Goal: Answer question/provide support: Share knowledge or assist other users

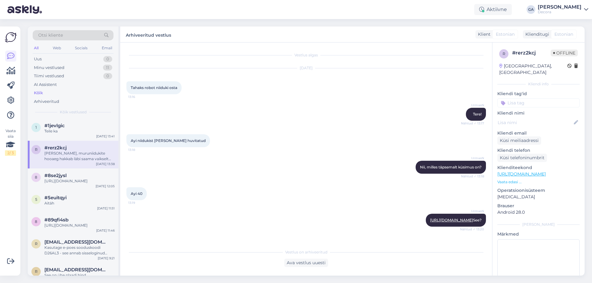
click at [4, 100] on div "Vaata siia 2 / 3 Võimalused Veendu, et Askly loob sulle väärtust. Sulge Ühenda …" at bounding box center [10, 151] width 20 height 249
click at [7, 100] on icon at bounding box center [10, 100] width 7 height 7
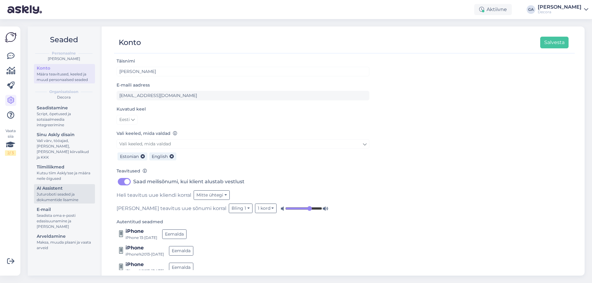
click at [56, 192] on div "Juturoboti seaded ja dokumentide lisamine" at bounding box center [65, 197] width 56 height 11
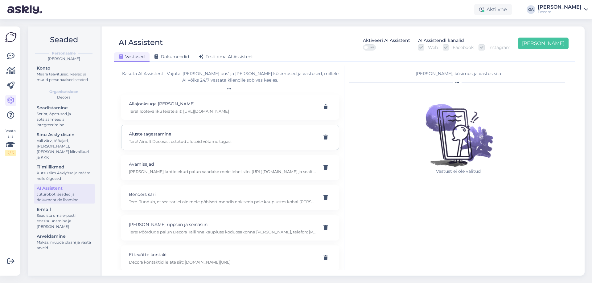
click at [186, 136] on p "Aluste tagastamine" at bounding box center [223, 134] width 188 height 7
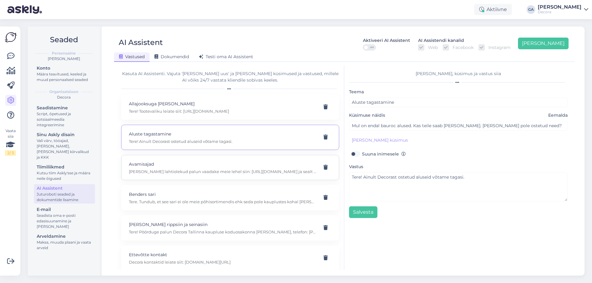
click at [192, 165] on p "Avamisajad" at bounding box center [223, 164] width 188 height 7
type input "Avamisajad"
type input "Millised on Tartu Decora lahtiolekuajad pühadeperioodil?"
type textarea "[PERSON_NAME] lahtiolekud palun vaadake meie lehel siin: [URL][DOMAIN_NAME] ja …"
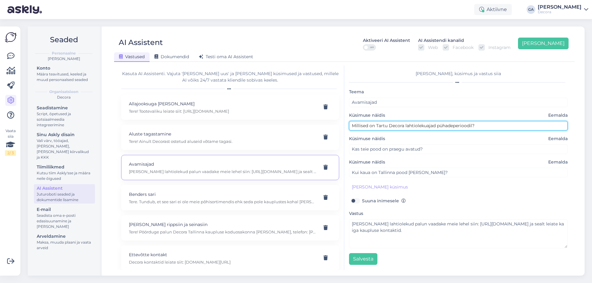
click at [395, 128] on input "Millised on Tartu Decora lahtiolekuajad pühadeperioodil?" at bounding box center [458, 126] width 219 height 10
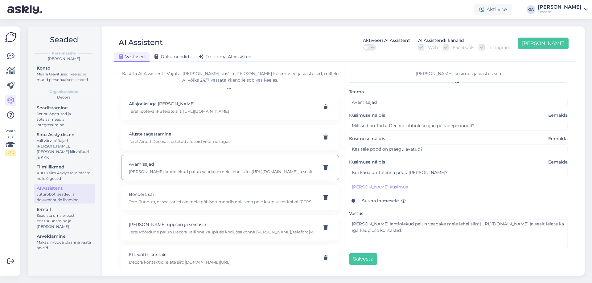
click at [396, 154] on div "Teema Avamisajad Küsimuse näidis Eemalda Millised on Tartu Decora lahtiolekuaja…" at bounding box center [458, 176] width 219 height 177
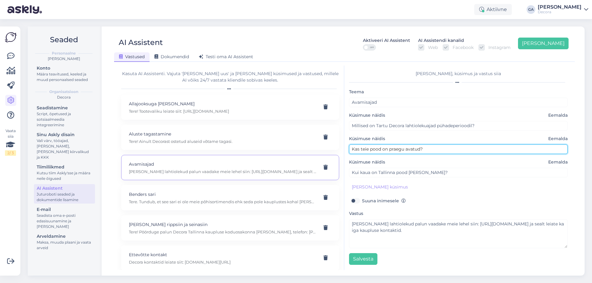
click at [396, 153] on input "Kas teie pood on praegu avatud?" at bounding box center [458, 150] width 219 height 10
click at [397, 151] on input "Kas teie pood on praegu avatud?" at bounding box center [458, 150] width 219 height 10
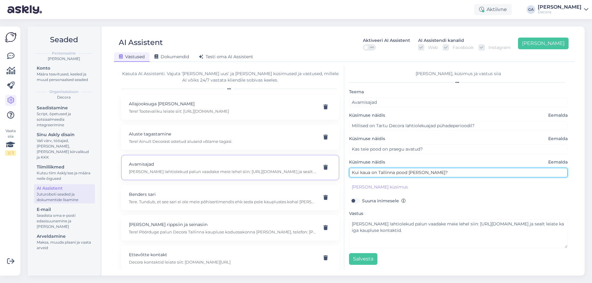
click at [384, 173] on input "Kui kaua on Tallinna pood [PERSON_NAME]?" at bounding box center [458, 173] width 219 height 10
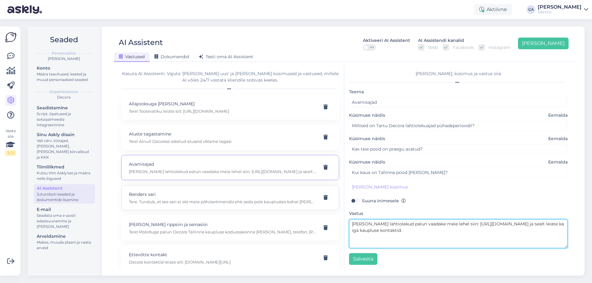
drag, startPoint x: 437, startPoint y: 232, endPoint x: 232, endPoint y: 208, distance: 206.2
click at [232, 208] on div "Kasuta AI Assistenti. Vajuta '[PERSON_NAME] uus' ja [PERSON_NAME] küsimused ja …" at bounding box center [345, 168] width 456 height 205
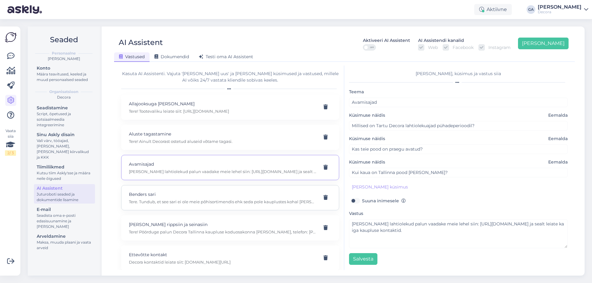
click at [206, 194] on p "Benders sari" at bounding box center [223, 194] width 188 height 7
type input "Benders sari"
type input "[PERSON_NAME] lithomex easy on bendersi esindaja [PERSON_NAME] olemas decoras k…"
type textarea "Tere. Tundub, et see sari ei ole meie põhisortimendis ehk seda pole kauplustes …"
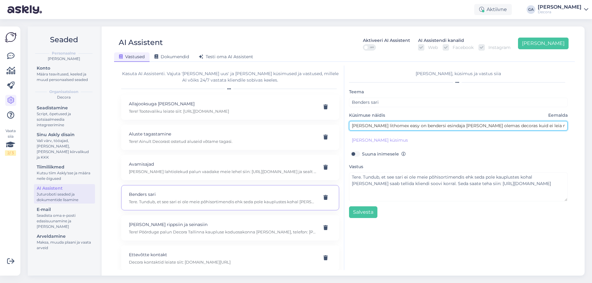
click at [388, 126] on input "[PERSON_NAME] lithomex easy on bendersi esindaja [PERSON_NAME] olemas decoras k…" at bounding box center [458, 126] width 219 height 10
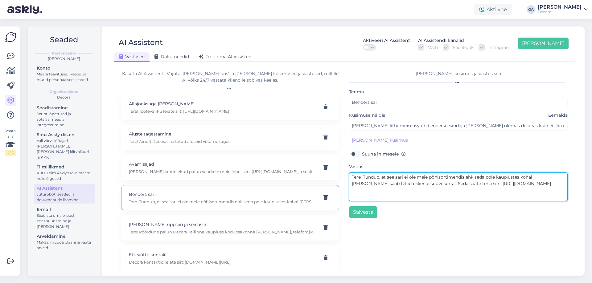
click at [374, 185] on textarea "Tere. Tundub, et see sari ei ole meie põhisortimendis ehk seda pole kauplustes …" at bounding box center [458, 187] width 219 height 29
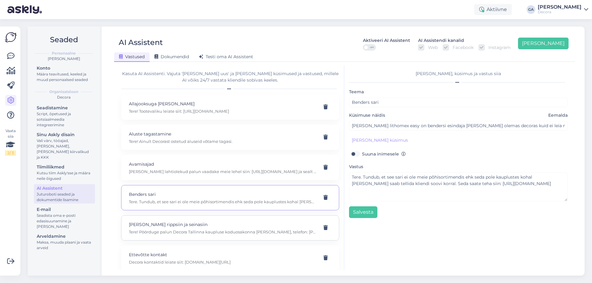
click at [195, 229] on p "Tere! Pöörduge palun Decora Tallinna kaupluse koduosakonna [PERSON_NAME], telef…" at bounding box center [223, 232] width 188 height 6
type input "[PERSON_NAME] rippsiin ja seinasiin"
type input "mis [PERSON_NAME] on Elfa sarjas olevatel rippsiinil ja seinasiinil?"
type textarea "Tere! Pöörduge palun Decora Tallinna kaupluse koduosakonna [PERSON_NAME], telef…"
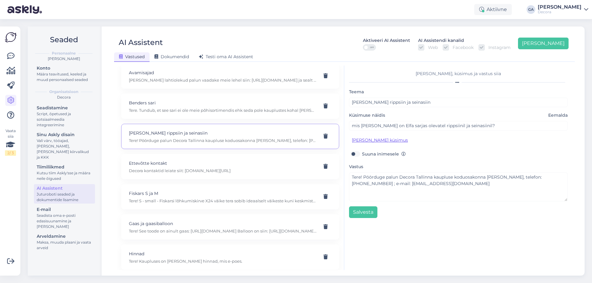
scroll to position [93, 0]
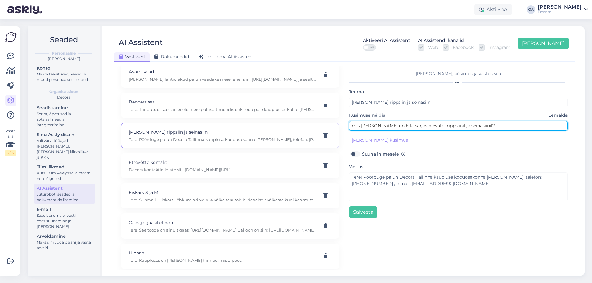
click at [400, 124] on input "mis [PERSON_NAME] on Elfa sarjas olevatel rippsiinil ja seinasiinil?" at bounding box center [458, 126] width 219 height 10
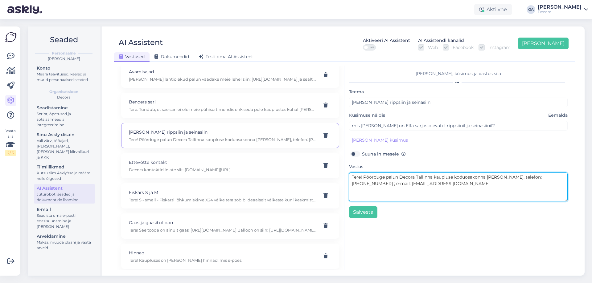
click at [400, 184] on textarea "Tere! Pöörduge palun Decora Tallinna kaupluse koduosakonna [PERSON_NAME], telef…" at bounding box center [458, 187] width 219 height 29
drag, startPoint x: 429, startPoint y: 183, endPoint x: 364, endPoint y: 177, distance: 66.0
click at [364, 177] on textarea "Tere! Pöörduge palun Decora Tallinna kaupluse koduosakonna [PERSON_NAME], telef…" at bounding box center [458, 187] width 219 height 29
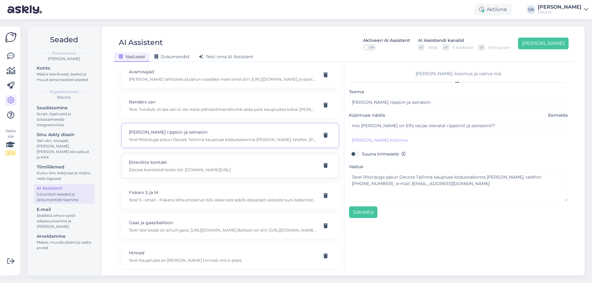
click at [158, 164] on p "Ettevõtte kontakt" at bounding box center [223, 162] width 188 height 7
type input "Ettevõtte kontakt"
type input "Kas saaksite jagada oma ettevõtte kontaktnumbrit?"
type textarea "Decora kontaktid leiate siit: [DOMAIN_NAME][URL]"
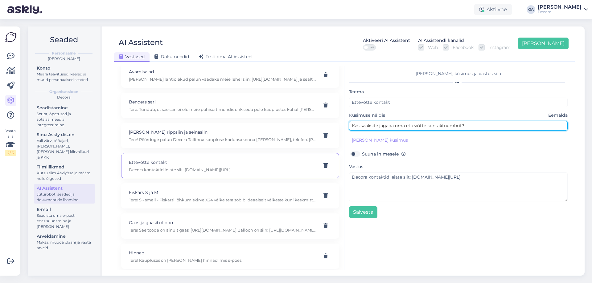
click at [437, 125] on input "Kas saaksite jagada oma ettevõtte kontaktnumbrit?" at bounding box center [458, 126] width 219 height 10
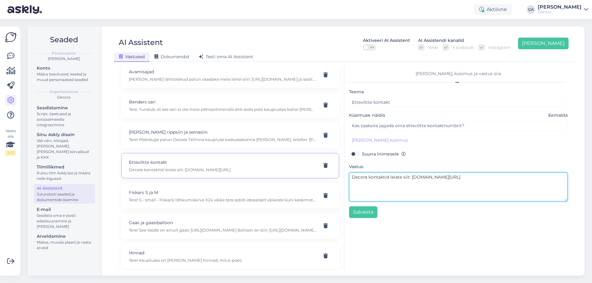
click at [429, 186] on textarea "Decora kontaktid leiate siit: [DOMAIN_NAME][URL]" at bounding box center [458, 187] width 219 height 29
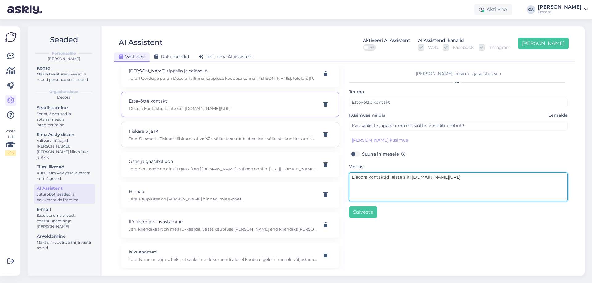
scroll to position [154, 0]
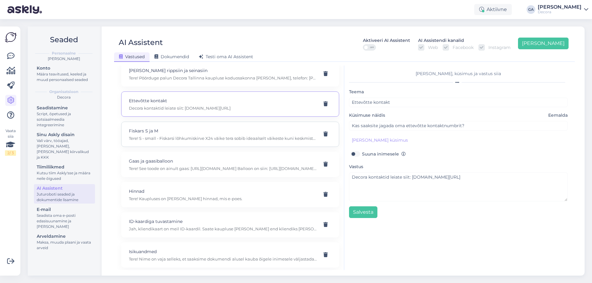
click at [191, 133] on p "Fiskars S ja M" at bounding box center [223, 131] width 188 height 7
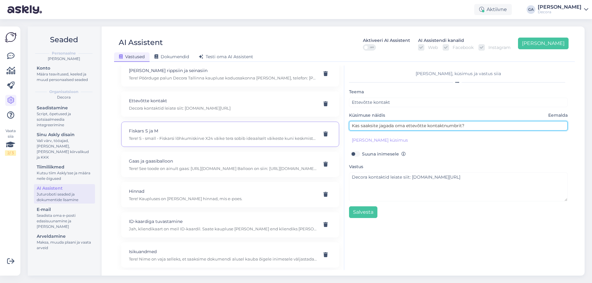
type input "Fiskars S ja M"
type input "Mida tähendab fiskars kirvestel täht 24 M või 24 S."
type textarea "Tere! S - small - Fiskarsi lõhkumiskirve X24 väike tera sobib ideaalselt väikes…"
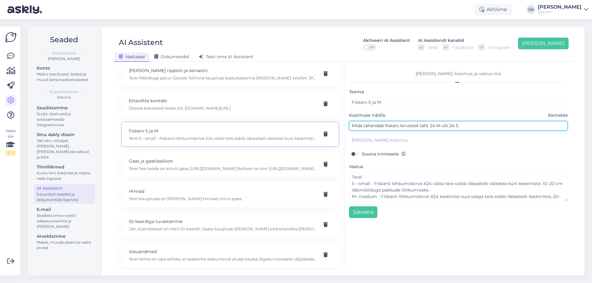
click at [416, 126] on input "Mida tähendab fiskars kirvestel täht 24 M või 24 S." at bounding box center [458, 126] width 219 height 10
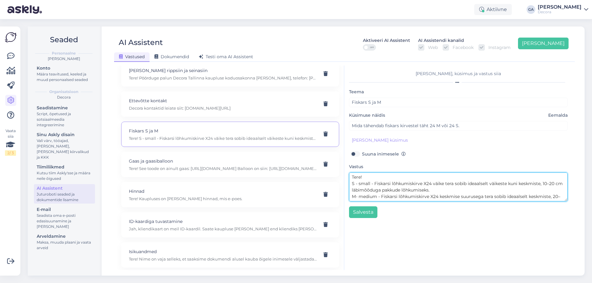
click at [413, 187] on textarea "Tere! S - small - Fiskarsi lõhkumiskirve X24 väike tera sobib ideaalselt väikes…" at bounding box center [458, 187] width 219 height 29
drag, startPoint x: 376, startPoint y: 187, endPoint x: 532, endPoint y: 227, distance: 160.6
click at [532, 227] on div "[PERSON_NAME], küsimus ja vastus siia Teema Fiskars S ja M Küsimuse näidis Eema…" at bounding box center [458, 168] width 228 height 205
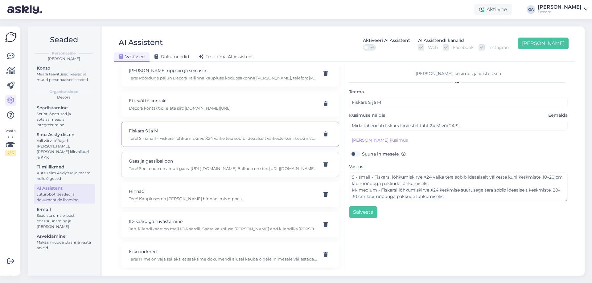
click at [192, 171] on p "Tere! See toode on ainult gaas: [URL][DOMAIN_NAME] Balloon on siin: [URL][DOMAI…" at bounding box center [223, 169] width 188 height 6
type input "Gaas ja gaasiballoon"
type input "60275 kas tegu ballooniga"
type textarea "Tere! See toode on ainult gaas: [URL][DOMAIN_NAME] Balloon on siin: [URL][DOMAI…"
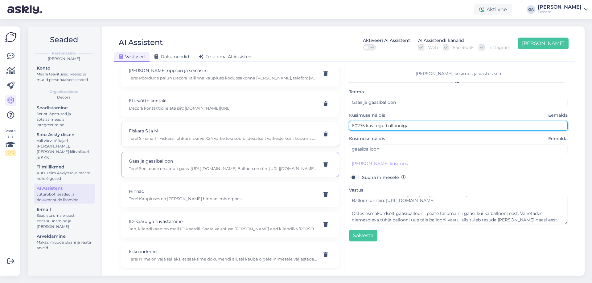
drag, startPoint x: 422, startPoint y: 127, endPoint x: 273, endPoint y: 135, distance: 149.1
click at [272, 131] on div "Kasuta AI Assistenti. Vajuta '[PERSON_NAME] uus' ja [PERSON_NAME] küsimused ja …" at bounding box center [345, 168] width 456 height 205
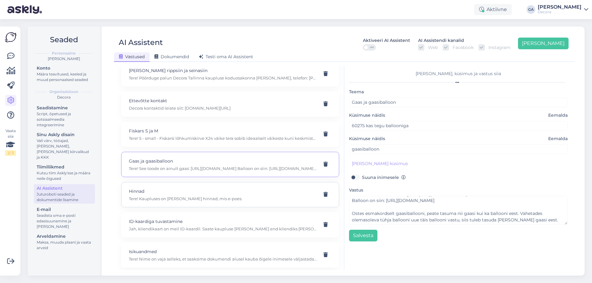
click at [195, 195] on div "Hinnad Tere! Kaupluses on [PERSON_NAME] hinnad, mis e-poes." at bounding box center [223, 195] width 188 height 14
type input "Hinnad"
type input "mis on [PERSON_NAME]?"
type textarea "Tere! Kaupluses on [PERSON_NAME] hinnad, mis e-poes."
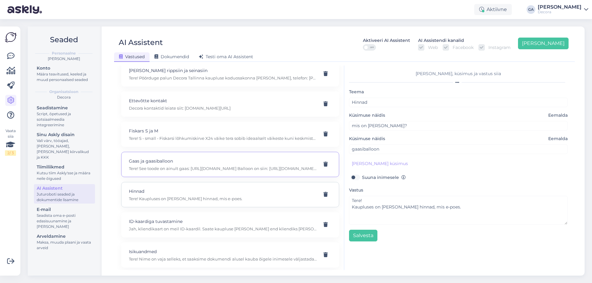
scroll to position [0, 0]
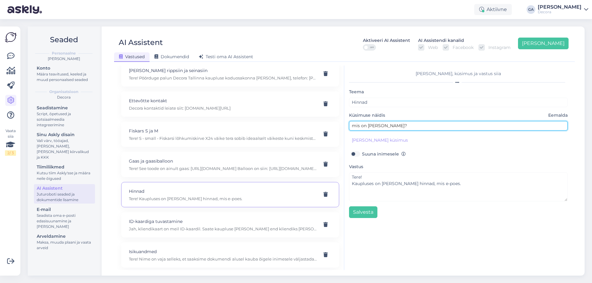
click at [392, 127] on input "mis on [PERSON_NAME]?" at bounding box center [458, 126] width 219 height 10
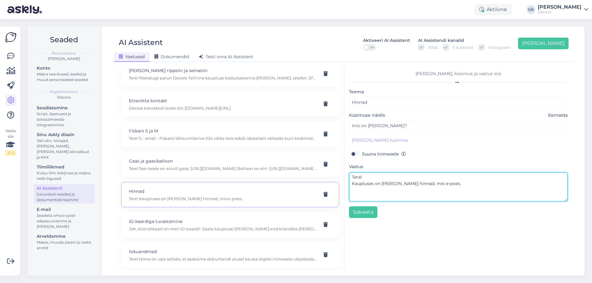
click at [380, 189] on textarea "Tere! Kaupluses on [PERSON_NAME] hinnad, mis e-poes." at bounding box center [458, 187] width 219 height 29
drag, startPoint x: 405, startPoint y: 187, endPoint x: 338, endPoint y: 181, distance: 67.2
click at [338, 181] on div "Kasuta AI Assistenti. Vajuta '[PERSON_NAME] uus' ja [PERSON_NAME] küsimused ja …" at bounding box center [345, 168] width 456 height 205
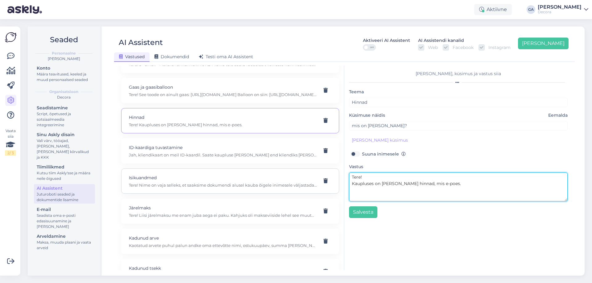
scroll to position [247, 0]
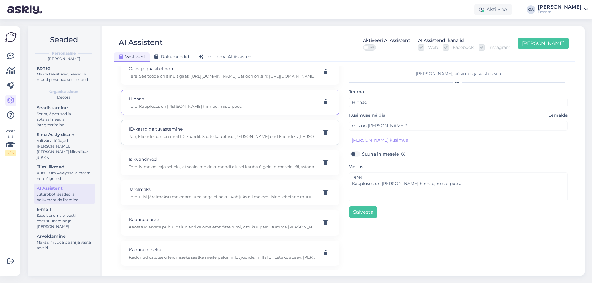
click at [174, 136] on p "Jah, kliendikaart on meil ID-kaardil. Saate kaupluse [PERSON_NAME] end kliendik…" at bounding box center [223, 137] width 188 height 6
type input "ID-kaardiga tuvastamine"
type input "Kliendikaarti pole, kas ID kaardiga saab tuvastada?"
type textarea "Jah, kliendikaart on meil ID-kaardil. Saate kaupluse [PERSON_NAME] end kliendik…"
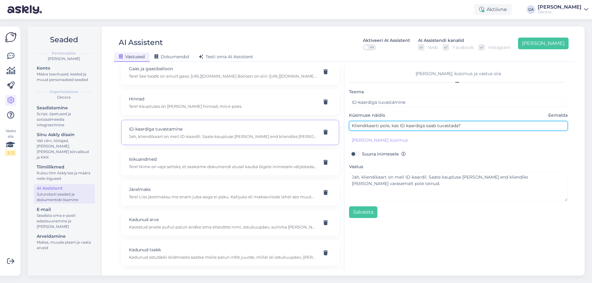
click at [429, 125] on input "Kliendikaarti pole, kas ID kaardiga saab tuvastada?" at bounding box center [458, 126] width 219 height 10
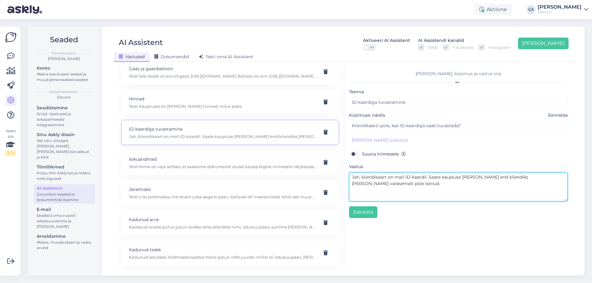
drag, startPoint x: 386, startPoint y: 187, endPoint x: 335, endPoint y: 170, distance: 53.9
click at [335, 170] on div "Kasuta AI Assistenti. Vajuta '[PERSON_NAME] uus' ja [PERSON_NAME] küsimused ja …" at bounding box center [345, 168] width 456 height 205
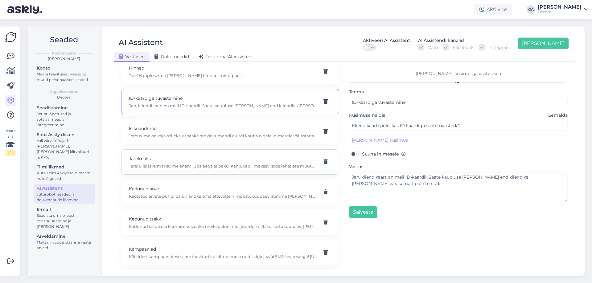
click at [183, 159] on p "Järelmaks" at bounding box center [223, 158] width 188 height 7
type input "Järelmaks"
type input "teie "makseviisid" lehel on valikus ka liisi järelmaks, aga ostukorvist edasi m…"
type textarea "Tere! Liisi järelmaksu me enam juba aega ei paku. Kahjuks oli makseviiside lehe…"
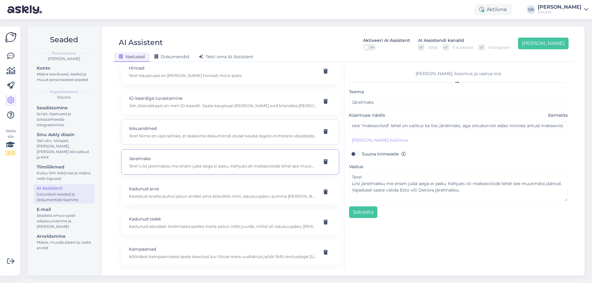
click at [183, 125] on div "Isikuandmed Tere! Nime on vaja selleks, et saaksime dokumendi alusel kauba õige…" at bounding box center [230, 131] width 218 height 25
type input "Isikuandmed"
type input "Tahtsin tellida [PERSON_NAME]. Tulen ise järele. Miks nõuab tellimise minu isik…"
type textarea "Tere! Nime on vaja selleks, et saaksime dokumendi alusel kauba õigele inimesele…"
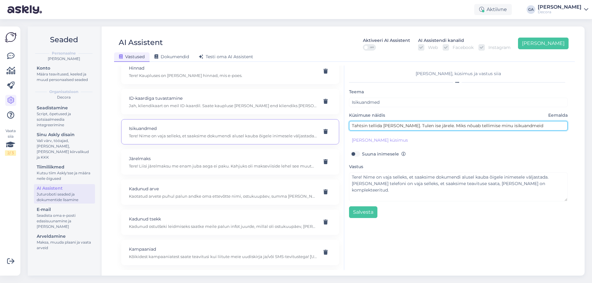
click at [403, 127] on input "Tahtsin tellida [PERSON_NAME]. Tulen ise järele. Miks nõuab tellimise minu isik…" at bounding box center [458, 126] width 219 height 10
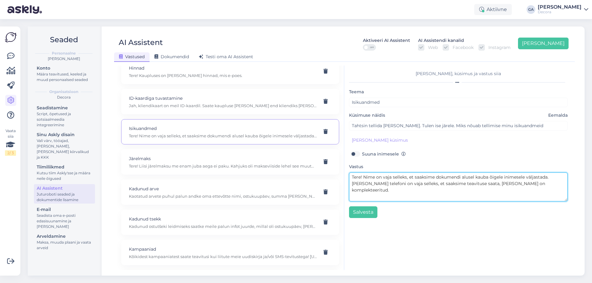
click at [406, 184] on textarea "Tere! Nime on vaja selleks, et saaksime dokumendi alusel kauba õigele inimesele…" at bounding box center [458, 187] width 219 height 29
drag, startPoint x: 364, startPoint y: 177, endPoint x: 586, endPoint y: 194, distance: 223.0
click at [586, 194] on div "Seaded Personaalne [PERSON_NAME] Konto Määra teavitused, keeled ja muud persona…" at bounding box center [308, 151] width 568 height 264
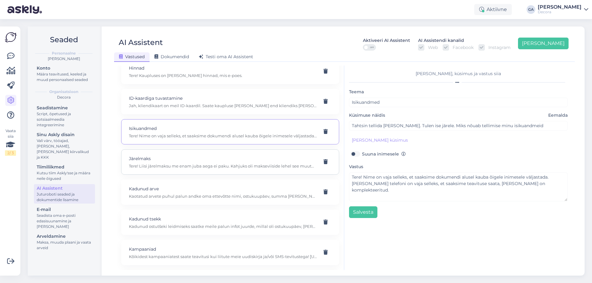
click at [142, 162] on div "Järelmaks Tere! Liisi järelmaksu me enam juba aega ei paku. Kahjuks oli maksevi…" at bounding box center [223, 162] width 188 height 14
type input "Järelmaks"
type input "teie "makseviisid" lehel on valikus ka liisi järelmaks, aga ostukorvist edasi m…"
type textarea "Tere! Liisi järelmaksu me enam juba aega ei paku. Kahjuks oli makseviiside lehe…"
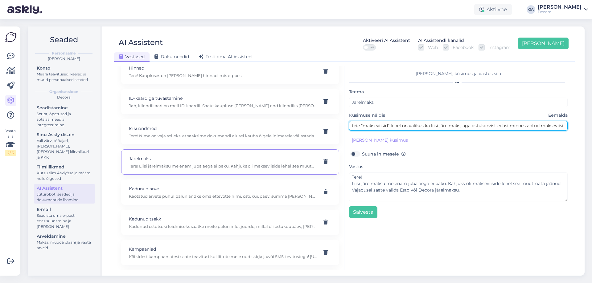
click at [405, 125] on input "teie "makseviisid" lehel on valikus ka liisi järelmaks, aga ostukorvist edasi m…" at bounding box center [458, 126] width 219 height 10
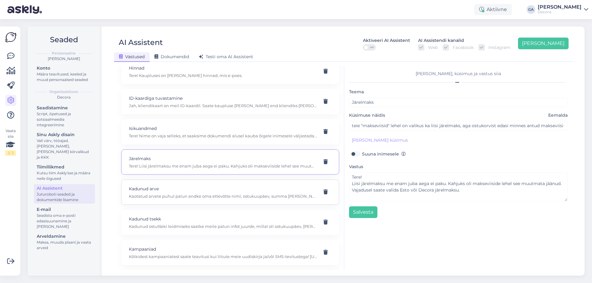
click at [171, 188] on p "Kadunud arve" at bounding box center [223, 189] width 188 height 7
type input "Kadunud arve"
type input "[PERSON_NAME] abi hiljutiste ostude kadunud arvete toomisel."
type textarea "Kaotatud arvete puhul palun andke oma ettevõtte nimi, ostukuupäev, summa [PERSO…"
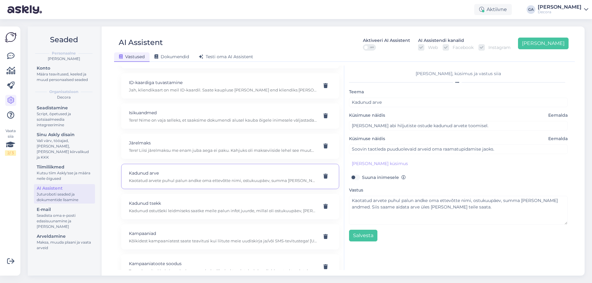
scroll to position [308, 0]
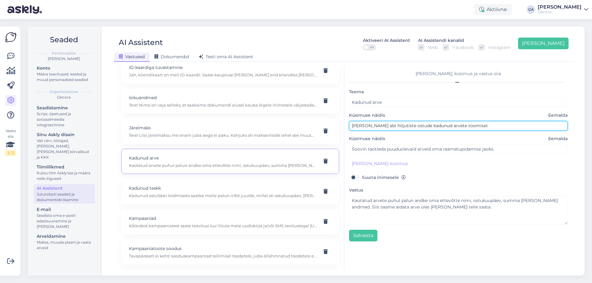
click at [380, 126] on input "[PERSON_NAME] abi hiljutiste ostude kadunud arvete toomisel." at bounding box center [458, 126] width 219 height 10
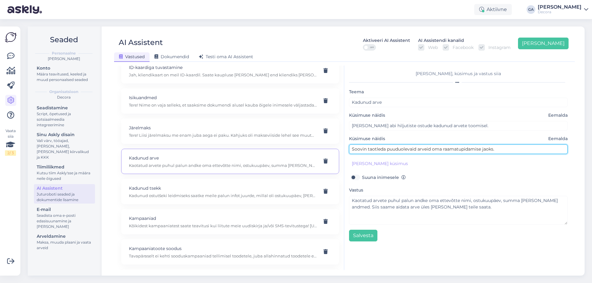
click at [378, 152] on input "Soovin taotleda puuduolevaid arveid oma raamatupidamise jaoks." at bounding box center [458, 150] width 219 height 10
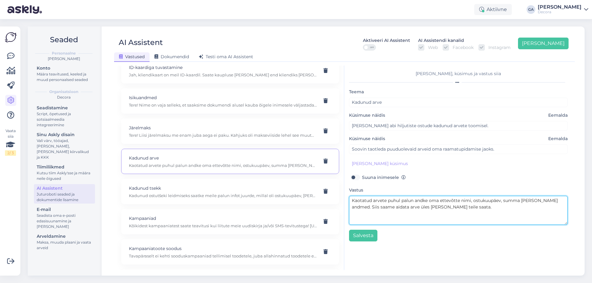
click at [390, 207] on textarea "Kaotatud arvete puhul palun andke oma ettevõtte nimi, ostukuupäev, summa [PERSO…" at bounding box center [458, 210] width 219 height 29
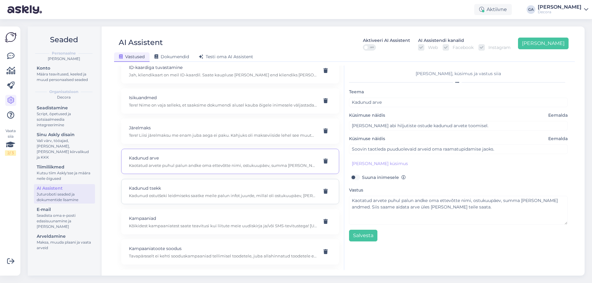
click at [192, 191] on p "Kadunud tsekk" at bounding box center [223, 188] width 188 height 7
type input "Kadunud tsekk"
type input "Kuidas ma saan kadunud ostutšeki [PERSON_NAME]?"
type textarea "Kadunud ostutšeki leidmiseks saatke meile palun infot juurde, millal oli ostuku…"
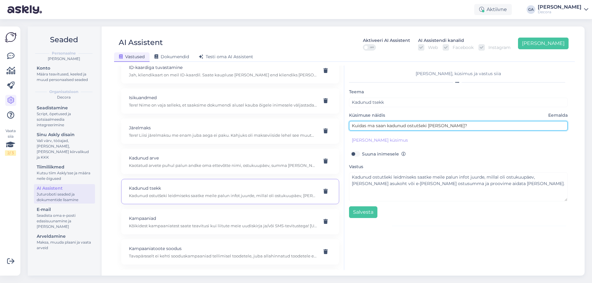
click at [395, 128] on input "Kuidas ma saan kadunud ostutšeki [PERSON_NAME]?" at bounding box center [458, 126] width 219 height 10
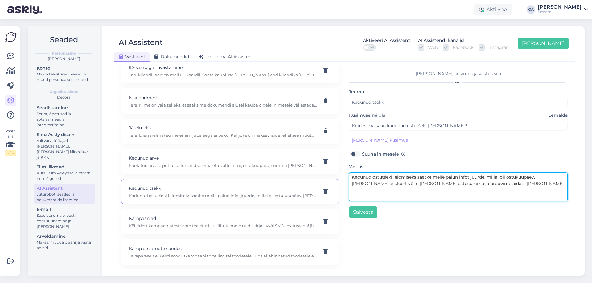
click at [422, 191] on textarea "Kadunud ostutšeki leidmiseks saatke meile palun infot juurde, millal oli ostuku…" at bounding box center [458, 187] width 219 height 29
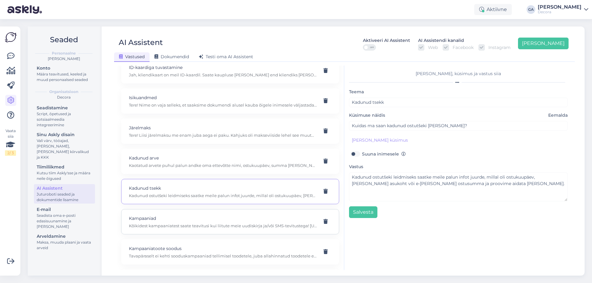
click at [165, 222] on div "Kampaaniad Kõikidest kampaaniatest saate teavitusi kui liitute meie uudiskirja …" at bounding box center [223, 222] width 188 height 14
type input "Kampaaniad"
type input "Kuna on järgmine kampaania"
type textarea "Kõikidest kampaaniatest saate teavitusi kui liitute meie uudiskirja ja/või SMS-…"
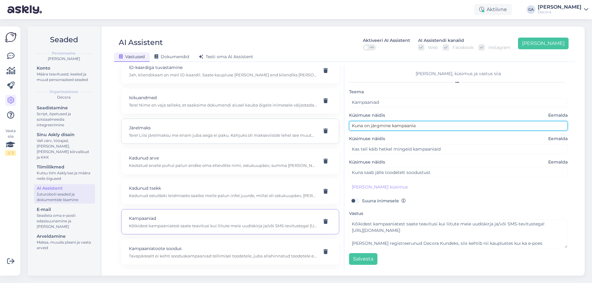
drag, startPoint x: 423, startPoint y: 125, endPoint x: 269, endPoint y: 132, distance: 153.7
click at [269, 132] on div "Kasuta AI Assistenti. Vajuta '[PERSON_NAME] uus' ja [PERSON_NAME] küsimused ja …" at bounding box center [345, 168] width 456 height 205
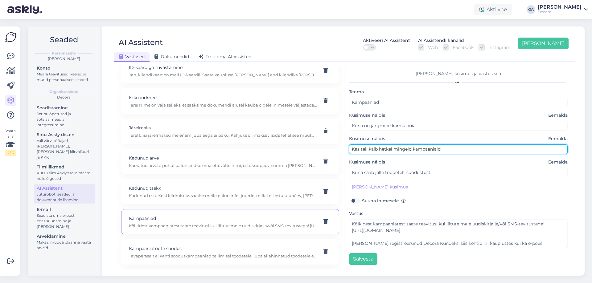
click at [383, 153] on input "Kas teil käib hetkel mingeid kampaaniaid" at bounding box center [458, 150] width 219 height 10
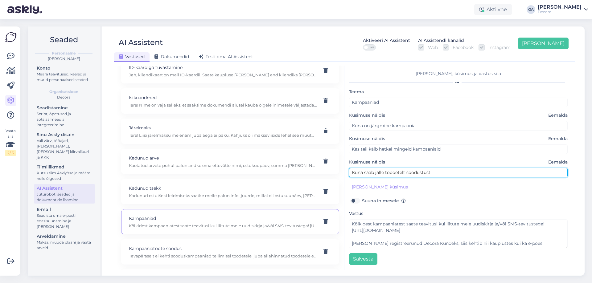
click at [395, 177] on input "Kuna saab jälle toodetelt soodustust" at bounding box center [458, 173] width 219 height 10
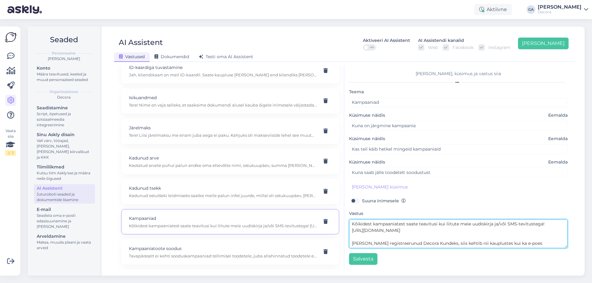
click at [398, 231] on textarea "Kõikidest kampaaniatest saate teavitusi kui liitute meie uudiskirja ja/või SMS-…" at bounding box center [458, 234] width 219 height 29
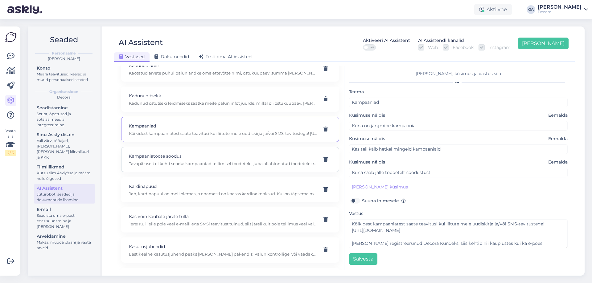
click at [190, 154] on p "Kampaaniatoote soodus" at bounding box center [223, 156] width 188 height 7
type input "Kampaaniatoote soodus"
type input "Miks ma ei saa kampaania tootelt soodustust"
type textarea "Tavapäraselt ei kehti sooduskampaaniad tellimisel toodetele, juba allahinnatud …"
type input "[PERSON_NAME] ei näita kampaania soodustust"
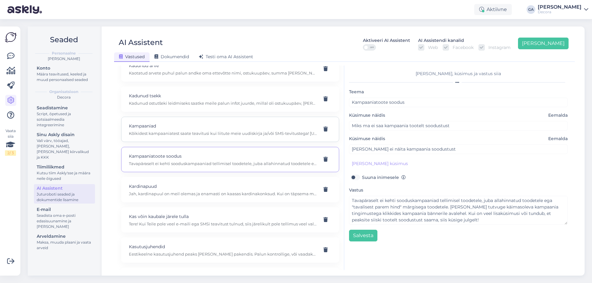
click at [188, 132] on p "Kõikidest kampaaniatest saate teavitusi kui liitute meie uudiskirja ja/või SMS-…" at bounding box center [223, 134] width 188 height 6
type input "Kampaaniad"
type input "Kuna on järgmine kampaania"
type textarea "Kõikidest kampaaniatest saate teavitusi kui liitute meie uudiskirja ja/või SMS-…"
type input "Kas teil käib hetkel mingeid kampaaniaid"
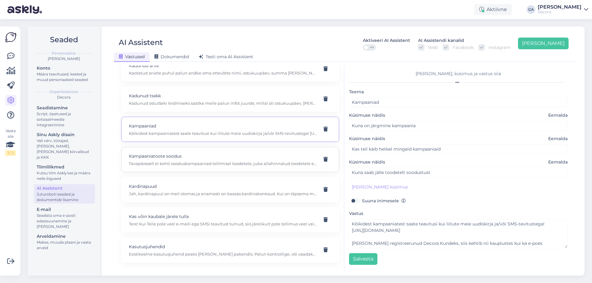
click at [187, 154] on p "Kampaaniatoote soodus" at bounding box center [223, 156] width 188 height 7
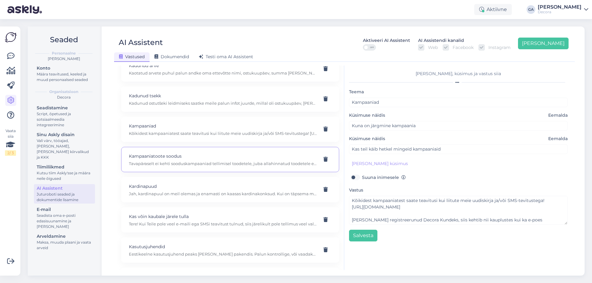
type input "Kampaaniatoote soodus"
type input "Miks ma ei saa kampaania tootelt soodustust"
type textarea "Tavapäraselt ei kehti sooduskampaaniad tellimisel toodetele, juba allahinnatud …"
type input "[PERSON_NAME] ei näita kampaania soodustust"
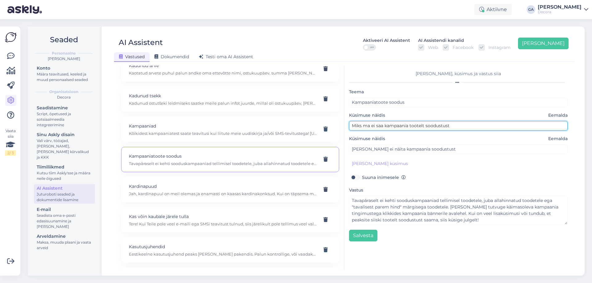
click at [399, 127] on input "Miks ma ei saa kampaania tootelt soodustust" at bounding box center [458, 126] width 219 height 10
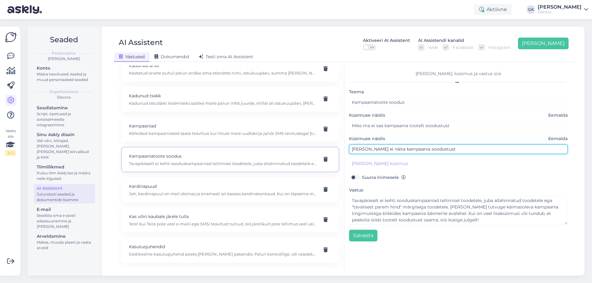
click at [382, 152] on input "[PERSON_NAME] ei näita kampaania soodustust" at bounding box center [458, 150] width 219 height 10
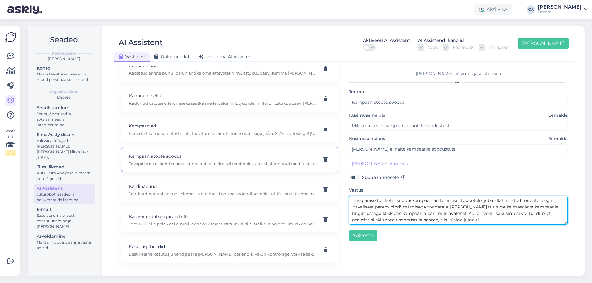
click at [404, 222] on textarea "Tavapäraselt ei kehti sooduskampaaniad tellimisel toodetele, juba allahinnatud …" at bounding box center [458, 210] width 219 height 29
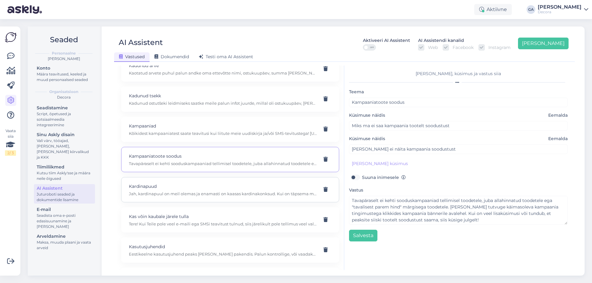
click at [184, 192] on p "Jah, kardinapuul on meil olemas ja enamasti on kaasas kardinakonksud. Kui on tä…" at bounding box center [223, 194] width 188 height 6
type input "Kardinapuud"
type input "Kas kardinapuul on kaasas kardinakonksud?"
type textarea "Jah, kardinapuul on meil olemas ja enamasti on kaasas kardinakonksud. Kui on tä…"
type input "Kas kardinapuud on saadaval?"
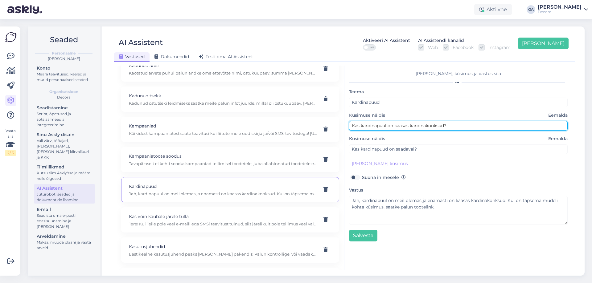
click at [399, 128] on input "Kas kardinapuul on kaasas kardinakonksud?" at bounding box center [458, 126] width 219 height 10
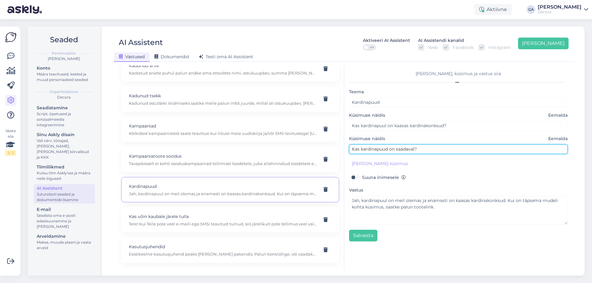
click at [378, 148] on input "Kas kardinapuud on saadaval?" at bounding box center [458, 150] width 219 height 10
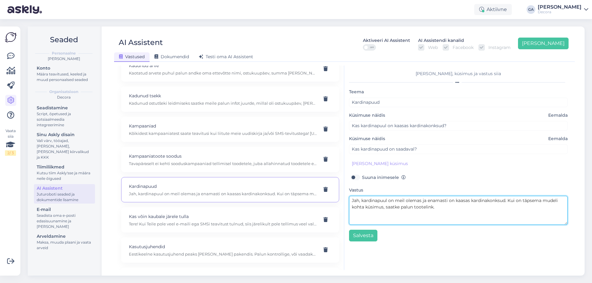
click at [403, 208] on textarea "Jah, kardinapuul on meil olemas ja enamasti on kaasas kardinakonksud. Kui on tä…" at bounding box center [458, 210] width 219 height 29
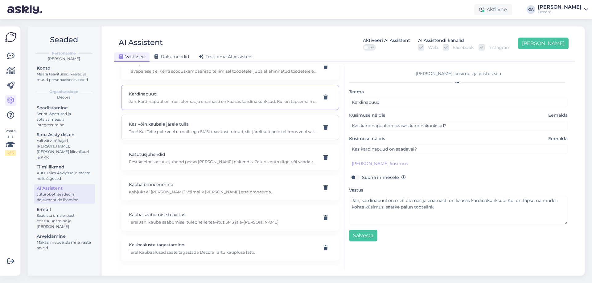
click at [185, 136] on div "Kas võin kaubale järele tulla Tere! Kui Teile pole veel e-maili ega SMSi teavit…" at bounding box center [230, 127] width 218 height 25
type input "Kas võin kaubale järele tulla"
type input "Tegin tänas hommikul e poes tellimuse,kas võin kaubale järgi tulla"
type textarea "Tere! Kui Teile pole veel e-maili ega SMSi teavitust tulnud, siis järelikult po…"
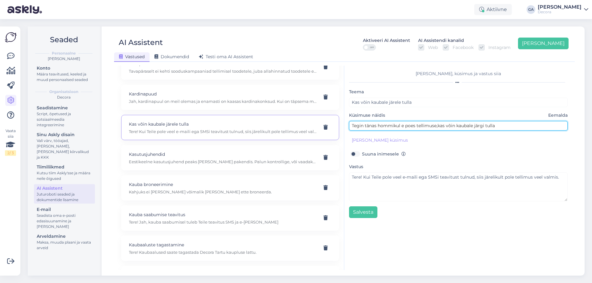
click at [373, 125] on input "Tegin tänas hommikul e poes tellimuse,kas võin kaubale järgi tulla" at bounding box center [458, 126] width 219 height 10
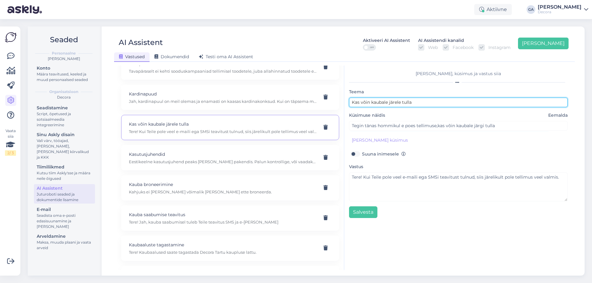
drag, startPoint x: 425, startPoint y: 103, endPoint x: 292, endPoint y: 110, distance: 133.4
click at [297, 110] on div "Kasuta AI Assistenti. Vajuta '[PERSON_NAME] uus' ja [PERSON_NAME] küsimused ja …" at bounding box center [345, 168] width 456 height 205
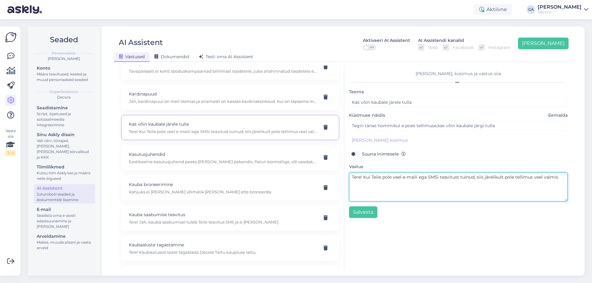
click at [385, 188] on textarea "Tere! Kui Teile pole veel e-maili ega SMSi teavitust tulnud, siis järelikult po…" at bounding box center [458, 187] width 219 height 29
drag, startPoint x: 364, startPoint y: 177, endPoint x: 584, endPoint y: 176, distance: 219.8
click at [584, 176] on div "AI Assistent Aktiveeri AI Assistent OFF AI Assistendi kanalid Web Facebook Inst…" at bounding box center [344, 151] width 480 height 249
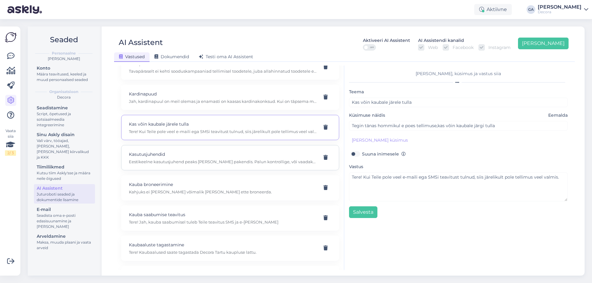
click at [199, 154] on p "Kasutusjuhendid" at bounding box center [223, 154] width 188 height 7
type input "Kasutusjuhendid"
type input "Kas saaksite [PERSON_NAME] toote eestikeelse kasutusjuhendi?"
type textarea "Eestikeelne kasutusjuhend peaks [PERSON_NAME] pakendis. Palun kontrollige, või …"
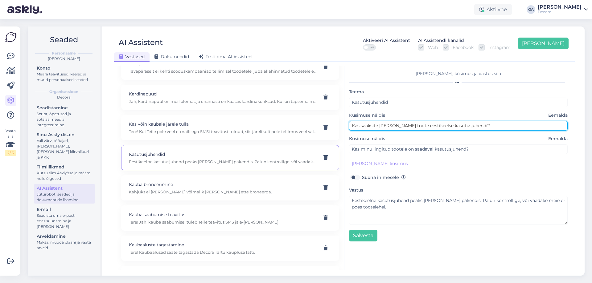
click at [431, 128] on input "Kas saaksite [PERSON_NAME] toote eestikeelse kasutusjuhendi?" at bounding box center [458, 126] width 219 height 10
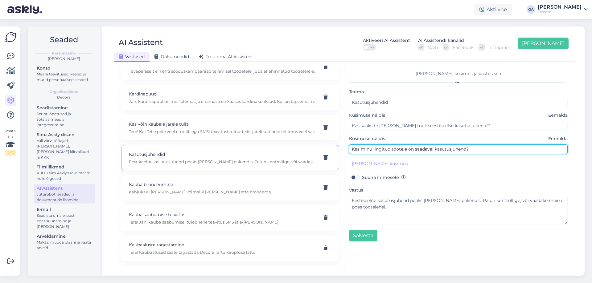
click at [401, 148] on input "Kas minu lingitud tootele on saadaval kasutusjuhend?" at bounding box center [458, 150] width 219 height 10
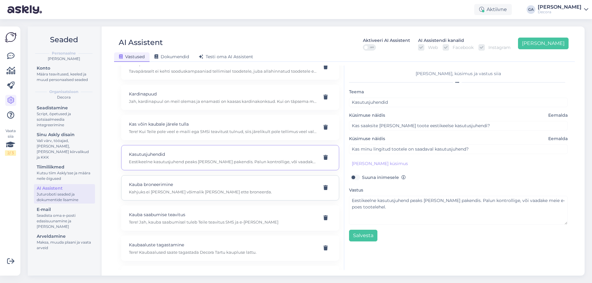
click at [183, 197] on div "Kauba broneerimine Kahjuks ei [PERSON_NAME] võimalik [PERSON_NAME] ette broneer…" at bounding box center [230, 187] width 218 height 25
type input "Kauba broneerimine"
type input "Kas on võimalik üks broneerida hiljemalt [GEOGRAPHIC_DATA]?"
type textarea "Kahjuks ei [PERSON_NAME] võimalik [PERSON_NAME] ette broneerda."
type input "kas te saate selle mulle broneerida"
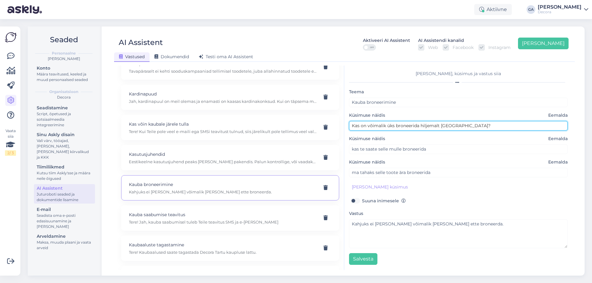
click at [475, 125] on input "Kas on võimalik üks broneerida hiljemalt [GEOGRAPHIC_DATA]?" at bounding box center [458, 126] width 219 height 10
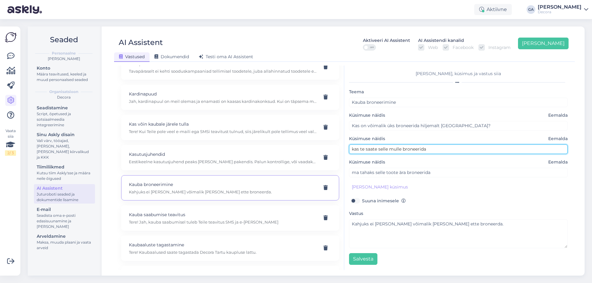
click at [388, 151] on input "kas te saate selle mulle broneerida" at bounding box center [458, 150] width 219 height 10
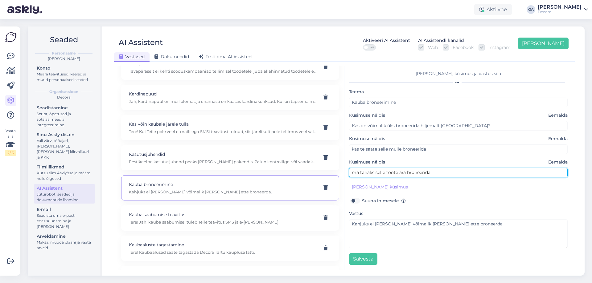
click at [373, 176] on input "ma tahaks selle toote ära broneerida" at bounding box center [458, 173] width 219 height 10
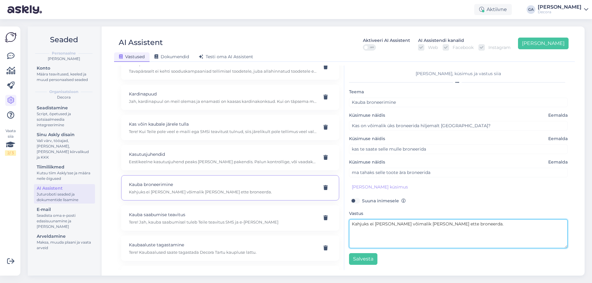
click at [389, 227] on textarea "Kahjuks ei [PERSON_NAME] võimalik [PERSON_NAME] ette broneerda." at bounding box center [458, 234] width 219 height 29
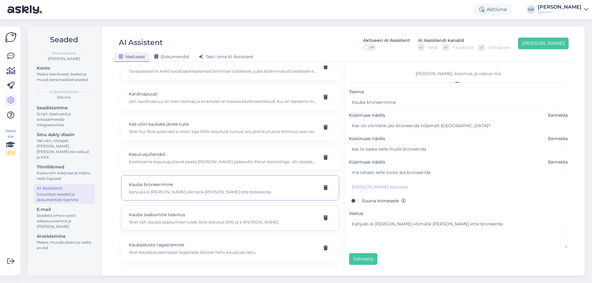
click at [208, 217] on p "Kauba saabumise teavitus" at bounding box center [223, 215] width 188 height 7
type input "Kauba saabumise teavitus"
type input "Kas mulle tuleb sõnum [PERSON_NAME] on [GEOGRAPHIC_DATA] ?"
type textarea "Tere! Jah, kauba saabumisel tuleb Teile teavitus SMS ja e-[PERSON_NAME]"
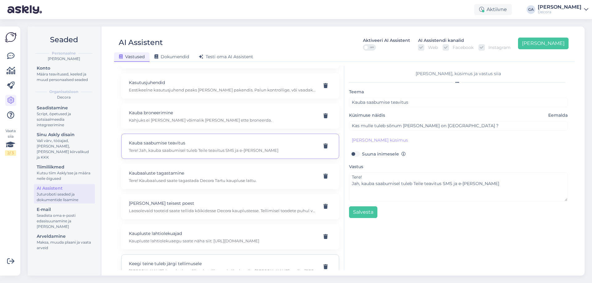
scroll to position [617, 0]
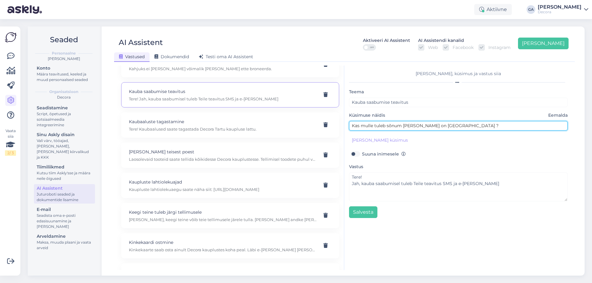
click at [393, 127] on input "Kas mulle tuleb sõnum [PERSON_NAME] on [GEOGRAPHIC_DATA] ?" at bounding box center [458, 126] width 219 height 10
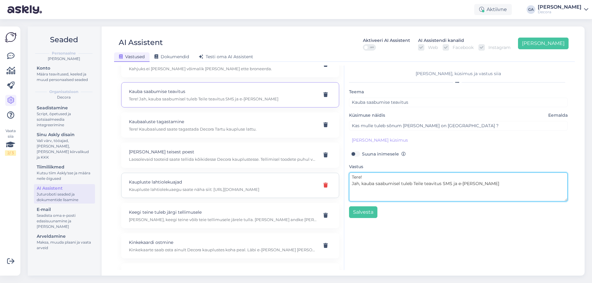
drag, startPoint x: 464, startPoint y: 185, endPoint x: 325, endPoint y: 189, distance: 139.4
click at [325, 189] on div "Kasuta AI Assistenti. Vajuta '[PERSON_NAME] uus' ja [PERSON_NAME] küsimused ja …" at bounding box center [345, 168] width 456 height 205
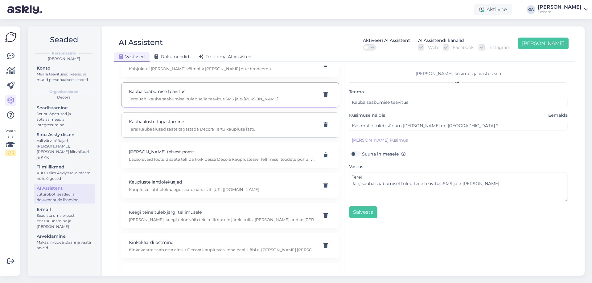
click at [190, 125] on div "Kaubaaluste tagastamine Tere! Kaubaalused saate tagastada Decora Tartu kaupluse…" at bounding box center [223, 125] width 188 height 14
type input "Kaubaaluste tagastamine"
type input "Kas kaubaga koos saadetud euroalused saan tagastada [GEOGRAPHIC_DATA] Decorasse…"
type textarea "Tere! Kaubaalused saate tagastada Decora Tartu kaupluse lattu."
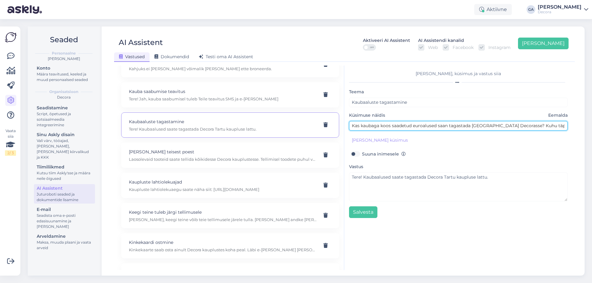
click at [410, 123] on input "Kas kaubaga koos saadetud euroalused saan tagastada [GEOGRAPHIC_DATA] Decorasse…" at bounding box center [458, 126] width 219 height 10
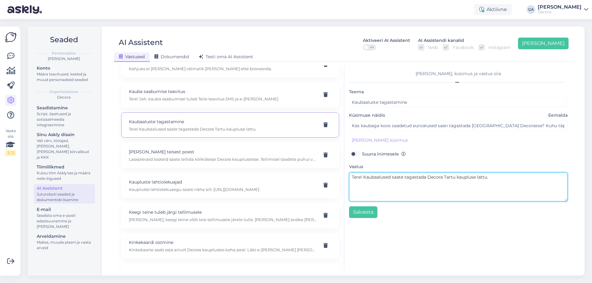
click at [381, 186] on textarea "Tere! Kaubaalused saate tagastada Decora Tartu kaupluse lattu." at bounding box center [458, 187] width 219 height 29
drag, startPoint x: 364, startPoint y: 176, endPoint x: 575, endPoint y: 177, distance: 210.6
click at [574, 176] on div "Kasuta AI Assistenti. Vajuta '[PERSON_NAME] uus' ja [PERSON_NAME] küsimused ja …" at bounding box center [344, 168] width 461 height 205
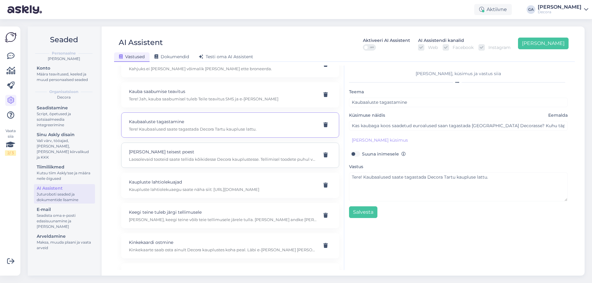
click at [176, 156] on div "[PERSON_NAME] teisest poest Laosolevaid tooteid saate tellida kõikidesse Decora…" at bounding box center [223, 156] width 188 height 14
type input "[PERSON_NAME] teisest poest"
type input "Soovin [PERSON_NAME] [PERSON_NAME] Viljandi poest"
type textarea "Laosolevaid tooteid saate tellida kõikidesse Decora kauplustesse. Tellimisel to…"
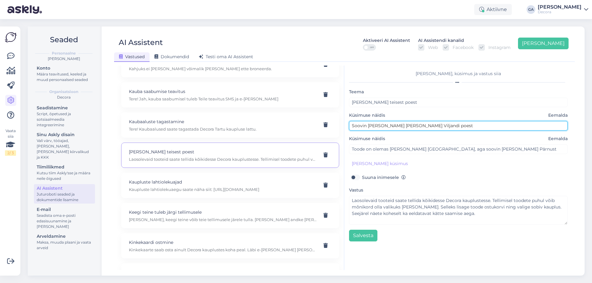
click at [400, 127] on input "Soovin [PERSON_NAME] [PERSON_NAME] Viljandi poest" at bounding box center [458, 126] width 219 height 10
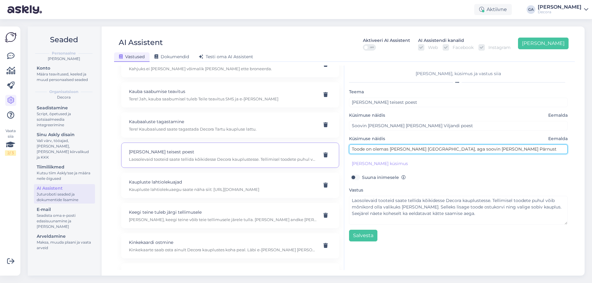
click at [418, 152] on input "Toode on olemas [PERSON_NAME] [GEOGRAPHIC_DATA], aga soovin [PERSON_NAME] Pärnu…" at bounding box center [458, 150] width 219 height 10
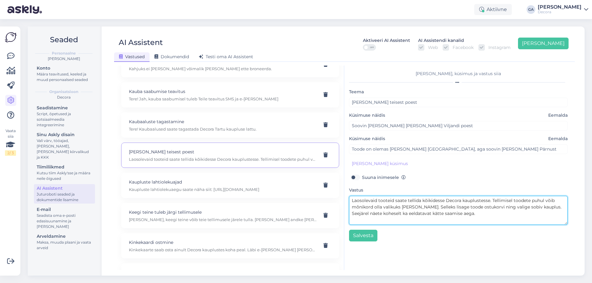
click at [389, 216] on textarea "Laosolevaid tooteid saate tellida kõikidesse Decora kauplustesse. Tellimisel to…" at bounding box center [458, 210] width 219 height 29
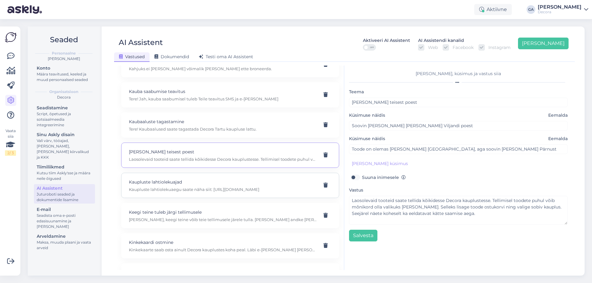
click at [171, 187] on p "Kaupluste lahtiolekuaegu saate näha siit: [URL][DOMAIN_NAME]" at bounding box center [223, 190] width 188 height 6
type input "Kaupluste lahtiolekuajad"
type input "Kas te olete homme [PERSON_NAME]?"
type textarea "Kaupluste lahtiolekuaegu saate näha siit: [URL][DOMAIN_NAME]"
type input "Kas poed on homme avatud?"
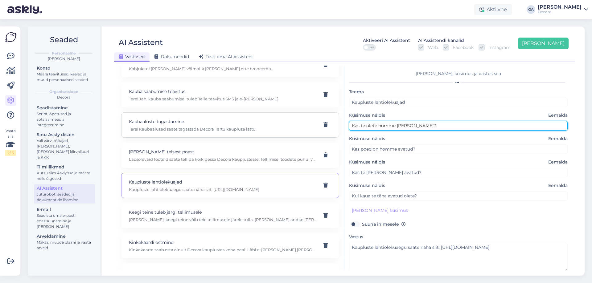
drag, startPoint x: 434, startPoint y: 126, endPoint x: 259, endPoint y: 135, distance: 175.6
click at [258, 135] on div "Kasuta AI Assistenti. Vajuta '[PERSON_NAME] uus' ja [PERSON_NAME] küsimused ja …" at bounding box center [345, 168] width 456 height 205
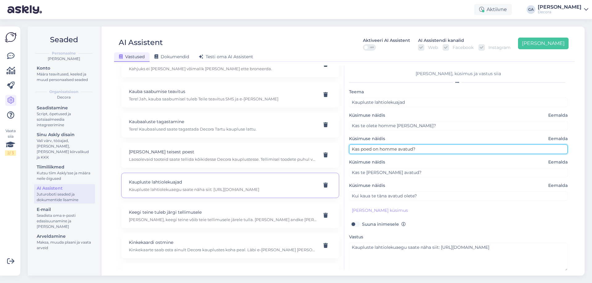
click at [387, 150] on input "Kas poed on homme avatud?" at bounding box center [458, 150] width 219 height 10
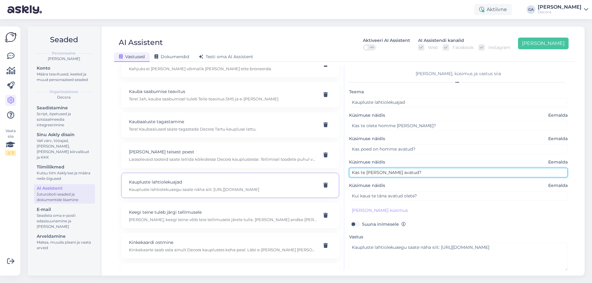
click at [395, 173] on input "Kas te [PERSON_NAME] avatud?" at bounding box center [458, 173] width 219 height 10
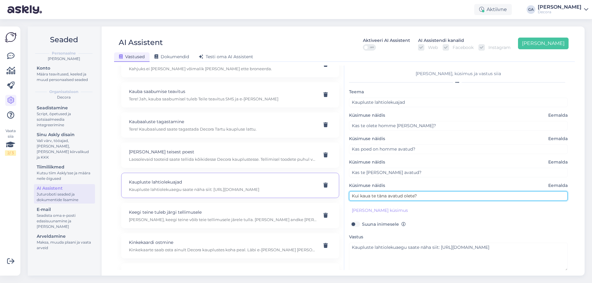
click at [388, 198] on input "Kui kaua te täna avatud olete?" at bounding box center [458, 196] width 219 height 10
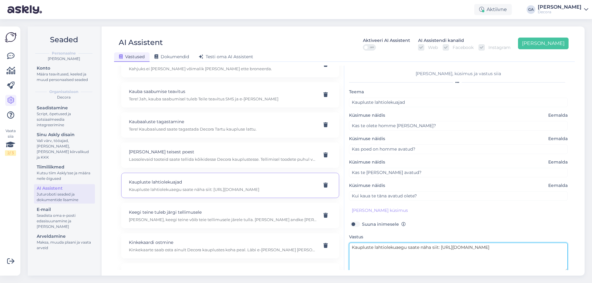
click at [393, 256] on textarea "Kaupluste lahtiolekuaegu saate näha siit: [URL][DOMAIN_NAME]" at bounding box center [458, 257] width 219 height 29
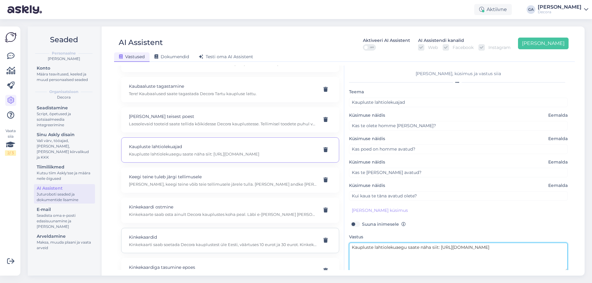
scroll to position [709, 0]
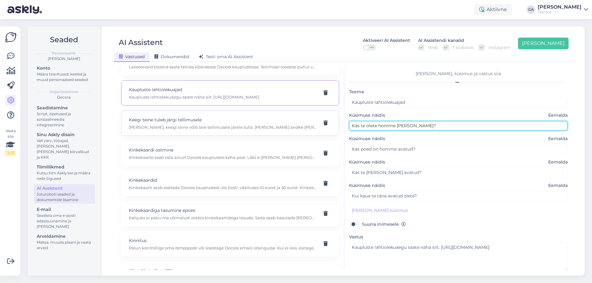
drag, startPoint x: 421, startPoint y: 125, endPoint x: 286, endPoint y: 127, distance: 134.4
click at [286, 127] on div "Kasuta AI Assistenti. Vajuta '[PERSON_NAME] uus' ja [PERSON_NAME] küsimused ja …" at bounding box center [345, 168] width 456 height 205
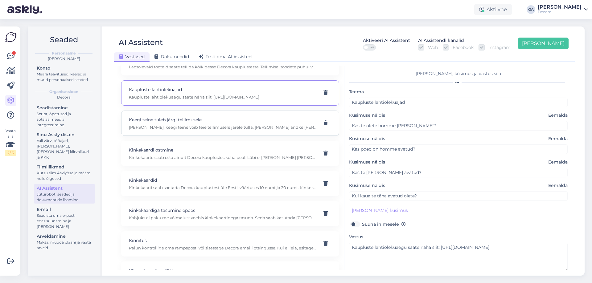
click at [162, 125] on p "[PERSON_NAME], keegi teine võib teie tellimusele järele tulla. [PERSON_NAME] an…" at bounding box center [223, 128] width 188 height 6
type input "Keegi teine tuleb järgi tellimusele"
type input "Kas keegi teine saab minu tellimusele poest järele tulla?"
type textarea "[PERSON_NAME], keegi teine võib teie tellimusele järele tulla. [PERSON_NAME] an…"
type input "Kui soovin kaubale teise inimese järgi saata, siis kuidas on see võimalik?"
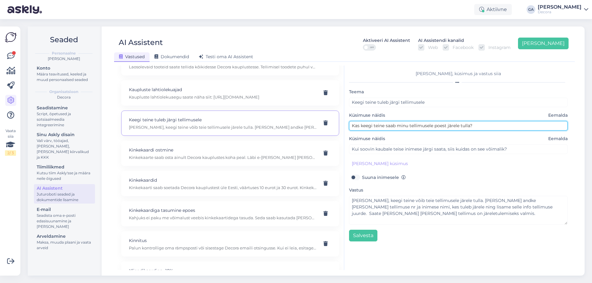
click at [401, 125] on input "Kas keegi teine saab minu tellimusele poest järele tulla?" at bounding box center [458, 126] width 219 height 10
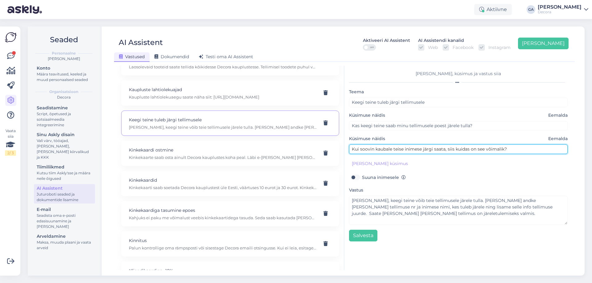
click at [385, 149] on input "Kui soovin kaubale teise inimese järgi saata, siis kuidas on see võimalik?" at bounding box center [458, 150] width 219 height 10
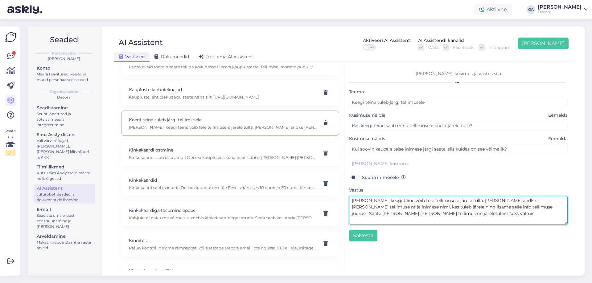
click at [419, 217] on textarea "[PERSON_NAME], keegi teine võib teie tellimusele järele tulla. [PERSON_NAME] an…" at bounding box center [458, 210] width 219 height 29
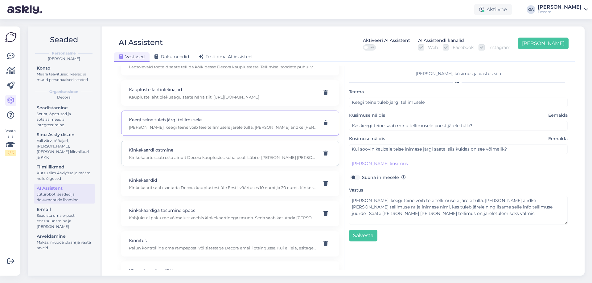
click at [174, 158] on p "Kinkekaarte saab osta ainult Decora kauplustes koha peal. Läbi e-[PERSON_NAME] …" at bounding box center [223, 158] width 188 height 6
type input "Kinkekaardi ostmine"
type input "kinkekaarti veebis osta ei saa?"
type textarea "Kinkekaarte saab osta ainult Decora kauplustes koha peal. Läbi e-[PERSON_NAME] …"
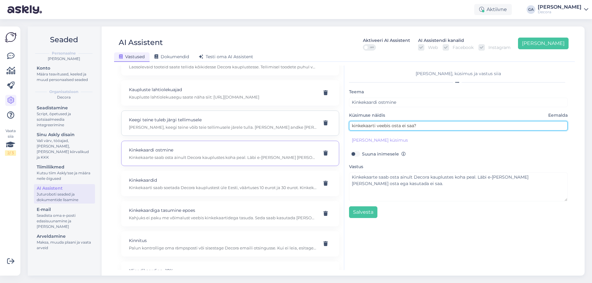
drag, startPoint x: 437, startPoint y: 127, endPoint x: 256, endPoint y: 132, distance: 181.1
click at [258, 132] on div "Kasuta AI Assistenti. Vajuta '[PERSON_NAME] uus' ja [PERSON_NAME] küsimused ja …" at bounding box center [345, 168] width 456 height 205
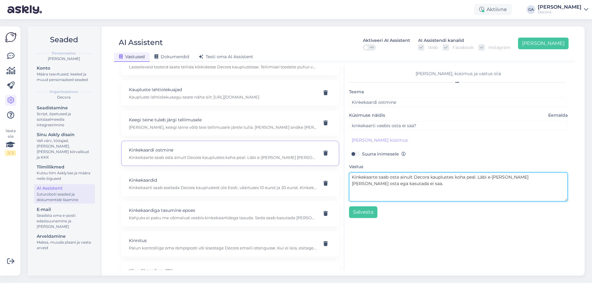
click at [427, 189] on textarea "Kinkekaarte saab osta ainult Decora kauplustes koha peal. Läbi e-[PERSON_NAME] …" at bounding box center [458, 187] width 219 height 29
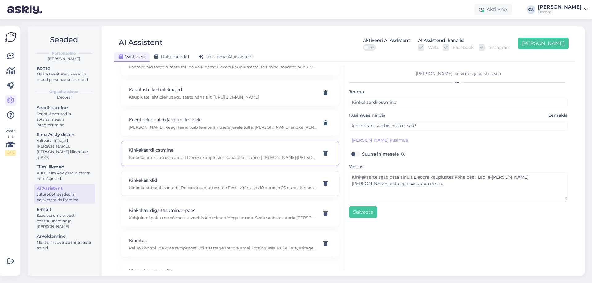
click at [167, 180] on p "Kinkekaardid" at bounding box center [223, 180] width 188 height 7
type input "Kinkekaardid"
type input "Info kinkekaardi kohta. Kaua kehtib, mis summas on kinkekaardid?"
type textarea "Kinkekaarti saab soetada Decora kauplustest üle Eesti, väärtuses 10 eurot ja 30…"
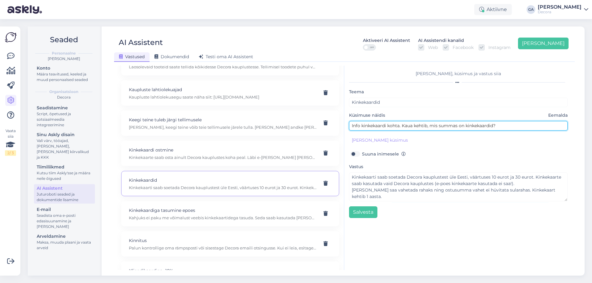
click at [413, 127] on input "Info kinkekaardi kohta. Kaua kehtib, mis summas on kinkekaardid?" at bounding box center [458, 126] width 219 height 10
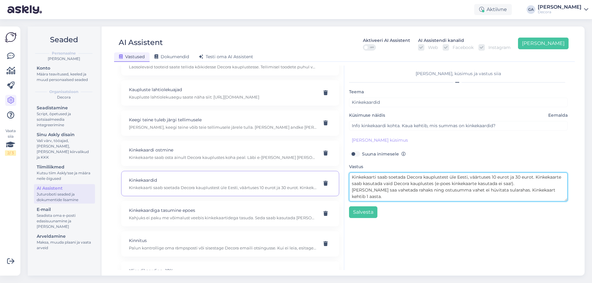
click at [439, 192] on textarea "Kinkekaarti saab soetada Decora kauplustest üle Eesti, väärtuses 10 eurot ja 30…" at bounding box center [458, 187] width 219 height 29
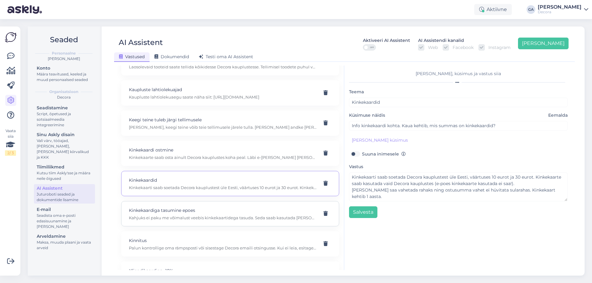
click at [208, 212] on p "Kinkekaardiga tasumine epoes" at bounding box center [223, 210] width 188 height 7
type input "Kinkekaardiga tasumine epoes"
type input "Kas ma saan veebist tellida ja poes kinkekaartidega maksta?"
type textarea "Kahjuks ei paku me võimalust veebis kinkekaartidega tasuda. Seda saab kasutada …"
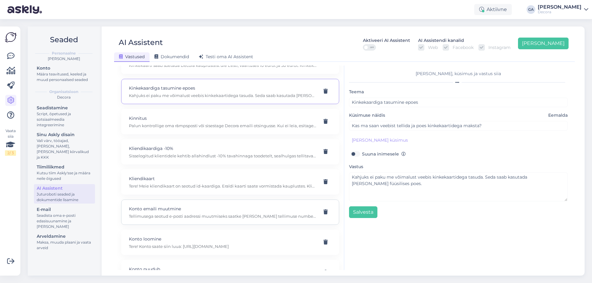
scroll to position [833, 0]
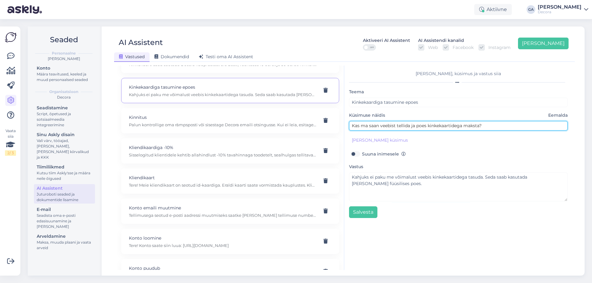
click at [419, 126] on input "Kas ma saan veebist tellida ja poes kinkekaartidega maksta?" at bounding box center [458, 126] width 219 height 10
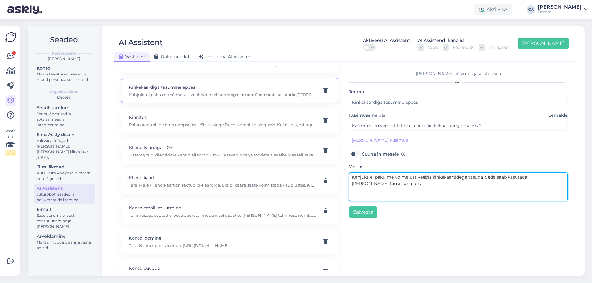
click at [405, 187] on textarea "Kahjuks ei paku me võimalust veebis kinkekaartidega tasuda. Seda saab kasutada …" at bounding box center [458, 187] width 219 height 29
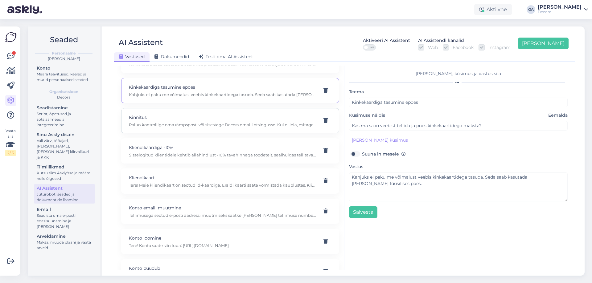
click at [184, 120] on p "Kinnitus" at bounding box center [223, 117] width 188 height 7
type input "Kinnitus"
type input "Miks ma ei saanud oma tellimuse kinnitusmeili?"
type textarea "Palun kontrollige oma rämpsposti või sisestage Decora emaili otsingusse. Kui ei…"
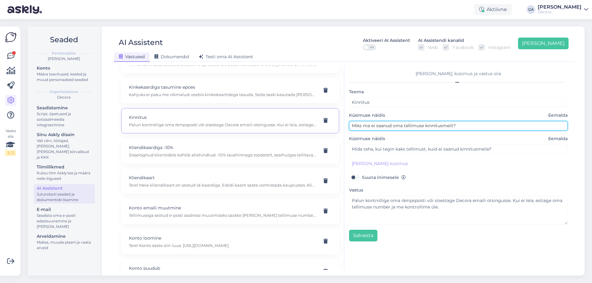
click at [409, 127] on input "Miks ma ei saanud oma tellimuse kinnitusmeili?" at bounding box center [458, 126] width 219 height 10
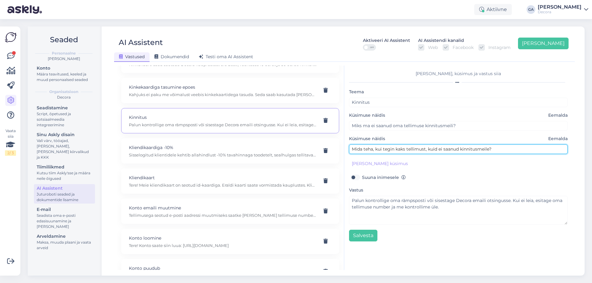
click at [382, 147] on input "Mida teha, kui tegin kaks tellimust, kuid ei saanud kinnitusmeile?" at bounding box center [458, 150] width 219 height 10
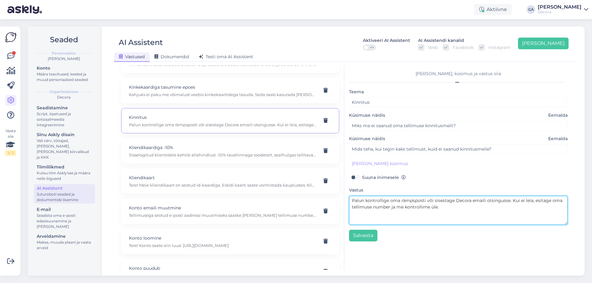
click at [389, 209] on textarea "Palun kontrollige oma rämpsposti või sisestage Decora emaili otsingusse. Kui ei…" at bounding box center [458, 210] width 219 height 29
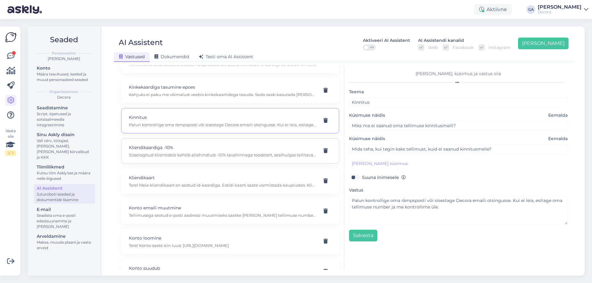
click at [169, 150] on p "Kliendikaardiga -10%" at bounding box center [223, 147] width 188 height 7
type input "Kliendikaardiga -10%"
type input "Kas uus klient saab soodustust?"
type textarea "Sisselogitud klientidele kehtib allahindlust -10% tavahinnaga toodetelt, sealhu…"
type input "Mis on uue kliendi soodustus?"
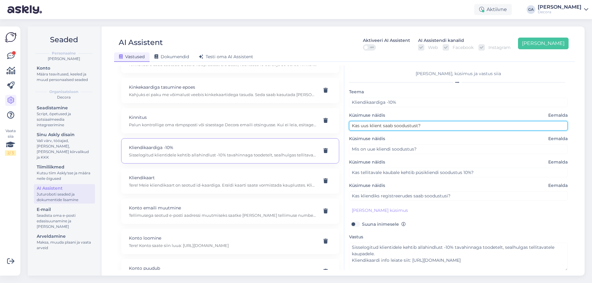
click at [447, 123] on input "Kas uus klient saab soodustust?" at bounding box center [458, 126] width 219 height 10
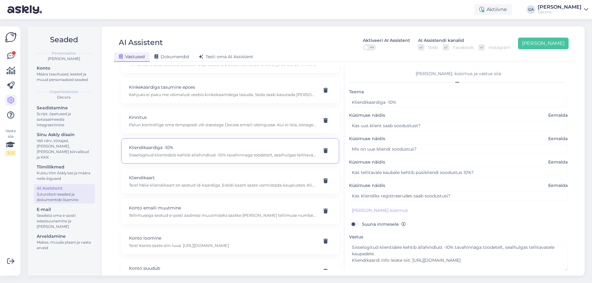
click at [395, 142] on label "Küsimuse näidis Eemalda" at bounding box center [458, 139] width 219 height 6
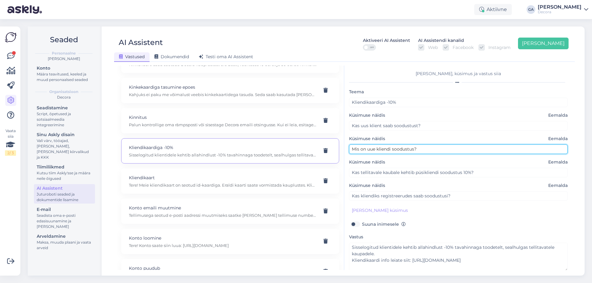
click at [398, 150] on input "Mis on uue kliendi soodustus?" at bounding box center [458, 150] width 219 height 10
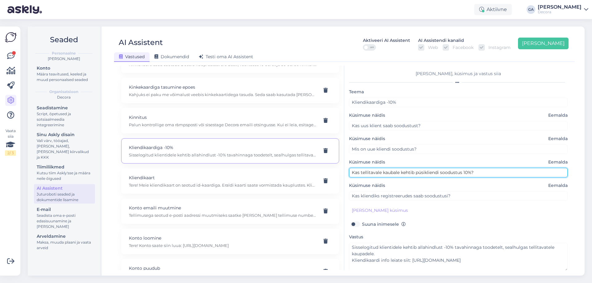
click at [372, 175] on input "Kas tellitavale kaubale kehtib püsikliendi soodustus 10%?" at bounding box center [458, 173] width 219 height 10
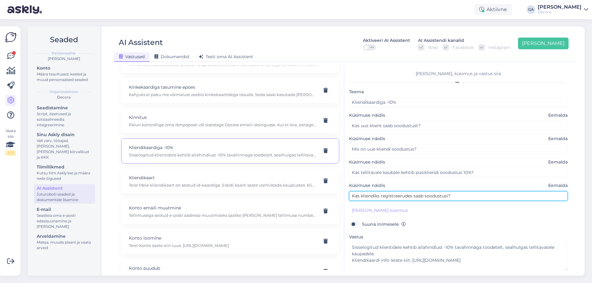
click at [374, 195] on input "Kas kliendiks registreerudes saab soodustusi?" at bounding box center [458, 196] width 219 height 10
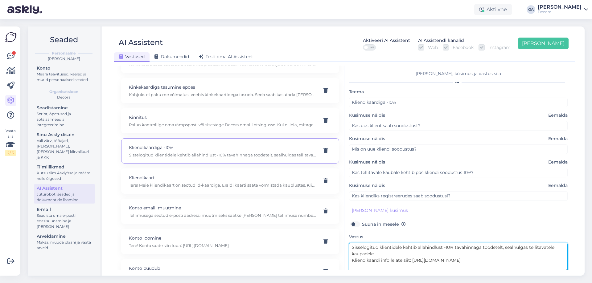
click at [399, 250] on textarea "Sisselogitud klientidele kehtib allahindlust -10% tavahinnaga toodetelt, sealhu…" at bounding box center [458, 257] width 219 height 29
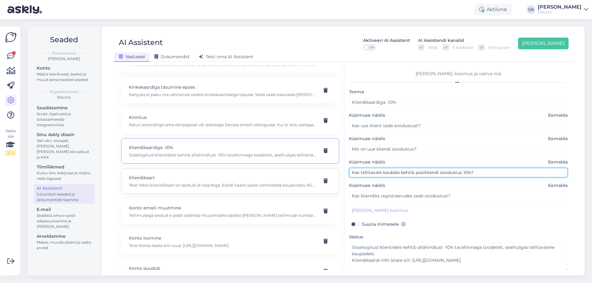
drag, startPoint x: 479, startPoint y: 173, endPoint x: 311, endPoint y: 175, distance: 167.8
click at [311, 175] on div "Kasuta AI Assistenti. Vajuta '[PERSON_NAME] uus' ja [PERSON_NAME] küsimused ja …" at bounding box center [345, 168] width 456 height 205
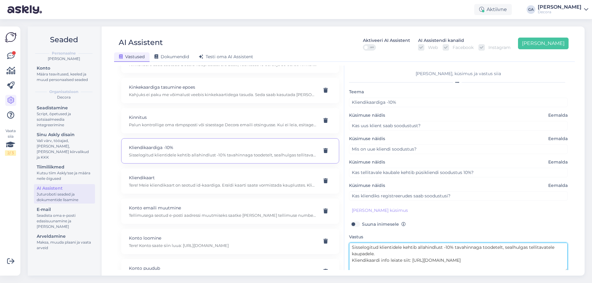
click at [393, 254] on textarea "Sisselogitud klientidele kehtib allahindlust -10% tavahinnaga toodetelt, sealhu…" at bounding box center [458, 257] width 219 height 29
click at [174, 179] on p "Kliendikaart" at bounding box center [223, 178] width 188 height 7
type input "Kliendikaart"
type input "Kas kliendisoodustuse annab krediidileping või piisab kliendikaardist?"
type textarea "Tere! Meie kliendikaart on seotud id-kaardiga. Eraldi kaarti saate vormistada k…"
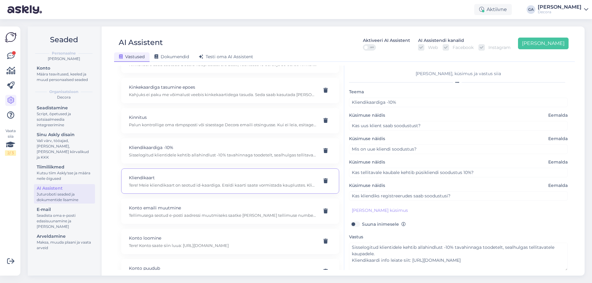
type input "kuidas saan kliendikaardi"
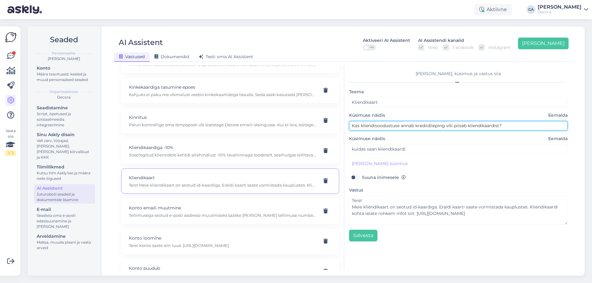
click at [430, 128] on input "Kas kliendisoodustuse annab krediidileping või piisab kliendikaardist?" at bounding box center [458, 126] width 219 height 10
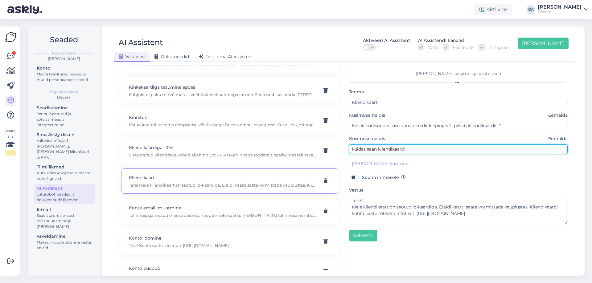
click at [388, 149] on input "kuidas saan kliendikaardi" at bounding box center [458, 150] width 219 height 10
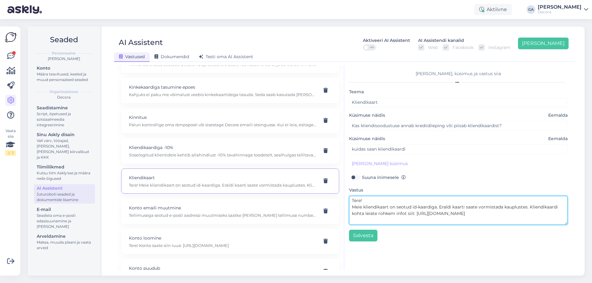
drag, startPoint x: 351, startPoint y: 206, endPoint x: 541, endPoint y: 217, distance: 190.0
click at [541, 217] on textarea "Tere! Meie kliendikaart on seotud id-kaardiga. Eraldi kaarti saate vormistada k…" at bounding box center [458, 210] width 219 height 29
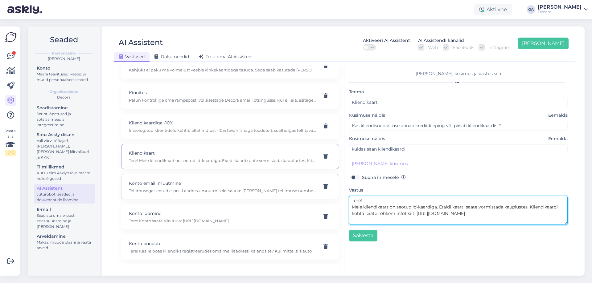
scroll to position [894, 0]
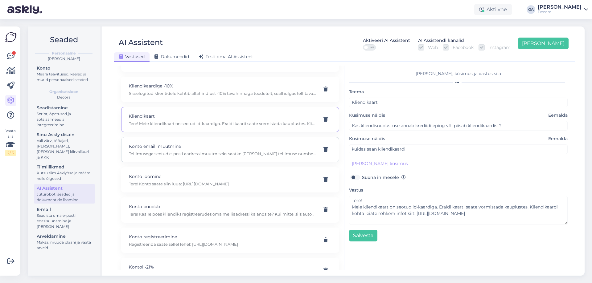
click at [175, 143] on p "Konto emaili muutmine" at bounding box center [223, 146] width 188 height 7
type input "Konto emaili muutmine"
type input "Kuidas saan muuta oma tellimusega seotud e-posti aadressi?"
checkbox input "true"
type textarea "Tellimusega seotud e-posti aadressi muutmiseks saatke [PERSON_NAME] tellimuse n…"
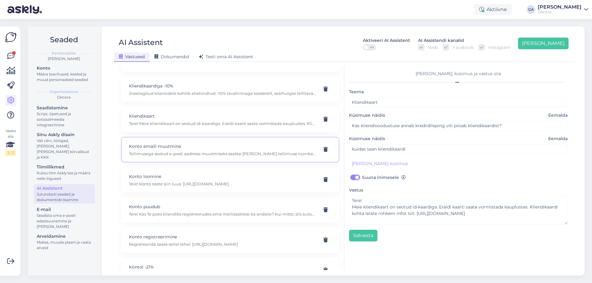
type input "[PERSON_NAME] muuta oma meiliaadressi, kuid minu konto on seotud ID-kaardiga. M…"
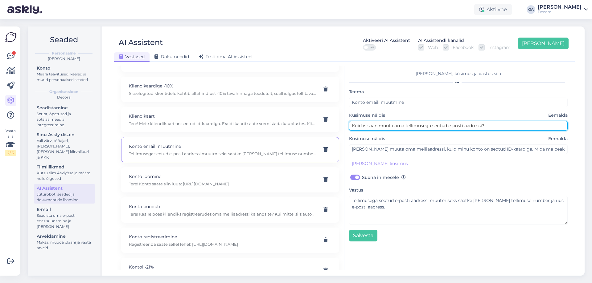
click at [379, 127] on input "Kuidas saan muuta oma tellimusega seotud e-posti aadressi?" at bounding box center [458, 126] width 219 height 10
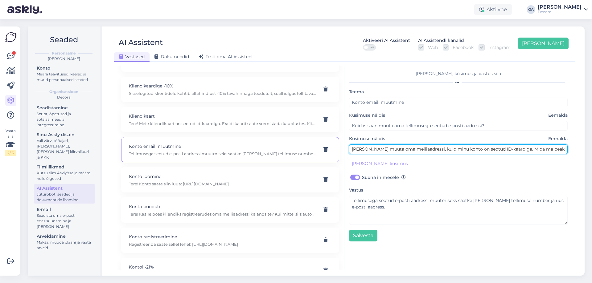
click at [385, 153] on input "[PERSON_NAME] muuta oma meiliaadressi, kuid minu konto on seotud ID-kaardiga. M…" at bounding box center [458, 150] width 219 height 10
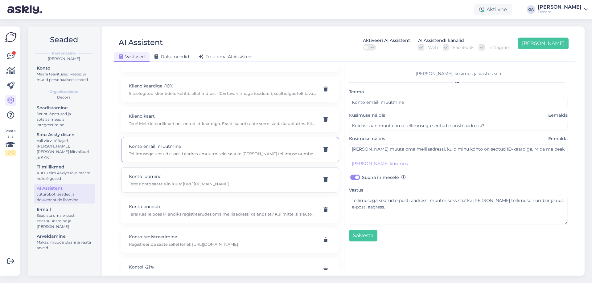
click at [176, 179] on p "Konto loomine" at bounding box center [223, 176] width 188 height 7
type input "Konto loomine"
type input "Kuidas luua konto?"
checkbox input "false"
type textarea "Tere! Konto saate siin luua: [URL][DOMAIN_NAME]"
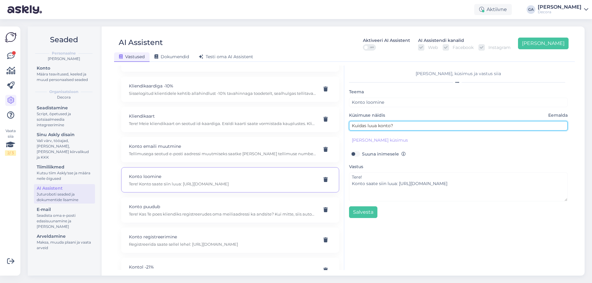
drag, startPoint x: 408, startPoint y: 126, endPoint x: 266, endPoint y: 133, distance: 142.6
click at [266, 133] on div "Kasuta AI Assistenti. Vajuta '[PERSON_NAME] uus' ja [PERSON_NAME] küsimused ja …" at bounding box center [345, 168] width 456 height 205
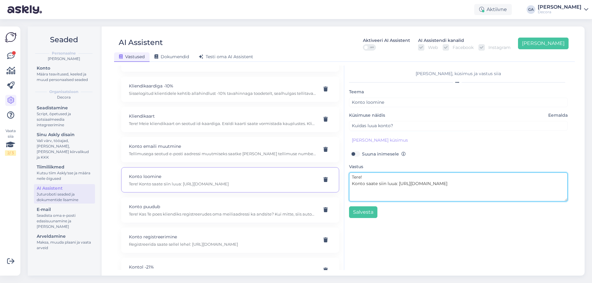
drag, startPoint x: 463, startPoint y: 184, endPoint x: 340, endPoint y: 185, distance: 122.7
click at [340, 185] on div "Kasuta AI Assistenti. Vajuta '[PERSON_NAME] uus' ja [PERSON_NAME] küsimused ja …" at bounding box center [345, 168] width 456 height 205
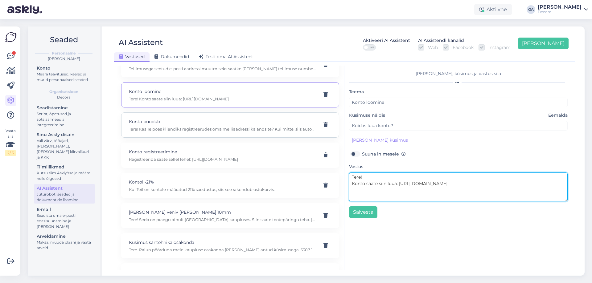
scroll to position [987, 0]
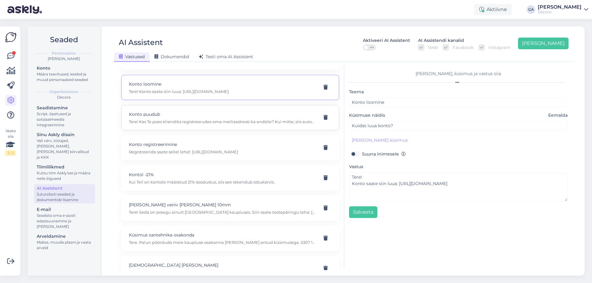
click at [166, 124] on p "Tere! Kas Te poes kliendiks registreerudes oma meiliaadressi ka andsite? Kui mi…" at bounding box center [223, 122] width 188 height 6
type input "Konto puudub"
type input "[PERSON_NAME] poes ID-kaardiga registreerunud kliendiks, kuid e-poest tellides,…"
type textarea "Tere! Kas Te poes kliendiks registreerudes oma meiliaadressi ka andsite? Kui mi…"
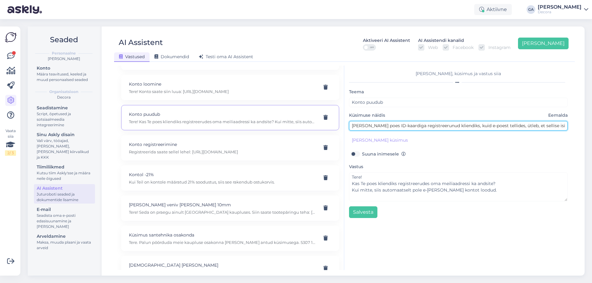
click at [392, 123] on input "[PERSON_NAME] poes ID-kaardiga registreerunud kliendiks, kuid e-poest tellides,…" at bounding box center [458, 126] width 219 height 10
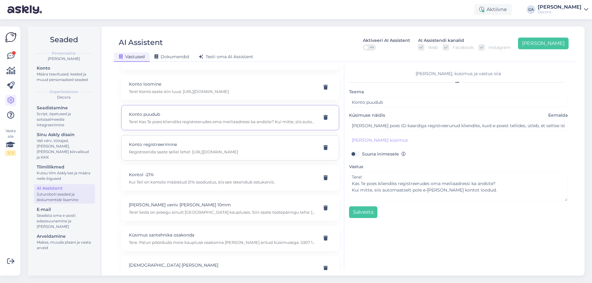
click at [216, 151] on p "Registreerida saate sellel lehel: [URL][DOMAIN_NAME]" at bounding box center [223, 152] width 188 height 6
type input "Konto registreerimine"
type input "kuidas ma saaksin konto registreeruda?"
type textarea "Registreerida saate sellel lehel: [URL][DOMAIN_NAME]"
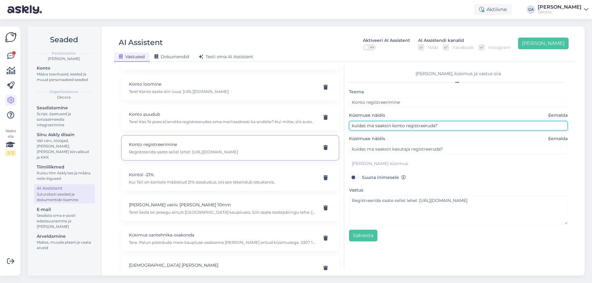
click at [409, 128] on input "kuidas ma saaksin konto registreeruda?" at bounding box center [458, 126] width 219 height 10
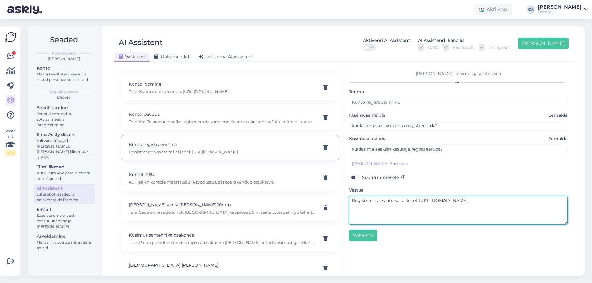
click at [443, 204] on textarea "Registreerida saate sellel lehel: [URL][DOMAIN_NAME]" at bounding box center [458, 210] width 219 height 29
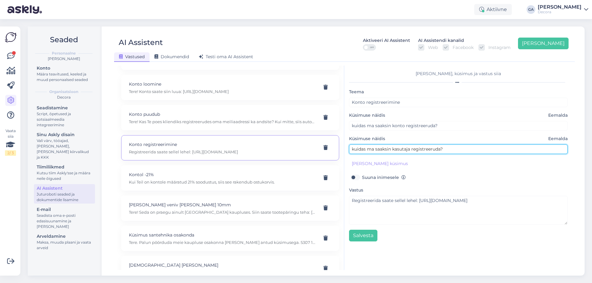
click at [397, 148] on input "kuidas ma saaksin kasutaja registreeruda?" at bounding box center [458, 150] width 219 height 10
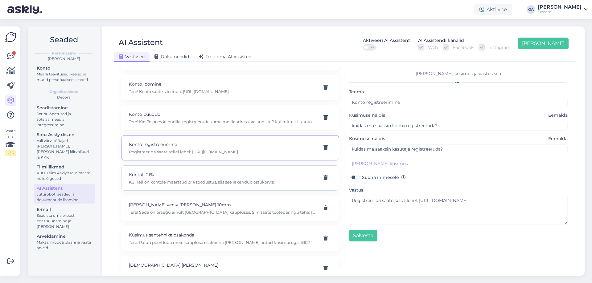
click at [159, 168] on div "Kontol -21% Kui Teil on kontole määratud 21% soodustus, siis see rakendub ostuk…" at bounding box center [230, 178] width 218 height 25
type input "Kontol -21%"
type input "Mul oli varem personaalne soodustus -21%, kuhu see kadunud on? Hetkel näen igal…"
type textarea "Kui Teil on kontole määratud 21% soodustus, siis see rakendub ostukorvis."
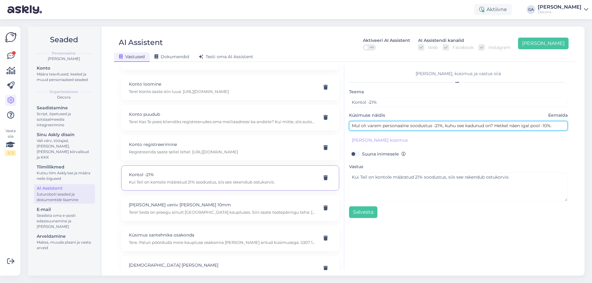
click at [387, 128] on input "Mul oli varem personaalne soodustus -21%, kuhu see kadunud on? Hetkel näen igal…" at bounding box center [458, 126] width 219 height 10
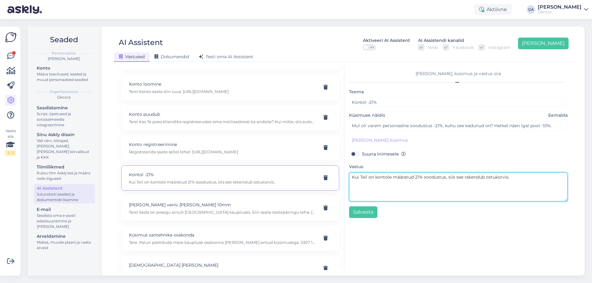
click at [388, 195] on textarea "Kui Teil on kontole määratud 21% soodustus, siis see rakendub ostukorvis." at bounding box center [458, 187] width 219 height 29
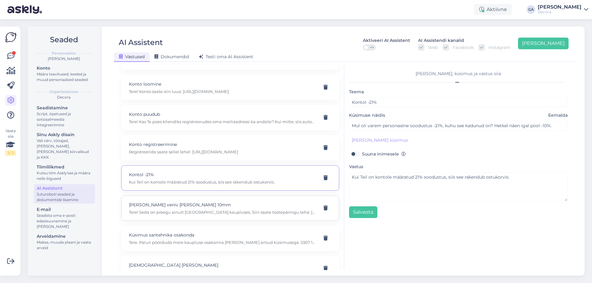
click at [167, 210] on p "Tere! Seda on praegu ainult [GEOGRAPHIC_DATA] kaupluses. Siin saate tootepäring…" at bounding box center [223, 213] width 188 height 6
type input "[PERSON_NAME] veniv [PERSON_NAME] 10mm"
type input "Kas [PERSON_NAME] veniv [PERSON_NAME] 10mm koguses ca 70 meetrit on võimalik kä…"
type textarea "Tere! Seda on praegu ainult [GEOGRAPHIC_DATA] kaupluses. Siin saate tootepäring…"
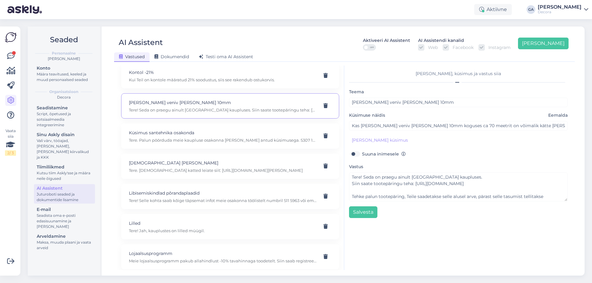
scroll to position [1110, 0]
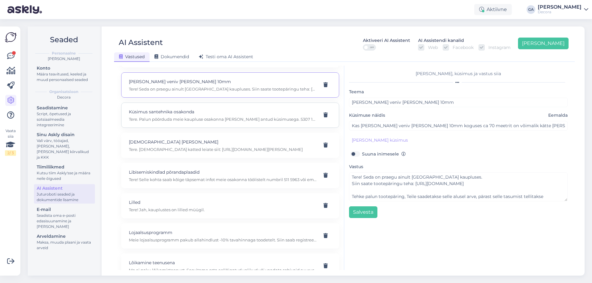
click at [200, 112] on p "Küsimus santehnika osakonda" at bounding box center [223, 112] width 188 height 7
type input "Küsimus santehnika osakonda"
type input "Kas painduv - venitatav vent.[PERSON_NAME] on sädemekindel ka? kui kuuma temp. …"
type textarea "Tere. Palun pöörduda meie kaupluse osakonna [PERSON_NAME] antud küsimusega. 530…"
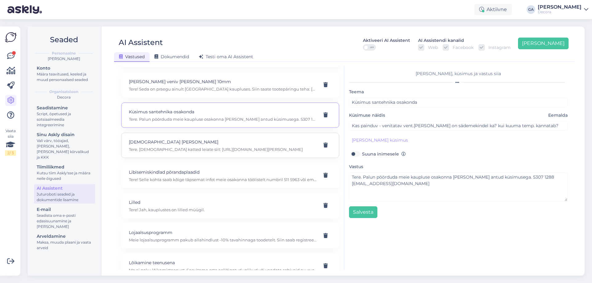
click at [168, 144] on p "[DEMOGRAPHIC_DATA] [PERSON_NAME]" at bounding box center [223, 142] width 188 height 7
type input "[DEMOGRAPHIC_DATA] [PERSON_NAME]"
type input "Ma ei leidnud lamamistoolile pikemat madratsit. kas teil on neid müügil?"
type textarea "Tere. [DEMOGRAPHIC_DATA] katted leiate siit: [URL][DOMAIN_NAME][PERSON_NAME]"
click at [158, 176] on div "Libisemiskindlad põrandaplaadid Tere! Selle kohta saab kõige täpsemat infot mei…" at bounding box center [223, 176] width 188 height 14
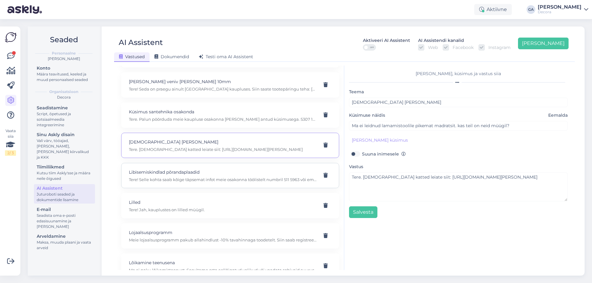
type input "Libisemiskindlad põrandaplaadid"
type input "kas teie tootevalikus on R12 libisemiskindlusega põrandaplaate?"
type textarea "Tere! Selle kohta saab kõige täpsemat infot meie osakonna töölistelt numbril 51…"
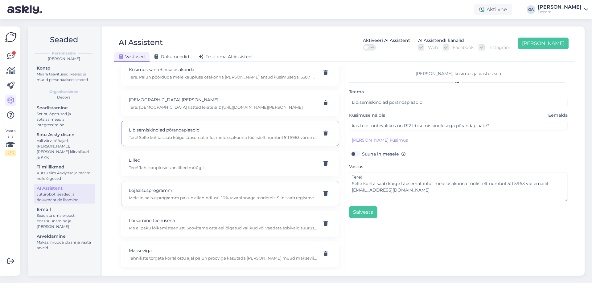
scroll to position [1172, 0]
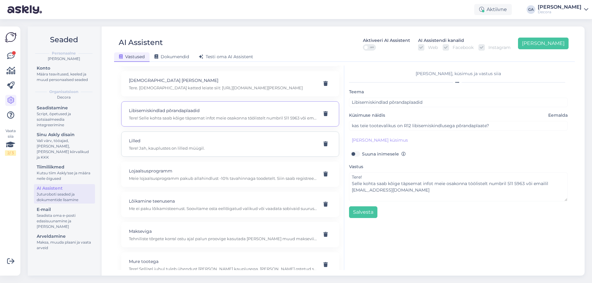
click at [172, 148] on p "Tere! Jah, kauplustes on lilled müügil." at bounding box center [223, 149] width 188 height 6
type input "Lilled"
type input "Kas te potililli ka müüte?"
type textarea "Tere! Jah, kauplustes on lilled müügil."
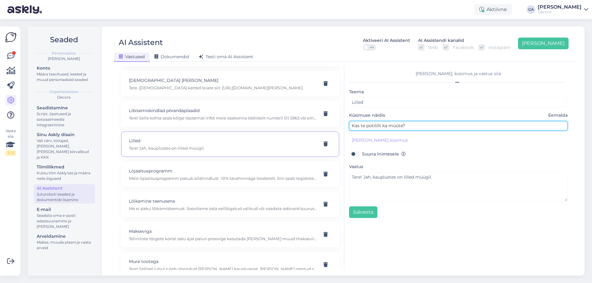
drag, startPoint x: 422, startPoint y: 126, endPoint x: 231, endPoint y: 138, distance: 190.9
click at [231, 137] on div "Kasuta AI Assistenti. Vajuta '[PERSON_NAME] uus' ja [PERSON_NAME] küsimused ja …" at bounding box center [345, 168] width 456 height 205
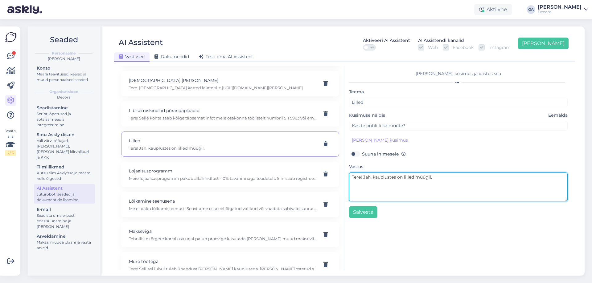
drag, startPoint x: 449, startPoint y: 179, endPoint x: 363, endPoint y: 178, distance: 85.7
click at [363, 178] on textarea "Tere! Jah, kauplustes on lilled müügil." at bounding box center [458, 187] width 219 height 29
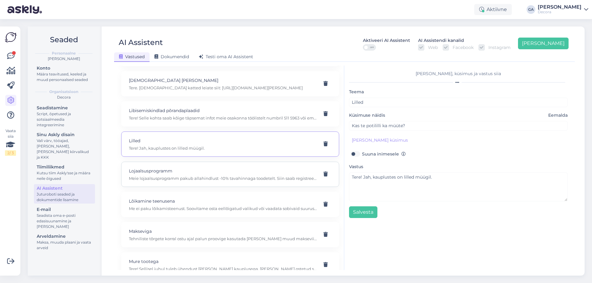
click at [184, 185] on div "Lojaalsusprogramm Meie lojaalsusprogramm pakub allahindlust -10% tavahinnaga to…" at bounding box center [230, 174] width 218 height 25
type input "Lojaalsusprogramm"
type input "[PERSON_NAME] teie lojaalsusprogrammi kohta rohkem teada saada."
type textarea "Meie lojaalsusprogramm pakub allahindlust -10% tavahinnaga toodetelt. Siin saab…"
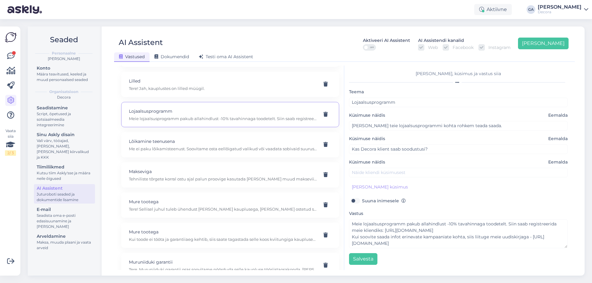
scroll to position [1233, 0]
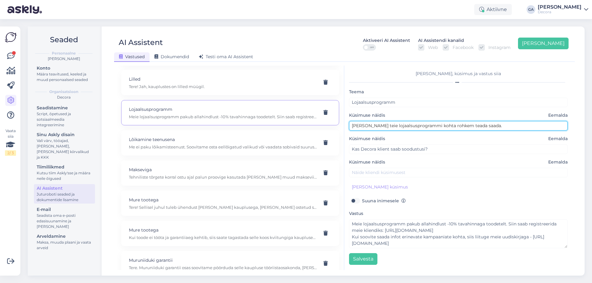
click at [421, 126] on input "[PERSON_NAME] teie lojaalsusprogrammi kohta rohkem teada saada." at bounding box center [458, 126] width 219 height 10
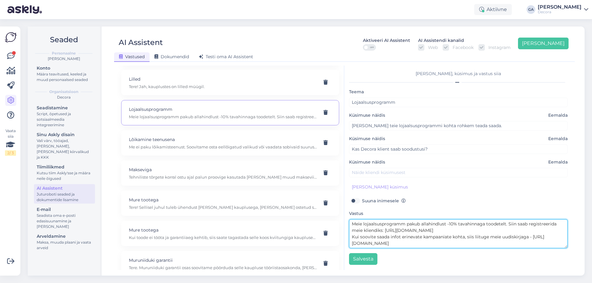
click at [410, 232] on textarea "Meie lojaalsusprogramm pakub allahindlust -10% tavahinnaga toodetelt. Siin saab…" at bounding box center [458, 234] width 219 height 29
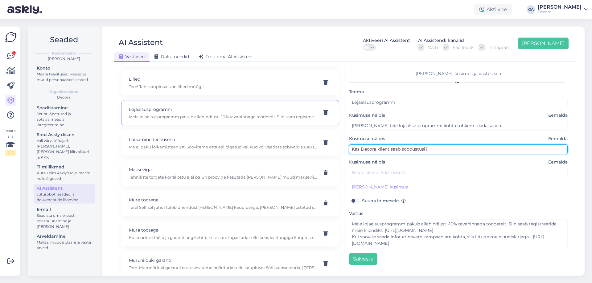
click at [376, 149] on input "Kas Decora klient saab soodustusi?" at bounding box center [458, 150] width 219 height 10
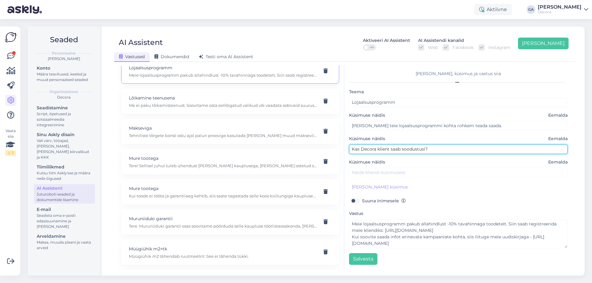
scroll to position [1264, 0]
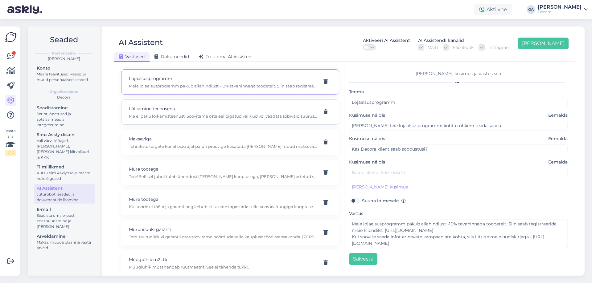
click at [188, 112] on p "Lõikamine teenusena" at bounding box center [223, 108] width 188 height 7
type input "Lõikamine teenusena"
type input "Kas saate puitmaterjali teatud mõõtudesse lõigata?"
type textarea "Me ei paku lõikamisteenust. Soovitame osta eellõigatud valikud või vaadata sobi…"
type input "Kas pakute puitkiudplaadi lõikamisteenust?"
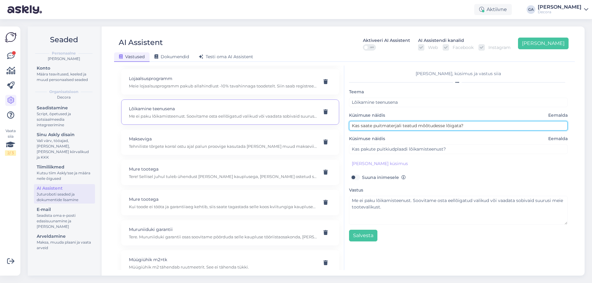
click at [412, 125] on input "Kas saate puitmaterjali teatud mõõtudesse lõigata?" at bounding box center [458, 126] width 219 height 10
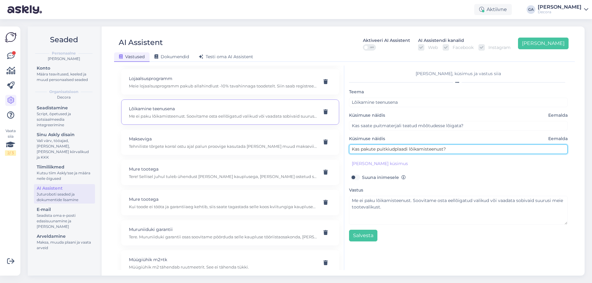
click at [392, 149] on input "Kas pakute puitkiudplaadi lõikamisteenust?" at bounding box center [458, 150] width 219 height 10
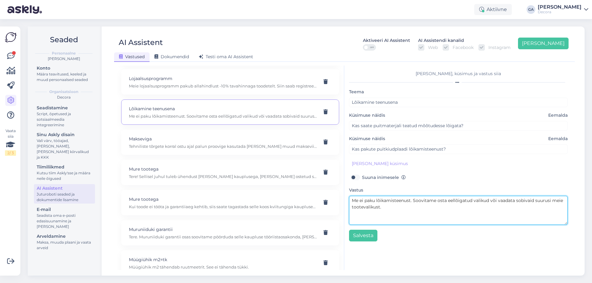
click at [389, 207] on textarea "Me ei paku lõikamisteenust. Soovitame osta eellõigatud valikud või vaadata sobi…" at bounding box center [458, 210] width 219 height 29
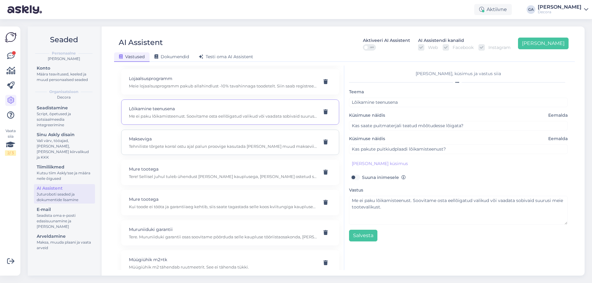
click at [148, 141] on p "Makseviga" at bounding box center [223, 139] width 188 height 7
type input "Makseviga"
type input "Mul makse ei lähe läbi."
type textarea "Tehniliste tõrgete korral ostu ajal palun proovige kasutada [PERSON_NAME] muud …"
type input "E-poes ei saa ostu sooritada."
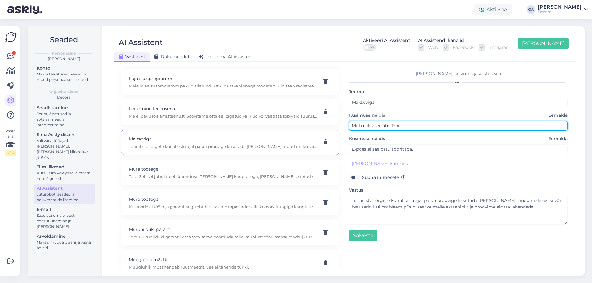
click at [405, 126] on input "Mul makse ei lähe läbi." at bounding box center [458, 126] width 219 height 10
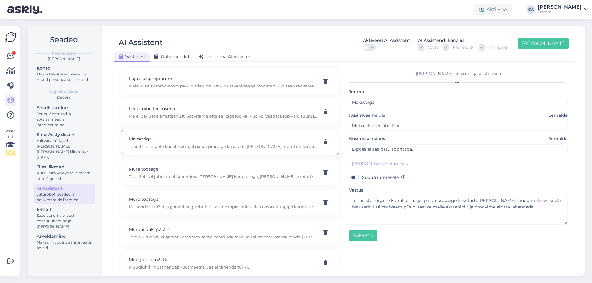
click at [393, 154] on div "Teema Makseviga Küsimuse näidis Eemalda Mul makse ei lähe läbi. Küsimuse näidis…" at bounding box center [458, 165] width 219 height 154
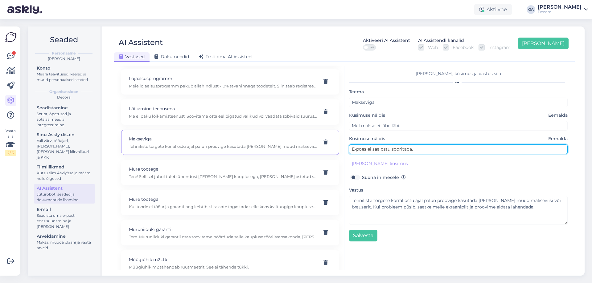
click at [396, 151] on input "E-poes ei saa ostu sooritada." at bounding box center [458, 150] width 219 height 10
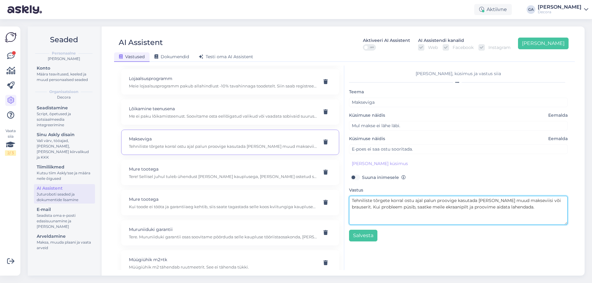
click at [394, 211] on textarea "Tehniliste tõrgete korral ostu ajal palun proovige kasutada [PERSON_NAME] muud …" at bounding box center [458, 210] width 219 height 29
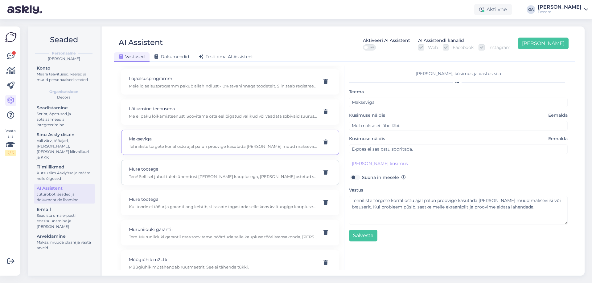
click at [206, 173] on div "Mure tootega Tere! Sellisel juhul tuleb ühendust [PERSON_NAME] kauplusega, [PER…" at bounding box center [223, 173] width 188 height 14
type input "Mure tootega"
type input "Ostsime kauplusest [PERSON_NAME], mille valisime [PERSON_NAME] järgi,kuid prill…"
type textarea "Tere! Sellisel juhul tuleb ühendust [PERSON_NAME] kauplusega, [PERSON_NAME] ost…"
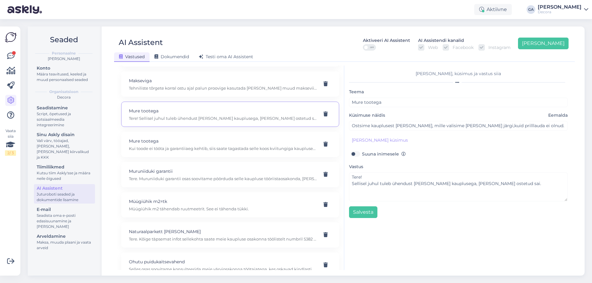
scroll to position [1326, 0]
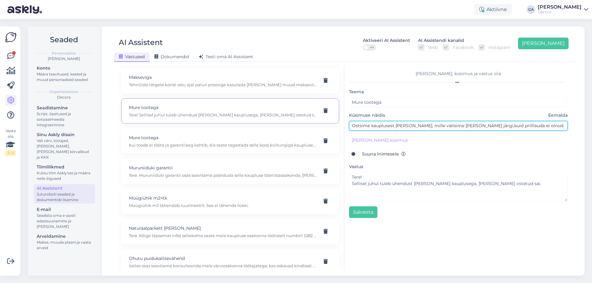
drag, startPoint x: 539, startPoint y: 126, endPoint x: 228, endPoint y: 119, distance: 310.9
click at [227, 119] on div "Kasuta AI Assistenti. Vajuta '[PERSON_NAME] uus' ja [PERSON_NAME] küsimused ja …" at bounding box center [345, 168] width 456 height 205
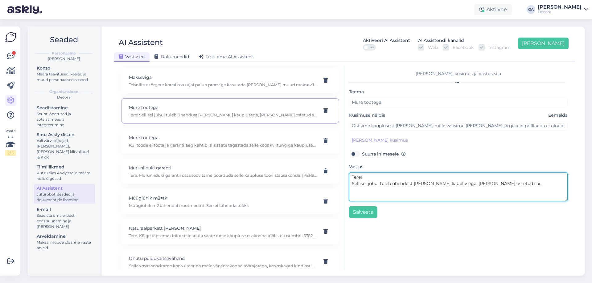
click at [413, 189] on textarea "Tere! Sellisel juhul tuleb ühendust [PERSON_NAME] kauplusega, [PERSON_NAME] ost…" at bounding box center [458, 187] width 219 height 29
drag, startPoint x: 510, startPoint y: 182, endPoint x: 322, endPoint y: 183, distance: 188.1
click at [322, 183] on div "Kasuta AI Assistenti. Vajuta '[PERSON_NAME] uus' ja [PERSON_NAME] küsimused ja …" at bounding box center [345, 168] width 456 height 205
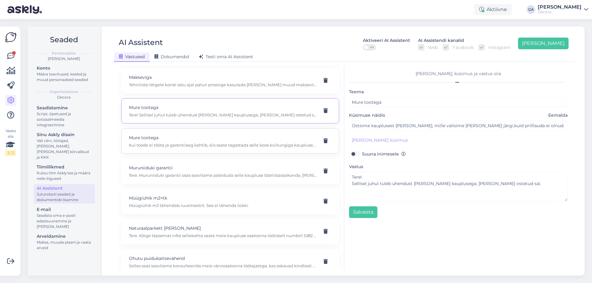
click at [233, 136] on p "Mure tootega" at bounding box center [223, 137] width 188 height 7
type input "Kuidas tooteprobleemist teavitada?"
type textarea "Kui toode ei tööta ja garantiiaeg kehtib, siis saate tagastada selle koos kviit…"
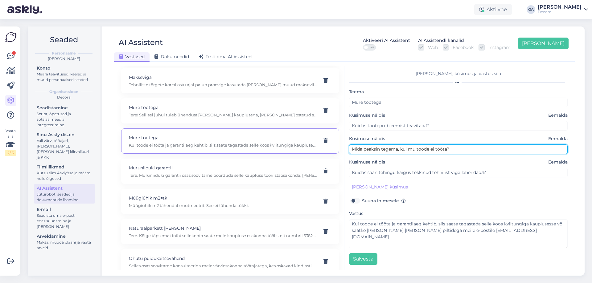
drag, startPoint x: 459, startPoint y: 148, endPoint x: 303, endPoint y: 150, distance: 156.3
click at [303, 150] on div "Kasuta AI Assistenti. Vajuta '[PERSON_NAME] uus' ja [PERSON_NAME] küsimused ja …" at bounding box center [345, 168] width 456 height 205
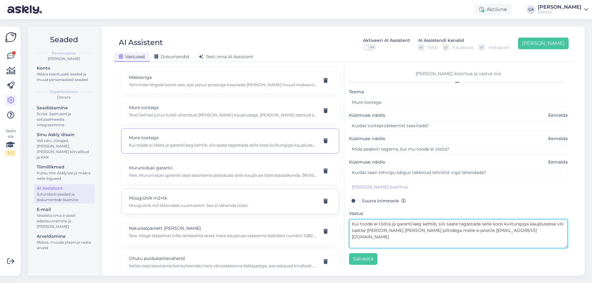
drag, startPoint x: 522, startPoint y: 232, endPoint x: 236, endPoint y: 210, distance: 286.7
click at [235, 209] on div "Kasuta AI Assistenti. Vajuta '[PERSON_NAME] uus' ja [PERSON_NAME] küsimused ja …" at bounding box center [345, 168] width 456 height 205
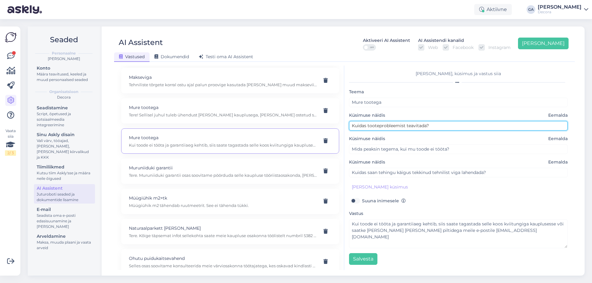
drag, startPoint x: 440, startPoint y: 125, endPoint x: 263, endPoint y: 126, distance: 177.0
click at [263, 126] on div "Kasuta AI Assistenti. Vajuta '[PERSON_NAME] uus' ja [PERSON_NAME] küsimused ja …" at bounding box center [345, 168] width 456 height 205
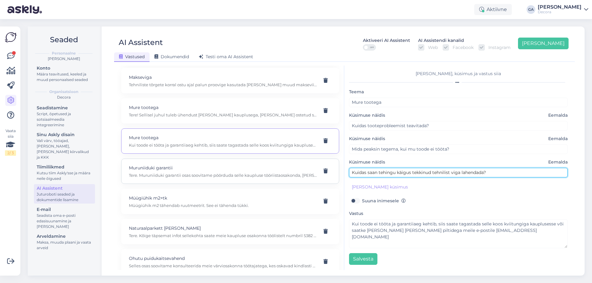
drag, startPoint x: 506, startPoint y: 174, endPoint x: 284, endPoint y: 178, distance: 222.0
click at [287, 177] on div "Kasuta AI Assistenti. Vajuta '[PERSON_NAME] uus' ja [PERSON_NAME] küsimused ja …" at bounding box center [345, 168] width 456 height 205
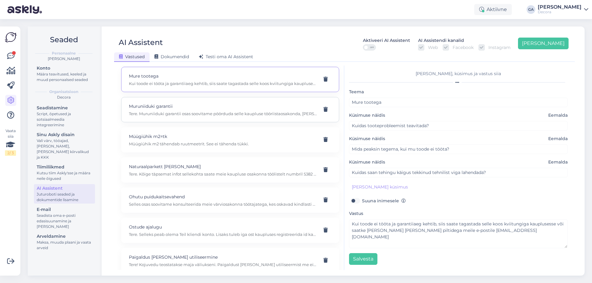
click at [182, 111] on p "Tere. Muruniiduki garantii osas soovitame pöörduda selle kaupluse tööriistaosak…" at bounding box center [223, 114] width 188 height 6
type input "Muruniiduki garantii"
type input "ostsime eelmisel suvel teilt Ecovacsi niiduki Goat G1-800, kuid see lõpetas töö…"
type textarea "Tere. Muruniiduki garantii osas soovitame pöörduda selle kaupluse tööriistaosak…"
type input "muruniiduk ei tööta enam"
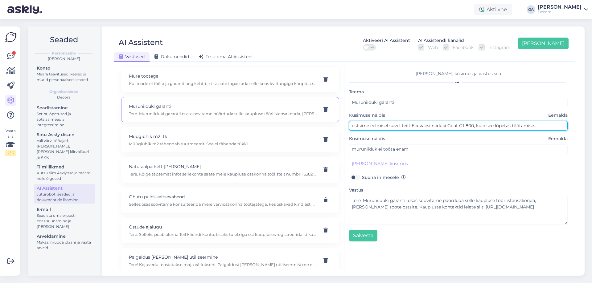
click at [442, 126] on input "ostsime eelmisel suvel teilt Ecovacsi niiduki Goat G1-800, kuid see lõpetas töö…" at bounding box center [458, 126] width 219 height 10
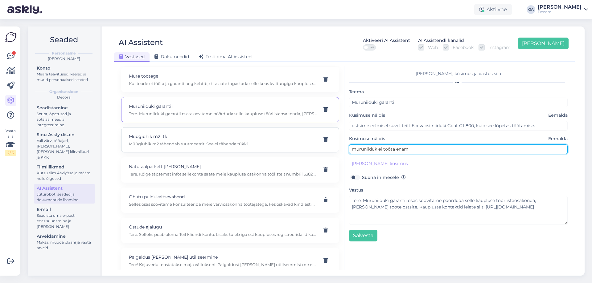
drag, startPoint x: 425, startPoint y: 152, endPoint x: 259, endPoint y: 141, distance: 166.0
click at [259, 141] on div "Kasuta AI Assistenti. Vajuta '[PERSON_NAME] uus' ja [PERSON_NAME] küsimused ja …" at bounding box center [345, 168] width 456 height 205
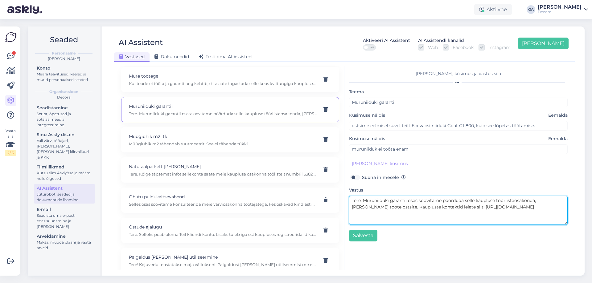
drag, startPoint x: 501, startPoint y: 209, endPoint x: 363, endPoint y: 199, distance: 138.5
click at [363, 199] on textarea "Tere. Muruniiduki garantii osas soovitame pöörduda selle kaupluse tööriistaosak…" at bounding box center [458, 210] width 219 height 29
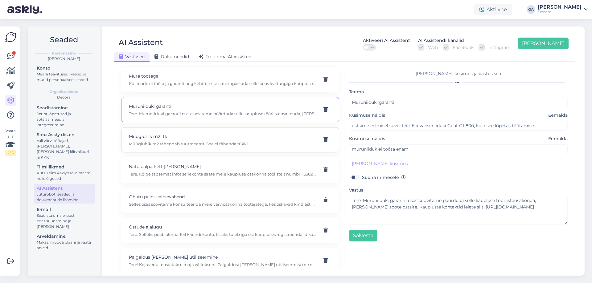
click at [208, 142] on p "Müügiühik m2 tähendab ruutmeetrit. See ei tähenda tükki." at bounding box center [223, 144] width 188 height 6
type input "Müügiühik m2=tk"
type input "Kas tellimisel m2=tk?"
type textarea "Müügiühik m2 tähendab ruutmeetrit. See ei tähenda tükki."
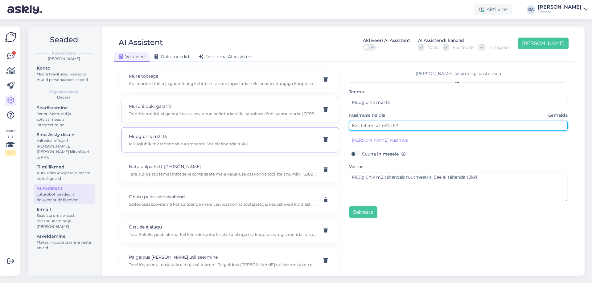
drag, startPoint x: 402, startPoint y: 126, endPoint x: 333, endPoint y: 121, distance: 69.5
click at [333, 121] on div "Kasuta AI Assistenti. Vajuta '[PERSON_NAME] uus' ja [PERSON_NAME] küsimused ja …" at bounding box center [345, 168] width 456 height 205
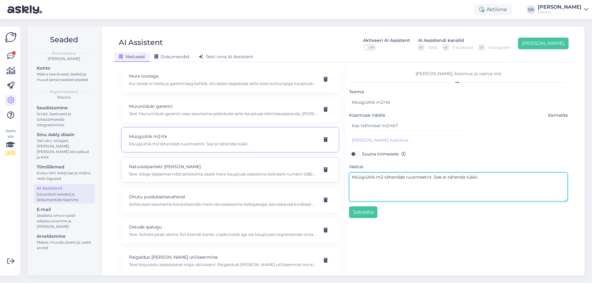
drag, startPoint x: 328, startPoint y: 183, endPoint x: 236, endPoint y: 182, distance: 92.2
click at [236, 182] on div "Kasuta AI Assistenti. Vajuta '[PERSON_NAME] uus' ja [PERSON_NAME] küsimused ja …" at bounding box center [345, 168] width 456 height 205
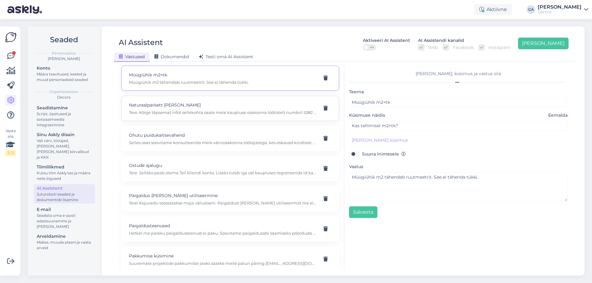
click at [167, 116] on div "Naturaalparkett [PERSON_NAME] Tere. Kõige täpsemat infot sellekohta saate meie …" at bounding box center [230, 108] width 218 height 25
type input "Naturaalparkett [PERSON_NAME]"
type input "Kas naturaalparkett [PERSON_NAME] on lakitud?"
type textarea "Tere. Kõige täpsemat infot sellekohta saate meie kaupluse osakonna töölistelt n…"
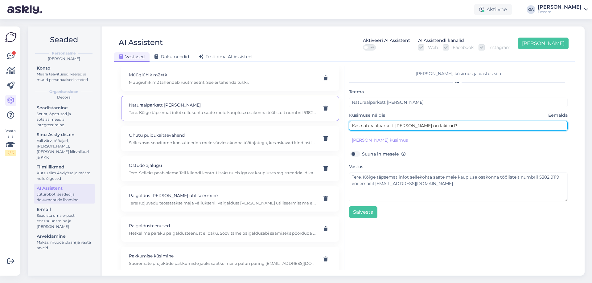
drag, startPoint x: 456, startPoint y: 125, endPoint x: 219, endPoint y: 117, distance: 237.2
click at [219, 117] on div "Kasuta AI Assistenti. Vajuta '[PERSON_NAME] uus' ja [PERSON_NAME] küsimused ja …" at bounding box center [345, 168] width 456 height 205
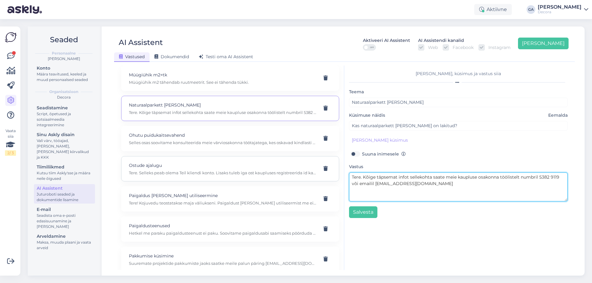
drag, startPoint x: 465, startPoint y: 185, endPoint x: 295, endPoint y: 161, distance: 171.6
click at [295, 161] on div "Kasuta AI Assistenti. Vajuta '[PERSON_NAME] uus' ja [PERSON_NAME] küsimused ja …" at bounding box center [345, 168] width 456 height 205
click at [419, 182] on textarea "Tere. Kõige täpsemat infot sellekohta saate meie kaupluse osakonna töölistelt n…" at bounding box center [458, 187] width 219 height 29
click at [440, 186] on textarea "Tere. Kõige täpsemat infot sellekohta saate meie kaupluse osakonna töölistelt n…" at bounding box center [458, 187] width 219 height 29
drag, startPoint x: 435, startPoint y: 184, endPoint x: 364, endPoint y: 178, distance: 71.8
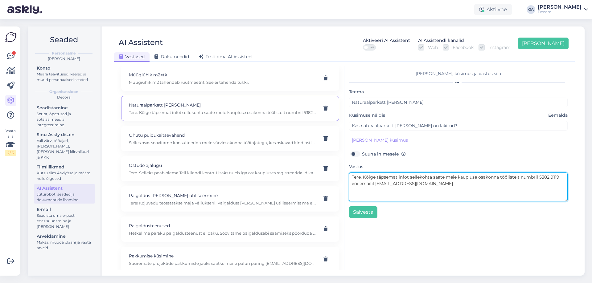
click at [364, 178] on textarea "Tere. Kõige täpsemat infot sellekohta saate meie kaupluse osakonna töölistelt n…" at bounding box center [458, 187] width 219 height 29
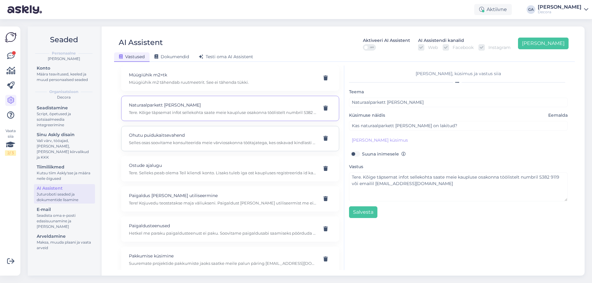
click at [182, 131] on div "Ohutu puidukaitsevahend Selles osas soovitame konsulteerida meie värviosakonna …" at bounding box center [230, 138] width 218 height 25
type input "Ohutu puidukaitsevahend"
type input "Mul on vaja puidukaitsevahendit aialauale, see peaks olema võimalikult ohutu ka…"
type textarea "Selles osas soovitame konsulteerida meie värviosakonna töötajatega, kes oskavad…"
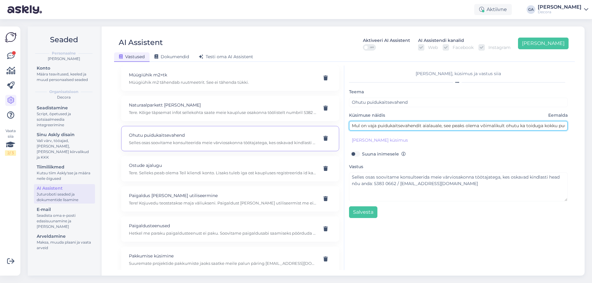
click at [417, 128] on input "Mul on vaja puidukaitsevahendit aialauale, see peaks olema võimalikult ohutu ka…" at bounding box center [458, 126] width 219 height 10
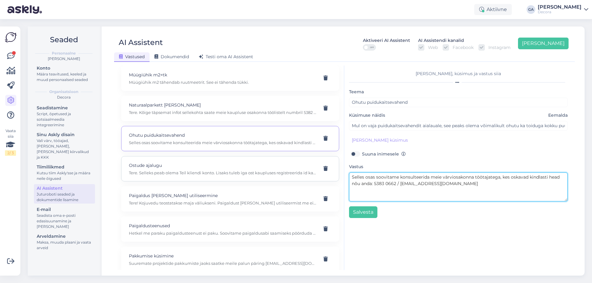
drag, startPoint x: 457, startPoint y: 182, endPoint x: 241, endPoint y: 170, distance: 215.8
click at [241, 170] on div "Kasuta AI Assistenti. Vajuta '[PERSON_NAME] uus' ja [PERSON_NAME] küsimused ja …" at bounding box center [345, 168] width 456 height 205
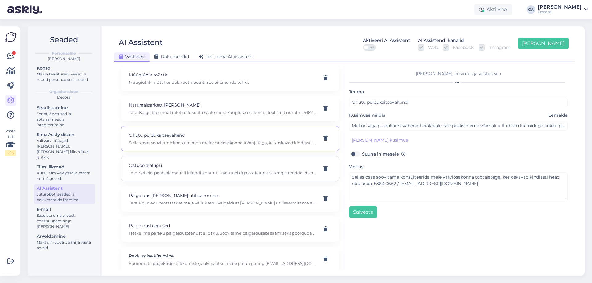
click at [186, 173] on p "Tere. Selleks peab olema Teil kliendi konto. Lisaks tuleb iga ost kaupluses reg…" at bounding box center [223, 173] width 188 height 6
type input "Ostude ajalugu"
type input "kuidas ma saaksin oma ostu kliendikontole talletada nii et ma ei peaks tsekki v…"
type textarea "Tere. Selleks peab olema Teil kliendi konto. Lisaks tuleb iga ost kaupluses reg…"
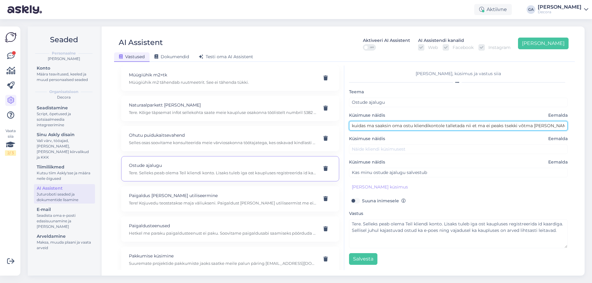
click at [419, 129] on input "kuidas ma saaksin oma ostu kliendikontole talletada nii et ma ei peaks tsekki v…" at bounding box center [458, 126] width 219 height 10
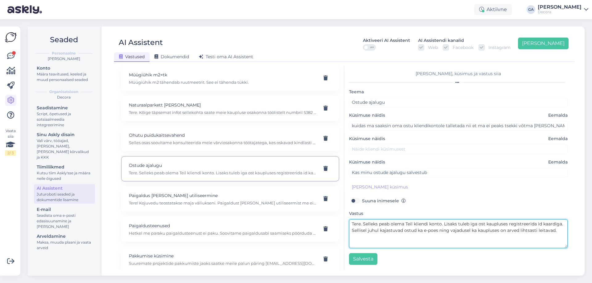
click at [411, 240] on textarea "Tere. Selleks peab olema Teil kliendi konto. Lisaks tuleb iga ost kaupluses reg…" at bounding box center [458, 234] width 219 height 29
drag, startPoint x: 362, startPoint y: 223, endPoint x: 592, endPoint y: 237, distance: 229.9
click at [592, 237] on div "Seaded Personaalne [PERSON_NAME] Konto Määra teavitused, keeled ja muud persona…" at bounding box center [308, 151] width 568 height 264
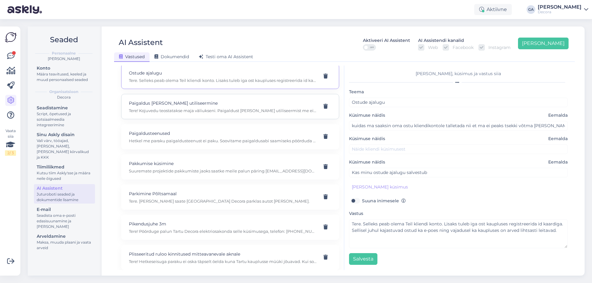
click at [166, 103] on p "Paigaldus [PERSON_NAME] utiliseermine" at bounding box center [223, 103] width 188 height 7
type input "Paigaldus [PERSON_NAME] utiliseermine"
type input "Kui tellida teilt külmik, kas aitaksite ka paigalduse [PERSON_NAME] utiliseerim…"
type textarea "Tere! Kojuvedu teostatakse maja väliukseni. Paigaldust [PERSON_NAME] utiliseerm…"
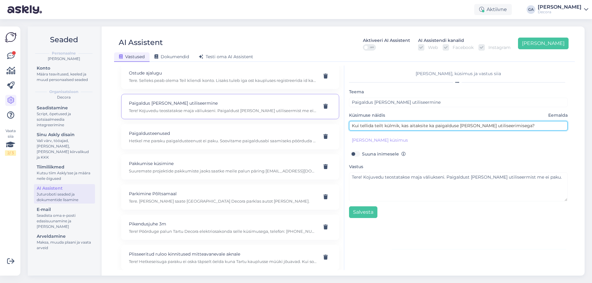
click at [451, 126] on input "Kui tellida teilt külmik, kas aitaksite ka paigalduse [PERSON_NAME] utiliseerim…" at bounding box center [458, 126] width 219 height 10
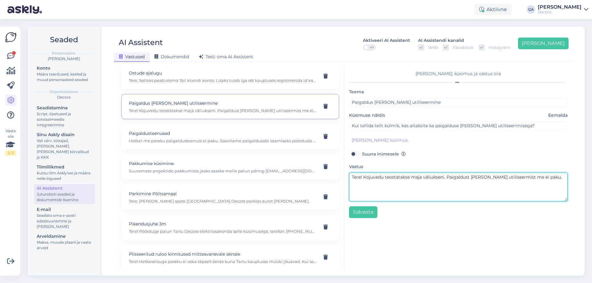
drag, startPoint x: 363, startPoint y: 177, endPoint x: 592, endPoint y: 176, distance: 228.5
click at [592, 176] on div "Seaded Personaalne [PERSON_NAME] Konto Määra teavitused, keeled ja muud persona…" at bounding box center [308, 151] width 568 height 264
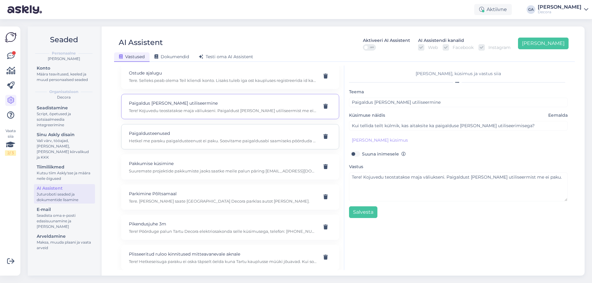
click at [185, 126] on div "Paigaldusteenused Hetkel me paraku paigaldusteenust ei paku. Soovitame paigaldu…" at bounding box center [230, 136] width 218 height 25
type input "Paigaldusteenused"
type input "Kas pakute paigaldusteenust toodetele, mida ma osta tahan?"
type textarea "Hetkel me paraku paigaldusteenust ei paku. Soovitame paigaldusabi saamiseks pöö…"
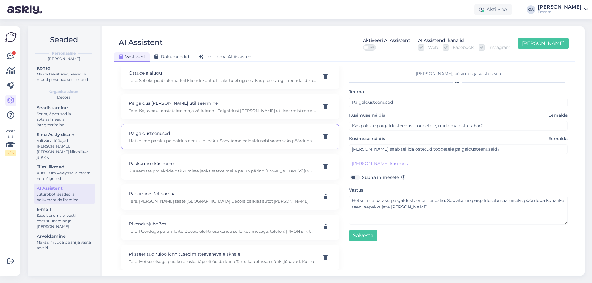
click at [419, 131] on div "Teema Paigaldusteenused Küsimuse näidis Eemalda Kas pakute paigaldusteenust too…" at bounding box center [458, 165] width 219 height 154
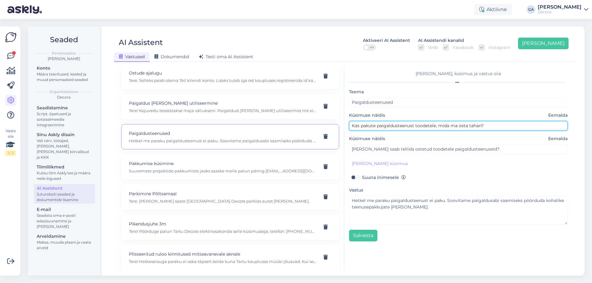
click at [434, 129] on input "Kas pakute paigaldusteenust toodetele, mida ma osta tahan?" at bounding box center [458, 126] width 219 height 10
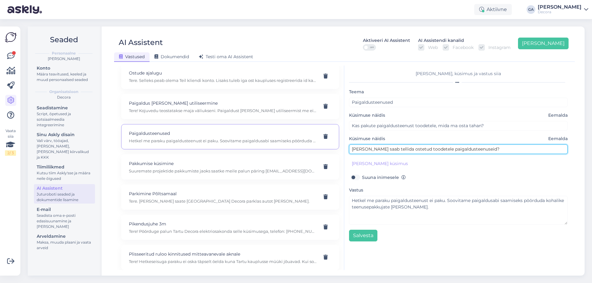
click at [404, 150] on input "[PERSON_NAME] saab tellida ostetud toodetele paigaldusteenuseid?" at bounding box center [458, 150] width 219 height 10
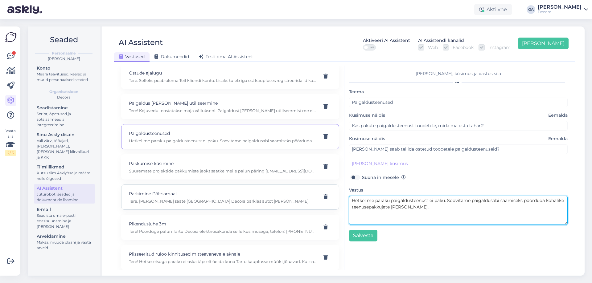
drag, startPoint x: 419, startPoint y: 207, endPoint x: 293, endPoint y: 195, distance: 126.1
click at [293, 195] on div "Kasuta AI Assistenti. Vajuta '[PERSON_NAME] uus' ja [PERSON_NAME] küsimused ja …" at bounding box center [345, 168] width 456 height 205
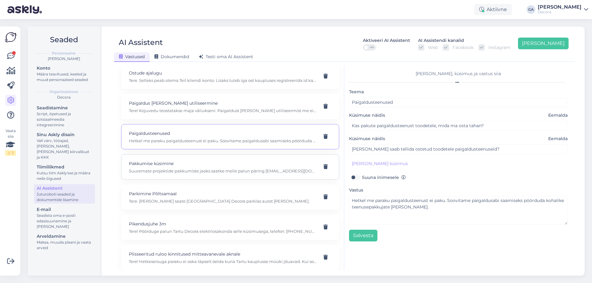
click at [216, 157] on div "Pakkumise küsimine Suuremate projektide pakkumiste jaoks saatke meile palun pär…" at bounding box center [230, 166] width 218 height 25
type input "Pakkumise küsimine"
type input "[PERSON_NAME] saada paremat pakkumist eraisikuna"
type textarea "Suuremate projektide pakkumiste jaoks saatke meile palun päring [EMAIL_ADDRESS]…"
type input "Sooviks saada paremat pakkumist ärikliendina"
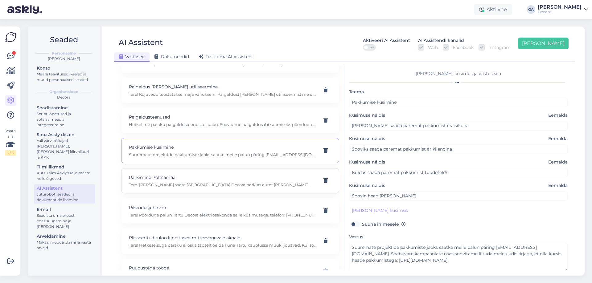
scroll to position [1603, 0]
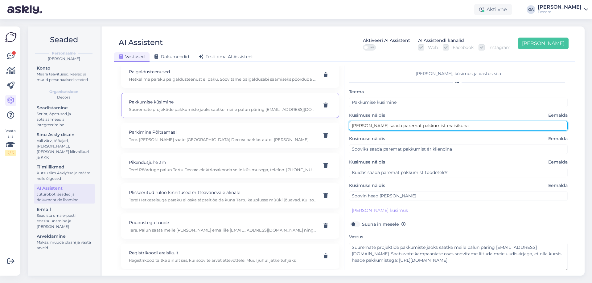
click at [395, 127] on input "[PERSON_NAME] saada paremat pakkumist eraisikuna" at bounding box center [458, 126] width 219 height 10
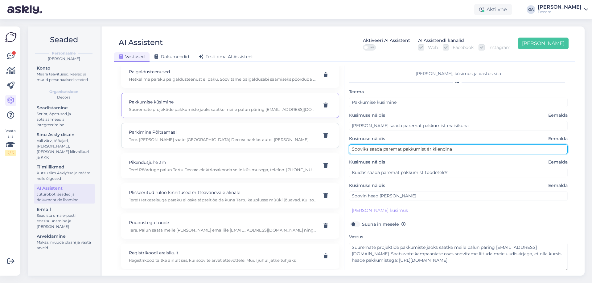
drag, startPoint x: 453, startPoint y: 147, endPoint x: 233, endPoint y: 148, distance: 220.5
click at [229, 147] on div "Kasuta AI Assistenti. Vajuta '[PERSON_NAME] uus' ja [PERSON_NAME] küsimused ja …" at bounding box center [345, 168] width 456 height 205
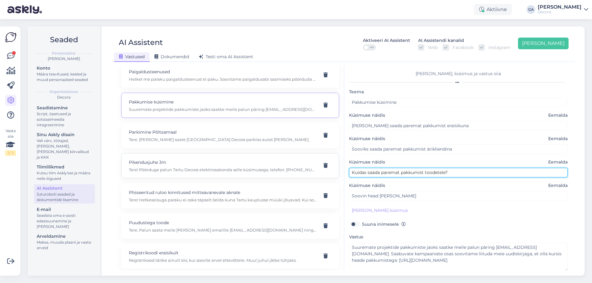
drag, startPoint x: 465, startPoint y: 175, endPoint x: 224, endPoint y: 176, distance: 241.1
click at [221, 176] on div "Kasuta AI Assistenti. Vajuta '[PERSON_NAME] uus' ja [PERSON_NAME] küsimused ja …" at bounding box center [345, 168] width 456 height 205
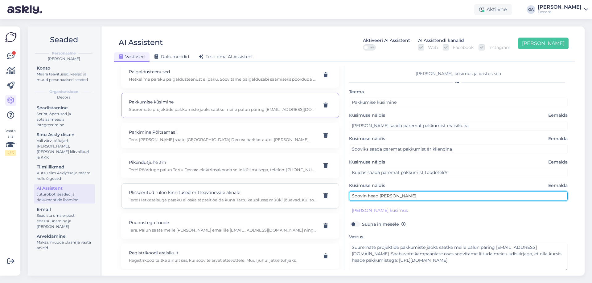
drag, startPoint x: 385, startPoint y: 194, endPoint x: 293, endPoint y: 196, distance: 91.9
click at [293, 196] on div "Kasuta AI Assistenti. Vajuta '[PERSON_NAME] uus' ja [PERSON_NAME] küsimused ja …" at bounding box center [345, 168] width 456 height 205
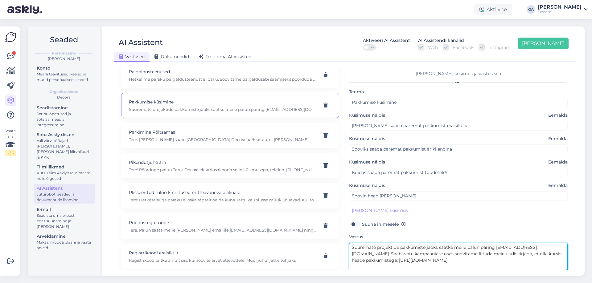
click at [423, 251] on textarea "Suuremate projektide pakkumiste jaoks saatke meile palun päring [EMAIL_ADDRESS]…" at bounding box center [458, 257] width 219 height 29
click at [310, 227] on div "Puudustega toode Tere. Palun saata meile [PERSON_NAME] emailile [EMAIL_ADDRESS]…" at bounding box center [223, 227] width 188 height 14
type input "Puudustega toode"
type input "Ostsin eelmine nädal ruloo. ruloo on [PERSON_NAME]"
type textarea "Tere. Palun saata meile [PERSON_NAME] emailile [EMAIL_ADDRESS][DOMAIN_NAME] nin…"
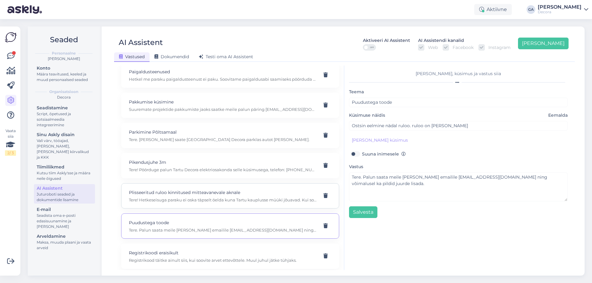
click at [236, 202] on p "Tere! Hetkeseisuga paraku ei oska täpselt öelda kuna Tartu kauplusse müüki jõua…" at bounding box center [223, 200] width 188 height 6
type input "Plisseeritud ruloo kinnitused mitteavanevale aknale"
type input "Kas teil on Tartu kauplusesse ka kunagi tulemas Plisseeritud ruloo kinnitused m…"
type textarea "Tere! Hetkeseisuga paraku ei oska täpselt öelda kuna Tartu kauplusse müüki jõua…"
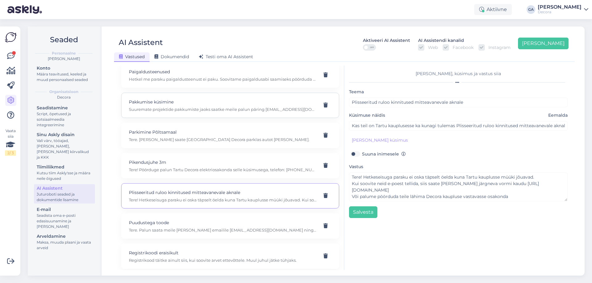
click at [200, 115] on div "Pakkumise küsimine Suuremate projektide pakkumiste jaoks saatke meile palun pär…" at bounding box center [230, 105] width 218 height 25
type input "Pakkumise küsimine"
type input "[PERSON_NAME] saada paremat pakkumist eraisikuna"
type textarea "Suuremate projektide pakkumiste jaoks saatke meile palun päring [EMAIL_ADDRESS]…"
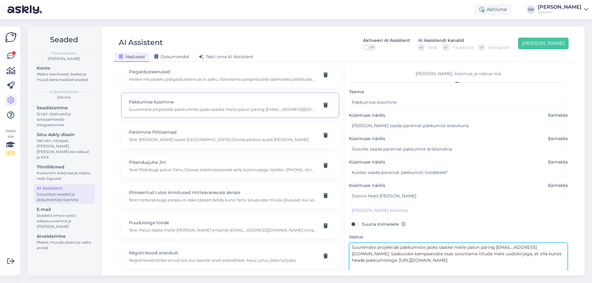
drag, startPoint x: 462, startPoint y: 262, endPoint x: 467, endPoint y: 264, distance: 6.1
click at [461, 262] on textarea "Suuremate projektide pakkumiste jaoks saatke meile palun päring [EMAIL_ADDRESS]…" at bounding box center [458, 257] width 219 height 29
drag, startPoint x: 400, startPoint y: 255, endPoint x: 323, endPoint y: 241, distance: 78.0
click at [323, 241] on div "Kasuta AI Assistenti. Vajuta '[PERSON_NAME] uus' ja [PERSON_NAME] küsimused ja …" at bounding box center [345, 168] width 456 height 205
click at [169, 137] on p "Tere. [PERSON_NAME] saate [GEOGRAPHIC_DATA] Decora parklas autot [PERSON_NAME]." at bounding box center [223, 140] width 188 height 6
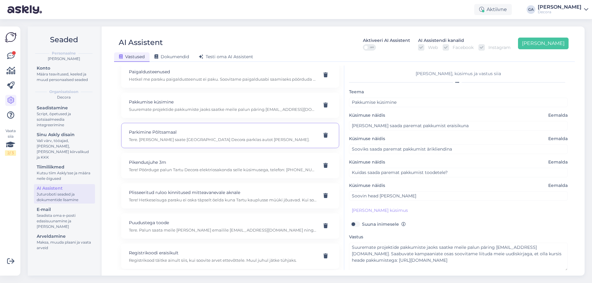
type input "Parkimine Põltsamaal"
type input "Kas Põltsamaa Decora parklas on parkimine ajaliselt piiratud või tasuline?"
type textarea "Tere. [PERSON_NAME] saate [GEOGRAPHIC_DATA] Decora parklas autot [PERSON_NAME]."
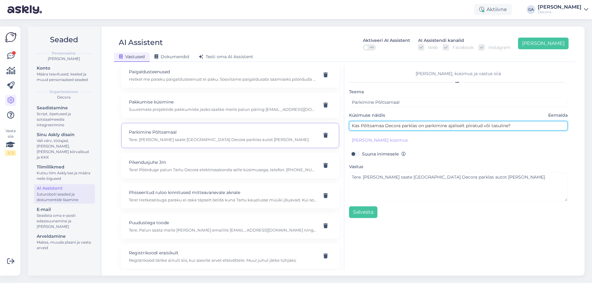
click at [414, 127] on input "Kas Põltsamaa Decora parklas on parkimine ajaliselt piiratud või tasuline?" at bounding box center [458, 126] width 219 height 10
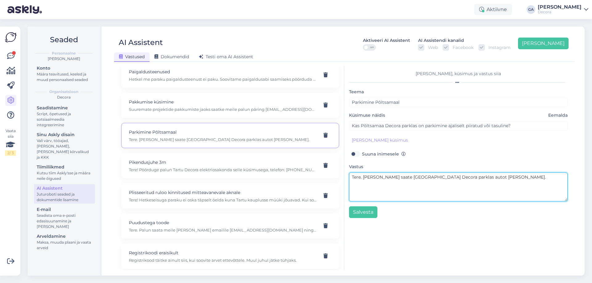
click at [405, 183] on textarea "Tere. [PERSON_NAME] saate [GEOGRAPHIC_DATA] Decora parklas autot [PERSON_NAME]." at bounding box center [458, 187] width 219 height 29
drag, startPoint x: 363, startPoint y: 175, endPoint x: 560, endPoint y: 172, distance: 196.4
click at [560, 172] on div "Vastus Tere. [PERSON_NAME] saate [GEOGRAPHIC_DATA] Decora parklas autot [PERSON…" at bounding box center [458, 182] width 219 height 39
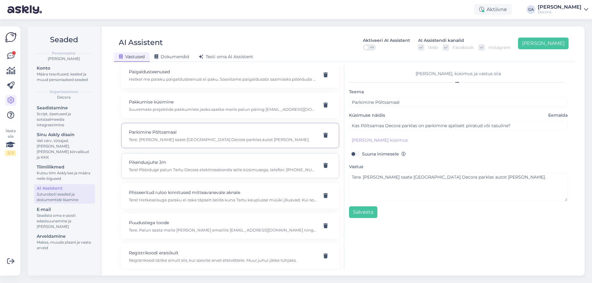
click at [178, 172] on p "Tere! Pöörduge palun Tartu Decora elektriosakonda selle küsimusega, telefon: [P…" at bounding box center [223, 170] width 188 height 6
type input "Pikendusjuhe 3m"
type input "Kas Tartu kaupluses on kohal pikendusjuhet 3m, max 3 pesaga, ristlõige 3x 1.0 m…"
type textarea "Tere! Pöörduge palun Tartu Decora elektriosakonda selle küsimusega, telefon: [P…"
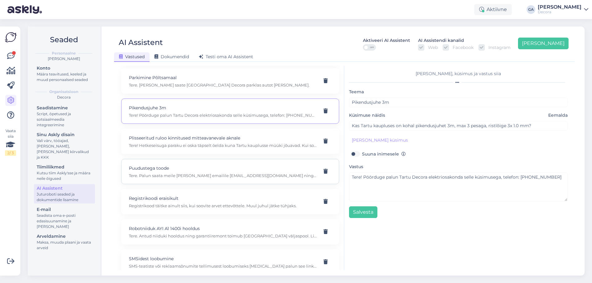
scroll to position [1665, 0]
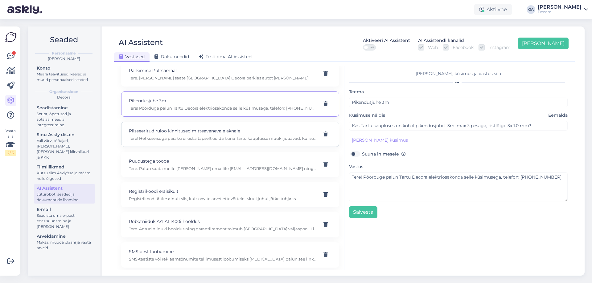
click at [208, 131] on p "Plisseeritud ruloo kinnitused mitteavanevale aknale" at bounding box center [223, 131] width 188 height 7
type input "Plisseeritud ruloo kinnitused mitteavanevale aknale"
type input "Kas teil on Tartu kauplusesse ka kunagi tulemas Plisseeritud ruloo kinnitused m…"
type textarea "Tere! Hetkeseisuga paraku ei oska täpselt öelda kuna Tartu kauplusse müüki jõua…"
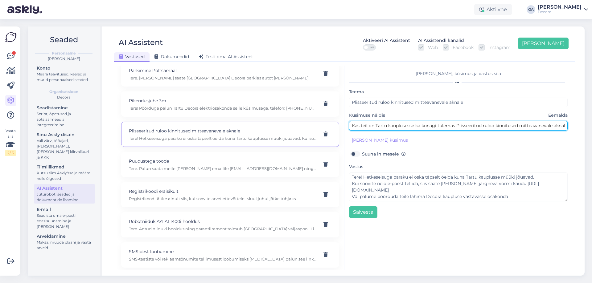
click at [404, 127] on input "Kas teil on Tartu kauplusesse ka kunagi tulemas Plisseeritud ruloo kinnitused m…" at bounding box center [458, 126] width 219 height 10
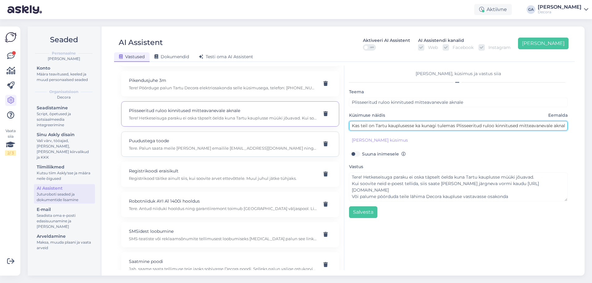
scroll to position [1696, 0]
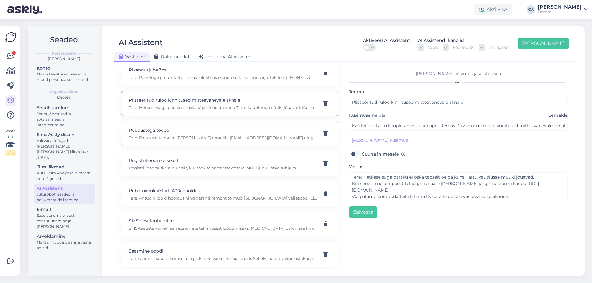
click at [167, 129] on p "Puudustega toode" at bounding box center [223, 130] width 188 height 7
type input "Puudustega toode"
type input "Ostsin eelmine nädal ruloo. ruloo on [PERSON_NAME]"
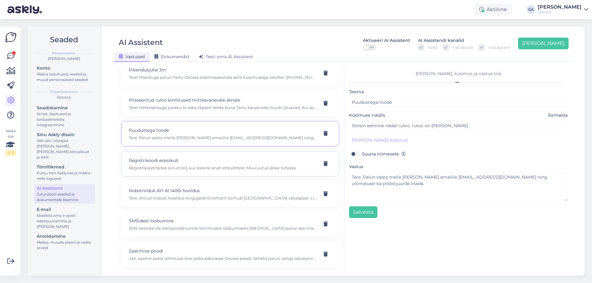
click at [244, 161] on p "Registrikoodi eraisikult" at bounding box center [223, 160] width 188 height 7
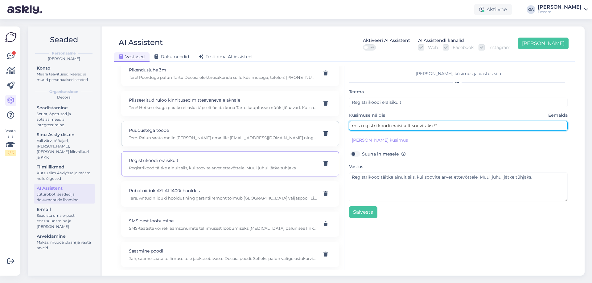
drag, startPoint x: 457, startPoint y: 127, endPoint x: 303, endPoint y: 132, distance: 153.9
click at [303, 132] on div "Kasuta AI Assistenti. Vajuta '[PERSON_NAME] uus' ja [PERSON_NAME] küsimused ja …" at bounding box center [345, 168] width 456 height 205
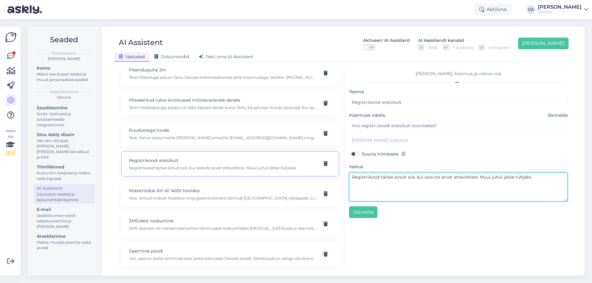
click at [429, 183] on textarea "Registrikood täitke ainult siis, kui soovite arvet ettevõttele. Muul juhul jätk…" at bounding box center [458, 187] width 219 height 29
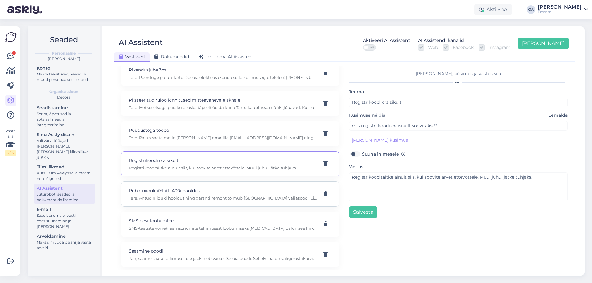
click at [173, 197] on p "Tere. Antud niiduki hooldus ning garantiiremont toimub [GEOGRAPHIC_DATA] väljas…" at bounding box center [223, 198] width 188 height 6
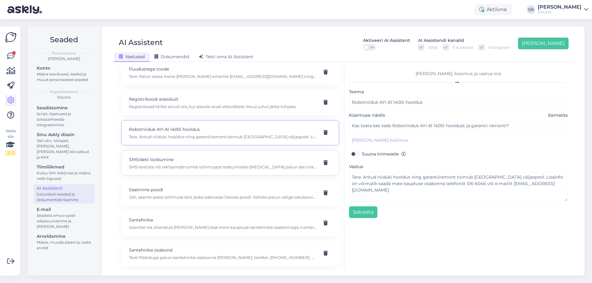
scroll to position [1758, 0]
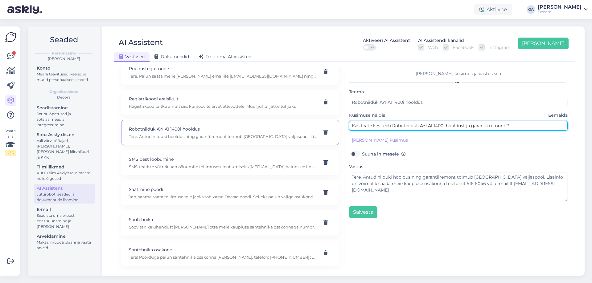
drag, startPoint x: 522, startPoint y: 125, endPoint x: 195, endPoint y: 127, distance: 327.2
click at [195, 127] on div "Kasuta AI Assistenti. Vajuta '[PERSON_NAME] uus' ja [PERSON_NAME] küsimused ja …" at bounding box center [345, 168] width 456 height 205
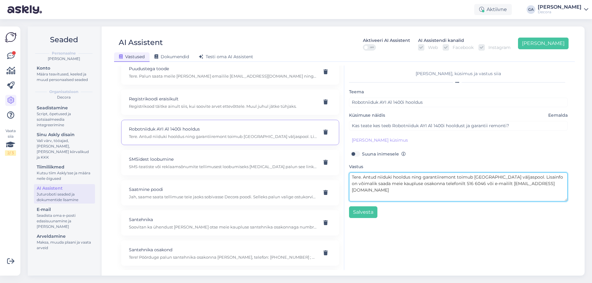
drag, startPoint x: 546, startPoint y: 184, endPoint x: 364, endPoint y: 176, distance: 182.1
click at [364, 176] on textarea "Tere. Antud niiduki hooldus ning garantiiremont toimub [GEOGRAPHIC_DATA] väljas…" at bounding box center [458, 187] width 219 height 29
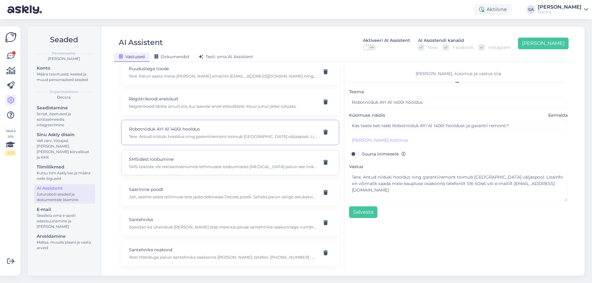
click at [143, 162] on p "SMSidest loobumine" at bounding box center [223, 159] width 188 height 7
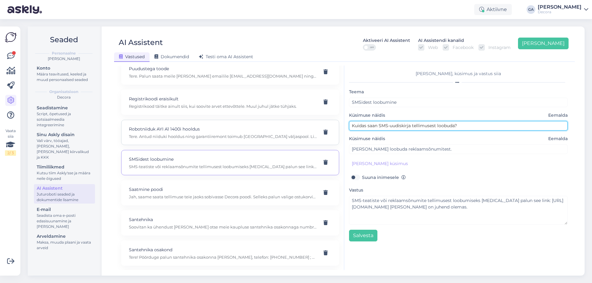
drag, startPoint x: 473, startPoint y: 124, endPoint x: 277, endPoint y: 129, distance: 195.9
click at [274, 123] on div "Kasuta AI Assistenti. Vajuta '[PERSON_NAME] uus' ja [PERSON_NAME] küsimused ja …" at bounding box center [345, 168] width 456 height 205
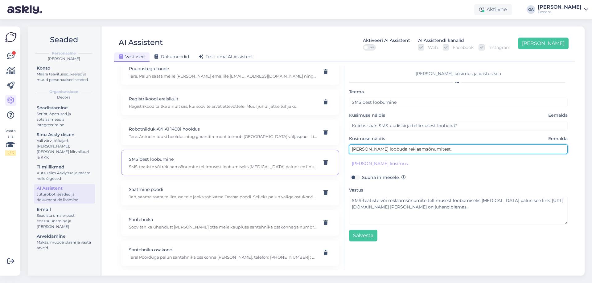
drag, startPoint x: 432, startPoint y: 146, endPoint x: 260, endPoint y: 153, distance: 172.2
click at [260, 153] on div "Kasuta AI Assistenti. Vajuta '[PERSON_NAME] uus' ja [PERSON_NAME] küsimused ja …" at bounding box center [345, 168] width 456 height 205
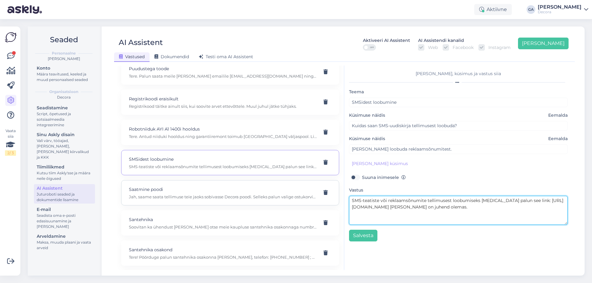
drag, startPoint x: 496, startPoint y: 207, endPoint x: 265, endPoint y: 194, distance: 231.3
click at [265, 194] on div "Kasuta AI Assistenti. Vajuta '[PERSON_NAME] uus' ja [PERSON_NAME] küsimused ja …" at bounding box center [345, 168] width 456 height 205
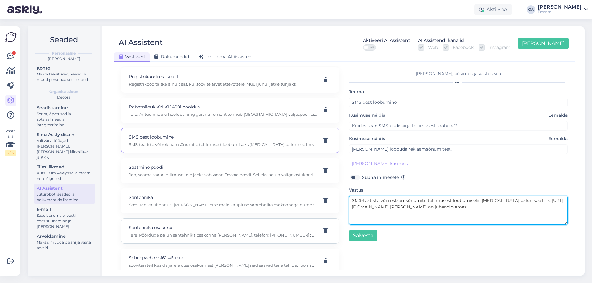
scroll to position [1819, 0]
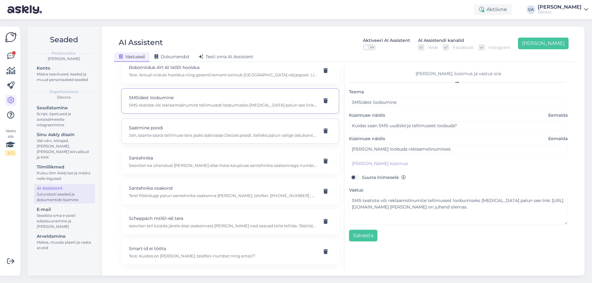
click at [181, 131] on div "Saatmine poodi Jah, saame saata tellimuse teie jaoks sobivasse Decora poodi. Se…" at bounding box center [223, 132] width 188 height 14
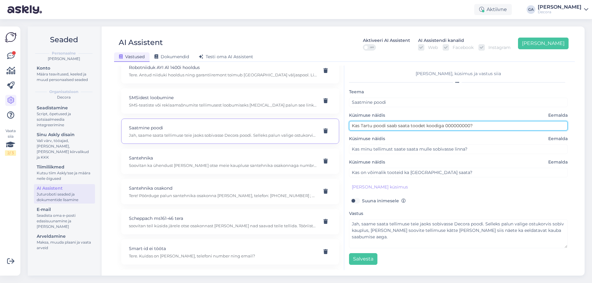
click at [428, 124] on input "Kas Tartu poodi saab saata toodet koodiga 000000000?" at bounding box center [458, 126] width 219 height 10
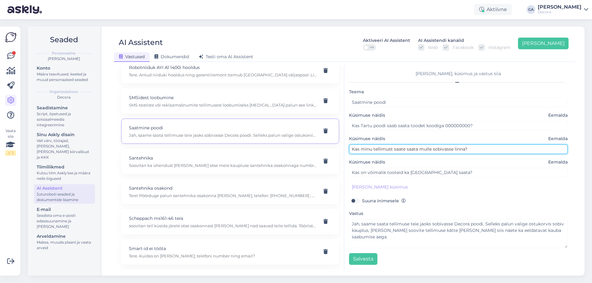
click at [409, 148] on input "Kas minu tellimust saate saata mulle sobivasse linna?" at bounding box center [458, 150] width 219 height 10
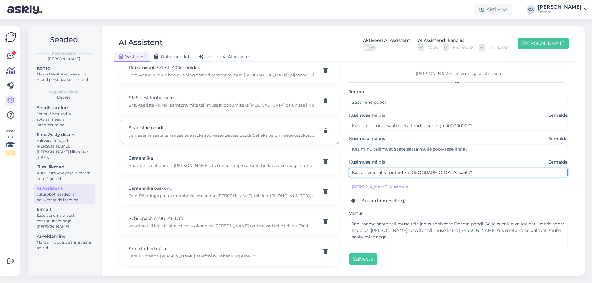
click at [380, 170] on input "Kas on võimalik tooteid ka [GEOGRAPHIC_DATA] saata?" at bounding box center [458, 173] width 219 height 10
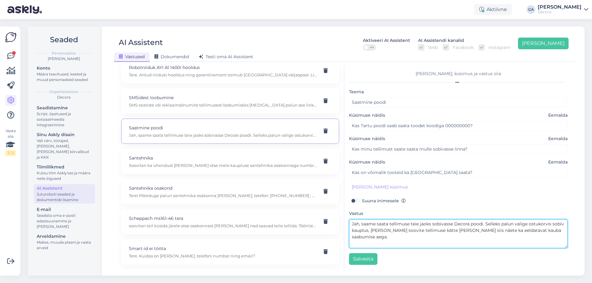
click at [468, 232] on textarea "Jah, saame saata tellimuse teie jaoks sobivasse Decora poodi. Selleks palun val…" at bounding box center [458, 234] width 219 height 29
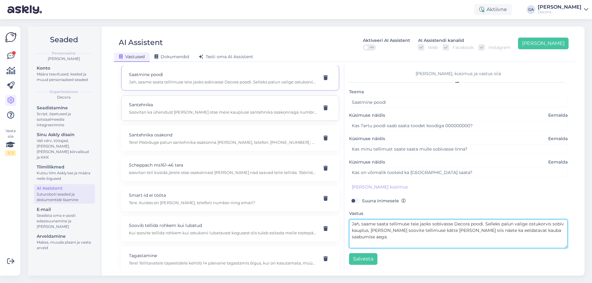
scroll to position [1881, 0]
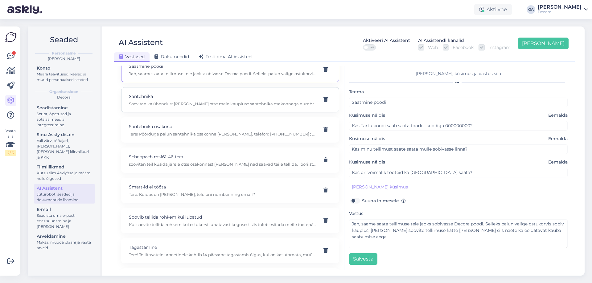
click at [191, 103] on p "Soovitan ka ühendust [PERSON_NAME] otse meie kaupluse santehnika osakonnaga num…" at bounding box center [223, 104] width 188 height 6
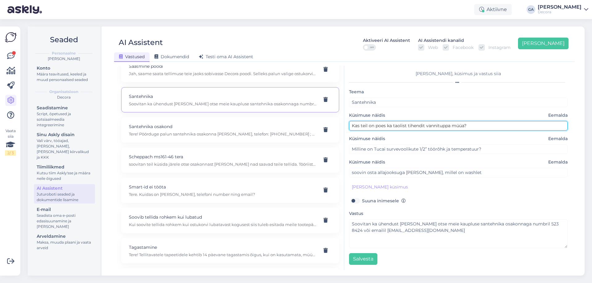
click at [399, 128] on input "Kas teil on poes ka taolist tihendit vannituppa müüa?" at bounding box center [458, 126] width 219 height 10
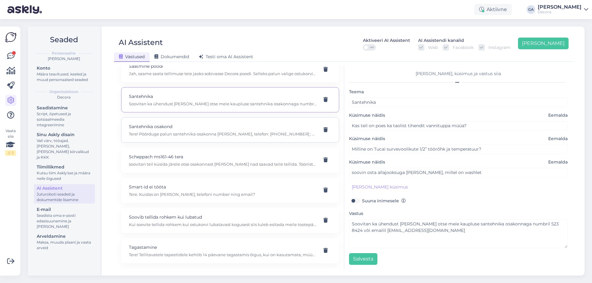
click at [191, 134] on p "Tere! Pöörduge palun santehnika osakonna [PERSON_NAME], telefon: [PHONE_NUMBER]…" at bounding box center [223, 134] width 188 height 6
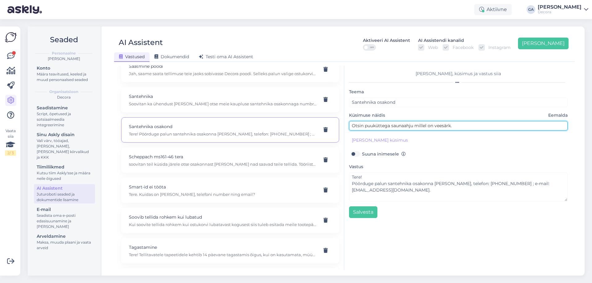
click at [422, 125] on input "Otsin puuküttega saunaahju millel on veesärk." at bounding box center [458, 126] width 219 height 10
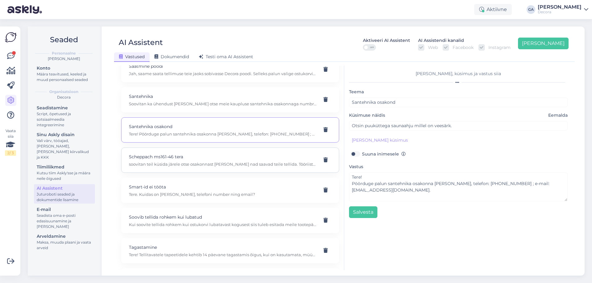
click at [219, 157] on p "Scheppach ms161-46 tera" at bounding box center [223, 157] width 188 height 7
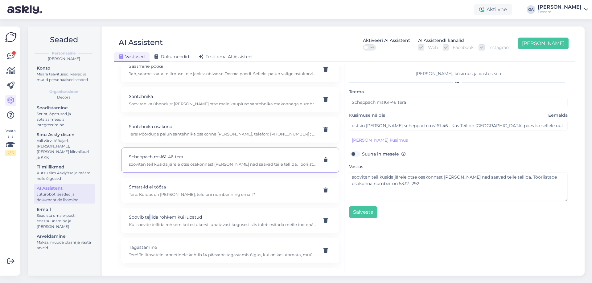
click at [162, 189] on p "Smart-id ei tööta" at bounding box center [223, 187] width 188 height 7
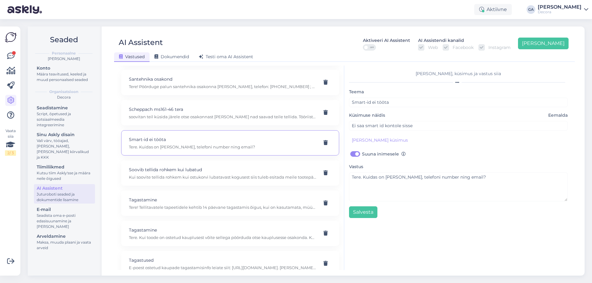
scroll to position [1943, 0]
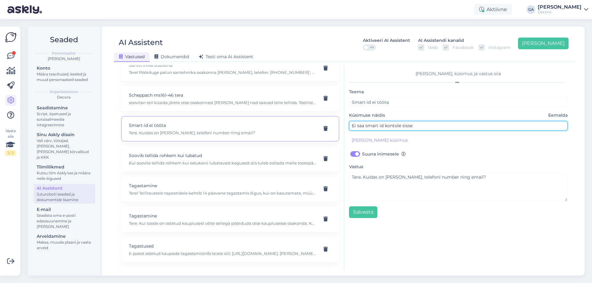
drag, startPoint x: 301, startPoint y: 124, endPoint x: 258, endPoint y: 127, distance: 42.7
click at [265, 126] on div "Kasuta AI Assistenti. Vajuta '[PERSON_NAME] uus' ja [PERSON_NAME] küsimused ja …" at bounding box center [345, 168] width 456 height 205
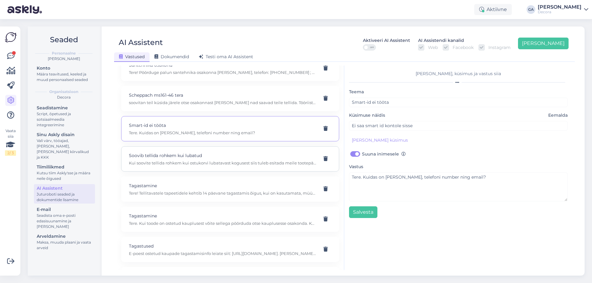
click at [189, 162] on p "Kui soovite tellida rohkem kui ostukorvi lubatavast kogusest siis tuleb esitada…" at bounding box center [223, 163] width 188 height 6
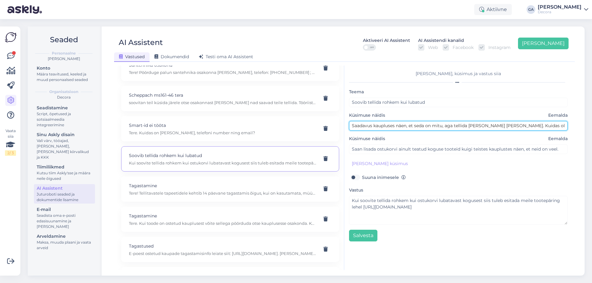
click at [388, 125] on input "Saadavus kaupluses näen, et seda on mitu, aga tellida [PERSON_NAME] [PERSON_NAM…" at bounding box center [458, 126] width 219 height 10
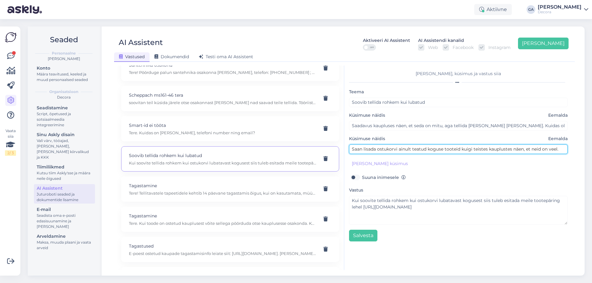
click at [424, 150] on input "Saan lisada ostukorvi ainult teatud koguse tooteid kuigi teistes kauplustes näe…" at bounding box center [458, 150] width 219 height 10
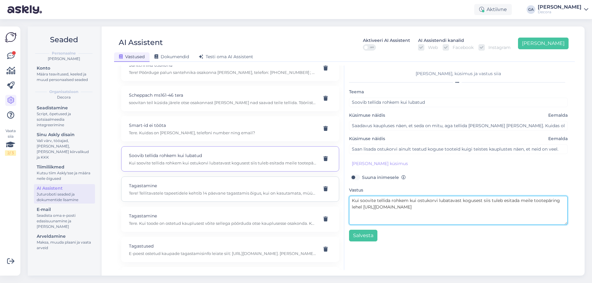
drag, startPoint x: 442, startPoint y: 207, endPoint x: 219, endPoint y: 187, distance: 223.2
click at [219, 187] on div "Kasuta AI Assistenti. Vajuta '[PERSON_NAME] uus' ja [PERSON_NAME] küsimused ja …" at bounding box center [345, 168] width 456 height 205
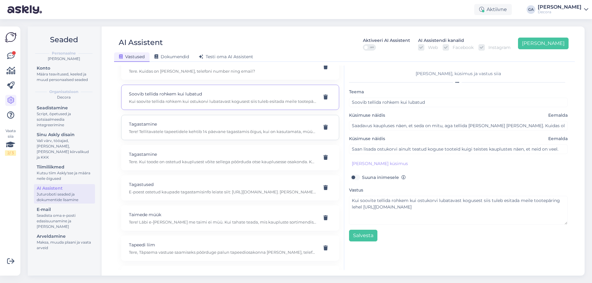
click at [200, 126] on p "Tagastamine" at bounding box center [223, 124] width 188 height 7
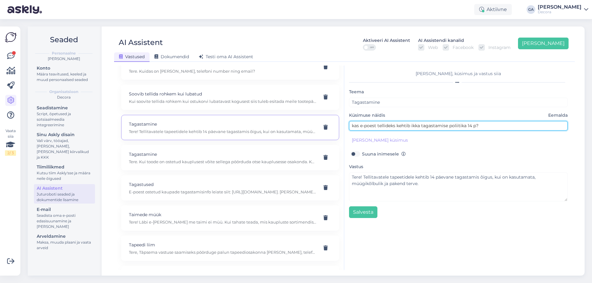
click at [388, 127] on input "kas e-poest tellideks kehtib ikka tagastamise poliitika 14 p?" at bounding box center [458, 126] width 219 height 10
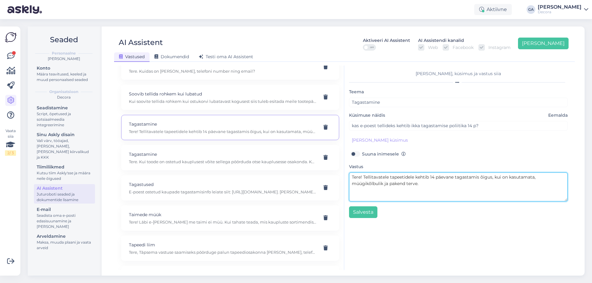
drag, startPoint x: 425, startPoint y: 185, endPoint x: 364, endPoint y: 178, distance: 60.8
click at [364, 178] on textarea "Tere! Tellitavatele tapeetidele kehtib 14 päevane tagastamis õigus, kui on kasu…" at bounding box center [458, 187] width 219 height 29
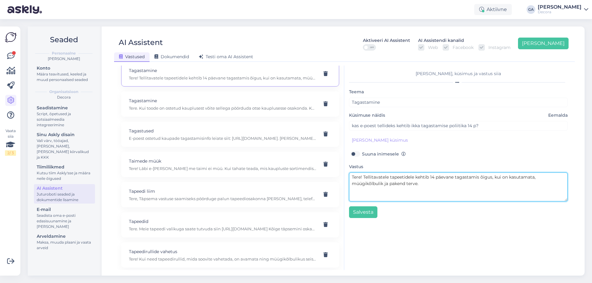
scroll to position [2066, 0]
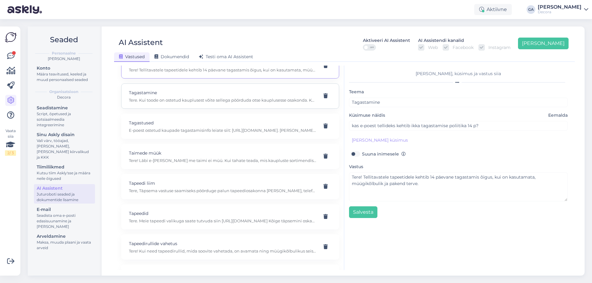
click at [165, 94] on p "Tagastamine" at bounding box center [223, 92] width 188 height 7
click at [220, 133] on p "E-poest ostetud kaupade tagastamisinfo leiate siit: [URL][DOMAIN_NAME]. [PERSON…" at bounding box center [223, 131] width 188 height 6
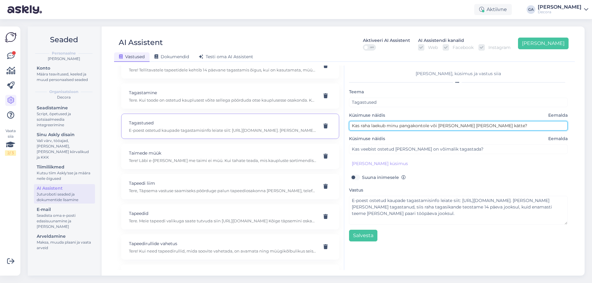
drag, startPoint x: 506, startPoint y: 127, endPoint x: 286, endPoint y: 125, distance: 219.9
click at [286, 125] on div "Kasuta AI Assistenti. Vajuta '[PERSON_NAME] uus' ja [PERSON_NAME] küsimused ja …" at bounding box center [345, 168] width 456 height 205
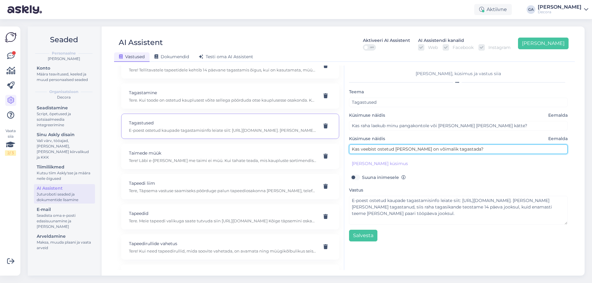
click at [468, 150] on input "Kas veebist ostetud [PERSON_NAME] on võimalik tagastada?" at bounding box center [458, 150] width 219 height 10
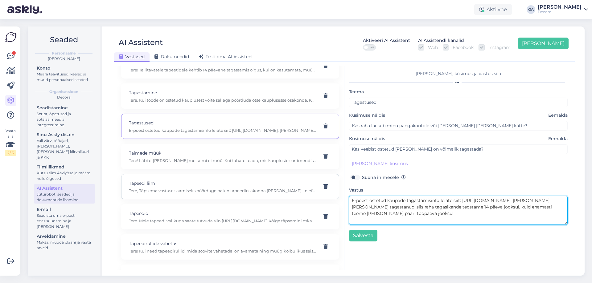
drag, startPoint x: 461, startPoint y: 216, endPoint x: 292, endPoint y: 183, distance: 172.8
click at [292, 183] on div "Kasuta AI Assistenti. Vajuta '[PERSON_NAME] uus' ja [PERSON_NAME] küsimused ja …" at bounding box center [345, 168] width 456 height 205
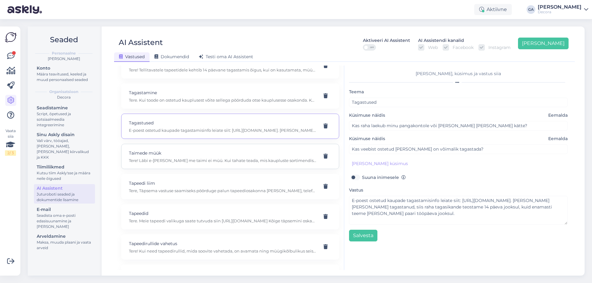
click at [187, 157] on div "Taimede müük Tere! Läbi e-[PERSON_NAME] me taimi ei müü. Kui tahate teada, mis …" at bounding box center [223, 157] width 188 height 14
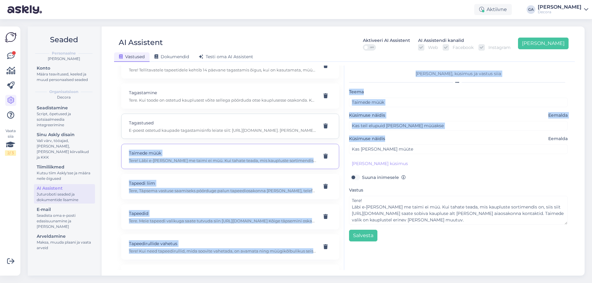
drag, startPoint x: 464, startPoint y: 132, endPoint x: 305, endPoint y: 127, distance: 158.9
click at [305, 127] on div "Kasuta AI Assistenti. Vajuta '[PERSON_NAME] uus' ja [PERSON_NAME] küsimused ja …" at bounding box center [345, 168] width 456 height 205
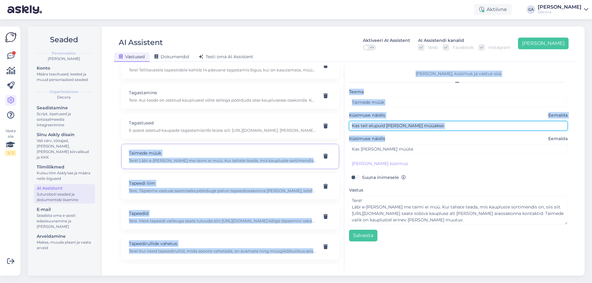
click at [391, 126] on input "Kas teil elupuid [PERSON_NAME] müüakse" at bounding box center [458, 126] width 219 height 10
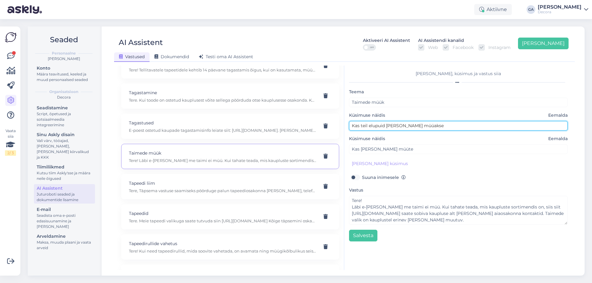
drag, startPoint x: 437, startPoint y: 126, endPoint x: 335, endPoint y: 124, distance: 101.8
click at [335, 124] on div "Kasuta AI Assistenti. Vajuta '[PERSON_NAME] uus' ja [PERSON_NAME] küsimused ja …" at bounding box center [345, 168] width 456 height 205
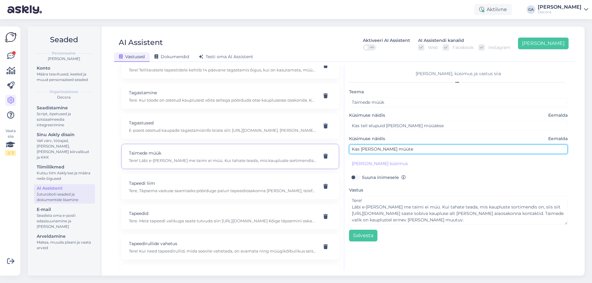
drag, startPoint x: 412, startPoint y: 149, endPoint x: 262, endPoint y: 155, distance: 150.3
click at [262, 155] on div "Kasuta AI Assistenti. Vajuta '[PERSON_NAME] uus' ja [PERSON_NAME] küsimused ja …" at bounding box center [345, 168] width 456 height 205
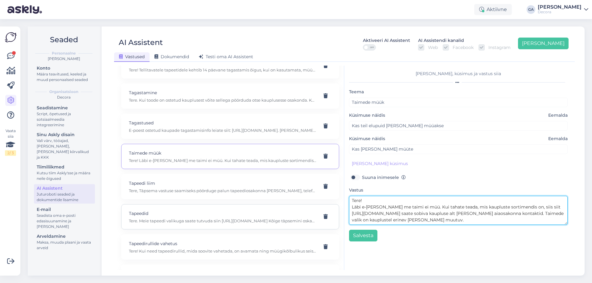
drag, startPoint x: 446, startPoint y: 220, endPoint x: 315, endPoint y: 206, distance: 132.1
click at [314, 206] on div "Kasuta AI Assistenti. Vajuta '[PERSON_NAME] uus' ja [PERSON_NAME] küsimused ja …" at bounding box center [345, 168] width 456 height 205
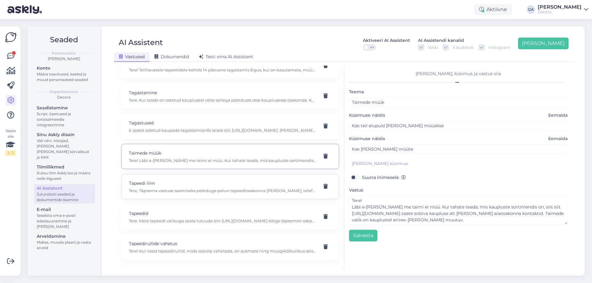
click at [180, 183] on p "Tapeedi liim" at bounding box center [223, 183] width 188 height 7
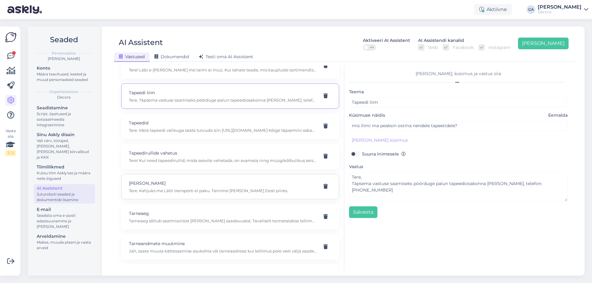
scroll to position [2158, 0]
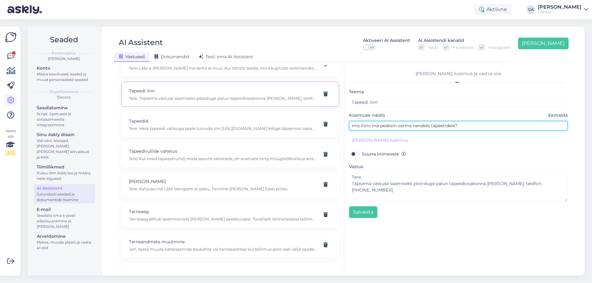
click at [400, 127] on input "mis liimi ma peaksin ostma nendele tapeetidele?" at bounding box center [458, 126] width 219 height 10
drag, startPoint x: 479, startPoint y: 124, endPoint x: 309, endPoint y: 129, distance: 169.7
click at [309, 129] on div "Kasuta AI Assistenti. Vajuta '[PERSON_NAME] uus' ja [PERSON_NAME] küsimused ja …" at bounding box center [345, 168] width 456 height 205
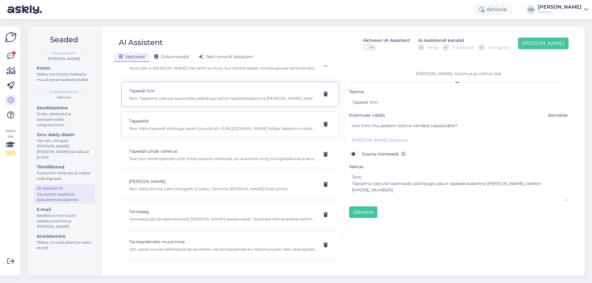
click at [227, 130] on p "Tere. Meie tapeedi valikuga saate tutvuda siin [URL][DOMAIN_NAME] Kõige täpsemi…" at bounding box center [223, 129] width 188 height 6
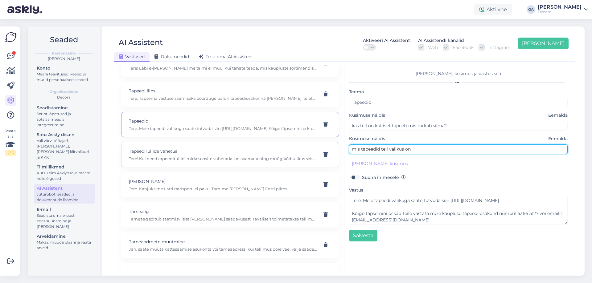
drag, startPoint x: 431, startPoint y: 150, endPoint x: 255, endPoint y: 148, distance: 176.4
click at [255, 148] on div "Kasuta AI Assistenti. Vajuta '[PERSON_NAME] uus' ja [PERSON_NAME] küsimused ja …" at bounding box center [345, 168] width 456 height 205
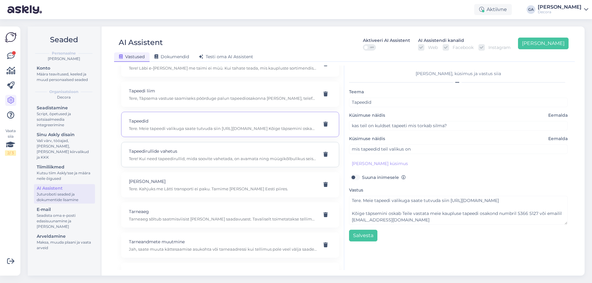
click at [237, 148] on p "Tapeedirullide vahetus" at bounding box center [223, 151] width 188 height 7
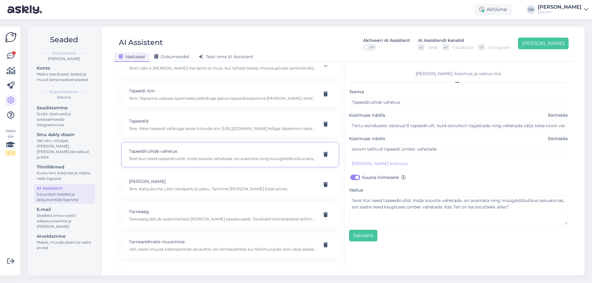
scroll to position [2189, 0]
click at [193, 159] on p "Tere. Kahjuks me Lätti transporti ei paku. Tarnime [PERSON_NAME] Eesti piires." at bounding box center [223, 158] width 188 height 6
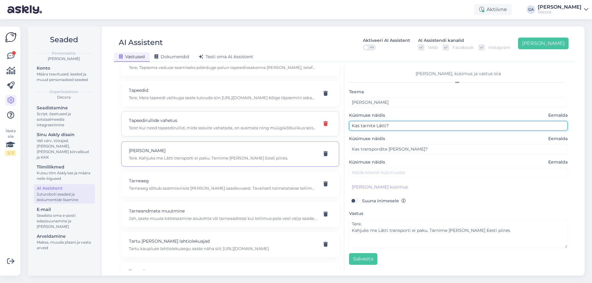
drag, startPoint x: 346, startPoint y: 126, endPoint x: 325, endPoint y: 127, distance: 21.0
click at [325, 127] on div "Kasuta AI Assistenti. Vajuta '[PERSON_NAME] uus' ja [PERSON_NAME] küsimused ja …" at bounding box center [345, 168] width 456 height 205
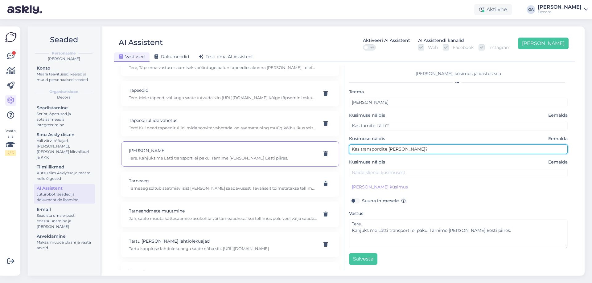
drag, startPoint x: 372, startPoint y: 145, endPoint x: 281, endPoint y: 149, distance: 90.7
click at [281, 148] on div "Kasuta AI Assistenti. Vajuta '[PERSON_NAME] uus' ja [PERSON_NAME] küsimused ja …" at bounding box center [345, 168] width 456 height 205
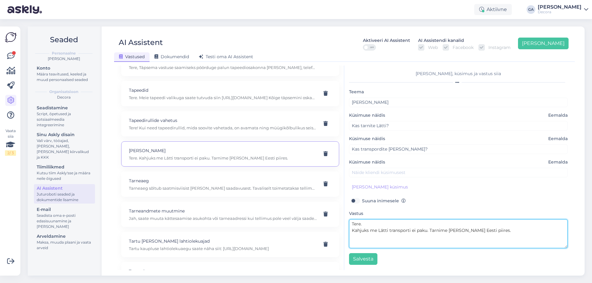
drag, startPoint x: 509, startPoint y: 233, endPoint x: 351, endPoint y: 232, distance: 157.9
click at [351, 232] on textarea "Tere. Kahjuks me Lätti transporti ei paku. Tarnime [PERSON_NAME] Eesti piires." at bounding box center [458, 234] width 219 height 29
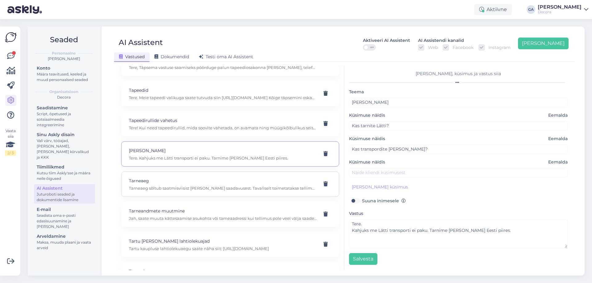
click at [212, 183] on p "Tarneaeg" at bounding box center [223, 181] width 188 height 7
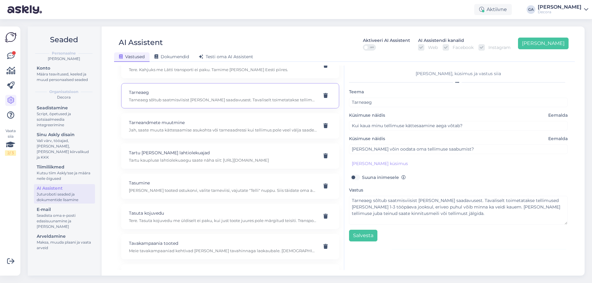
scroll to position [2282, 0]
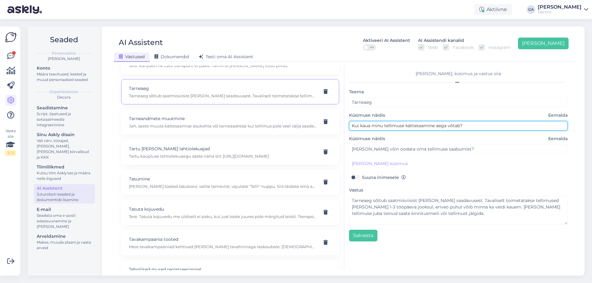
drag, startPoint x: 478, startPoint y: 126, endPoint x: 284, endPoint y: 138, distance: 194.3
click at [239, 126] on div "Kasuta AI Assistenti. Vajuta '[PERSON_NAME] uus' ja [PERSON_NAME] küsimused ja …" at bounding box center [345, 168] width 456 height 205
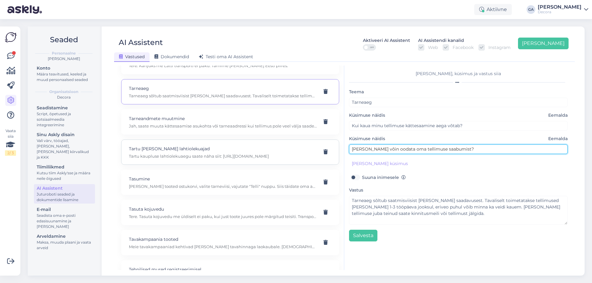
drag, startPoint x: 458, startPoint y: 149, endPoint x: 291, endPoint y: 149, distance: 166.5
click at [291, 149] on div "Kasuta AI Assistenti. Vajuta '[PERSON_NAME] uus' ja [PERSON_NAME] küsimused ja …" at bounding box center [345, 168] width 456 height 205
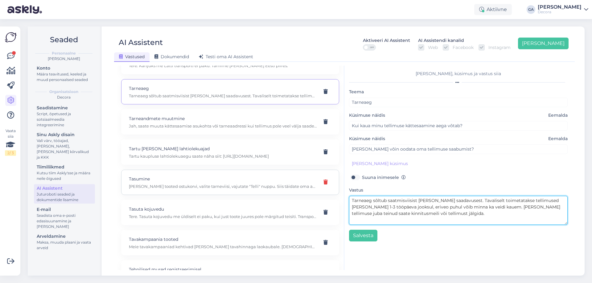
drag, startPoint x: 416, startPoint y: 209, endPoint x: 315, endPoint y: 187, distance: 102.6
click at [315, 187] on div "Kasuta AI Assistenti. Vajuta '[PERSON_NAME] uus' ja [PERSON_NAME] küsimused ja …" at bounding box center [345, 168] width 456 height 205
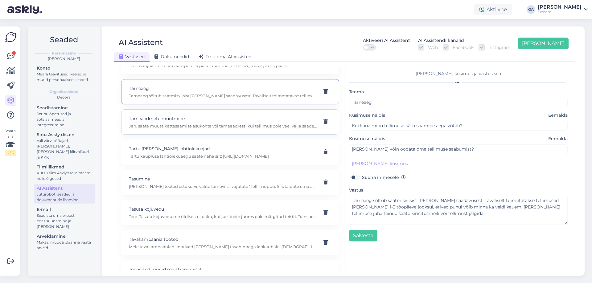
click at [225, 125] on p "Jah, saate muuta kättesaamise asukohta või tarneaadressi kui tellimus pole veel…" at bounding box center [223, 126] width 188 height 6
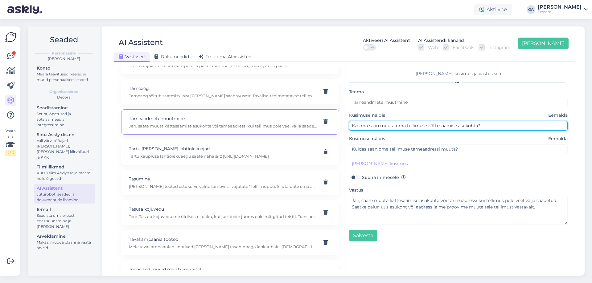
drag, startPoint x: 501, startPoint y: 126, endPoint x: 294, endPoint y: 122, distance: 207.2
click at [294, 121] on div "Kasuta AI Assistenti. Vajuta '[PERSON_NAME] uus' ja [PERSON_NAME] küsimused ja …" at bounding box center [345, 168] width 456 height 205
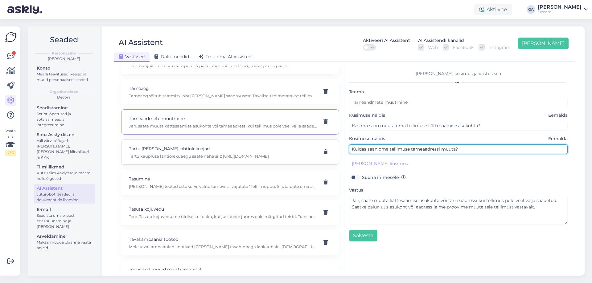
drag, startPoint x: 477, startPoint y: 151, endPoint x: 256, endPoint y: 152, distance: 220.5
click at [256, 152] on div "Kasuta AI Assistenti. Vajuta '[PERSON_NAME] uus' ja [PERSON_NAME] küsimused ja …" at bounding box center [345, 168] width 456 height 205
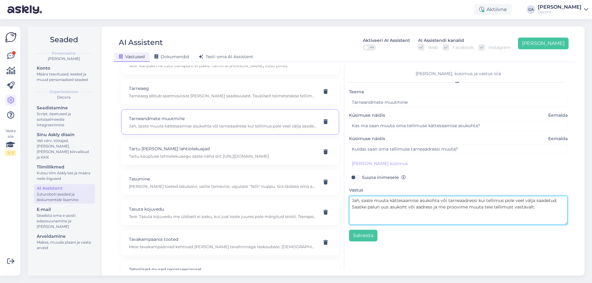
click at [410, 214] on textarea "Jah, saate muuta kättesaamise asukohta või tarneaadressi kui tellimus pole veel…" at bounding box center [458, 210] width 219 height 29
drag, startPoint x: 542, startPoint y: 208, endPoint x: 361, endPoint y: 200, distance: 181.5
click at [361, 200] on textarea "Jah, saate muuta kättesaamise asukohta või tarneaadressi kui tellimus pole veel…" at bounding box center [458, 210] width 219 height 29
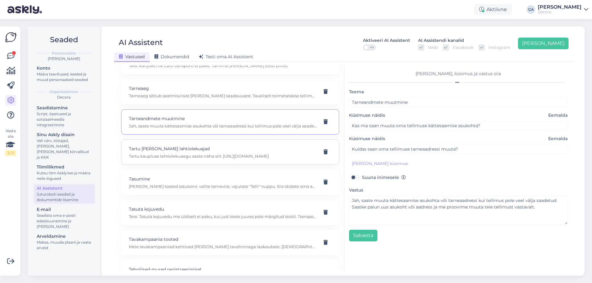
click at [194, 157] on p "Tartu kaupluse lahtiolekuaegu saate näha siit: [URL][DOMAIN_NAME]" at bounding box center [223, 157] width 188 height 6
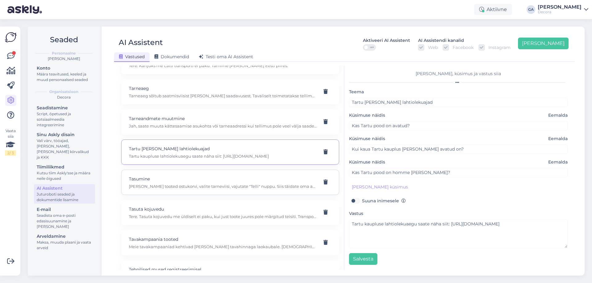
click at [142, 185] on p "[PERSON_NAME] tooted ostukorvi, valite tarneviisi, vajutate "Telli" nuppu. Siis…" at bounding box center [223, 187] width 188 height 6
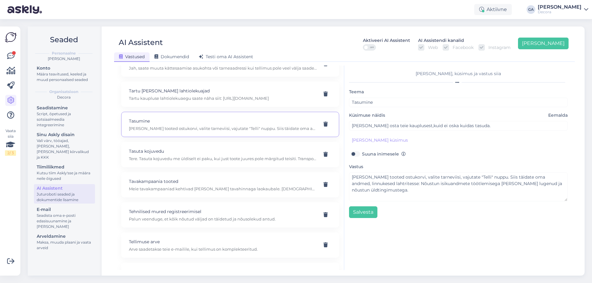
scroll to position [2343, 0]
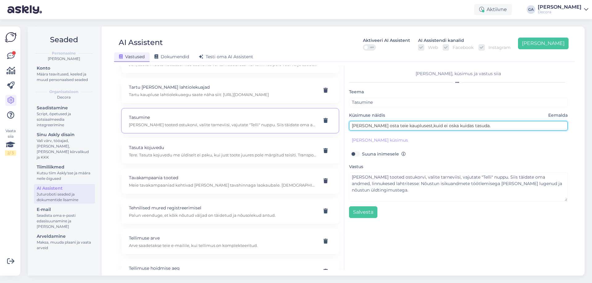
drag, startPoint x: 478, startPoint y: 124, endPoint x: 228, endPoint y: 122, distance: 249.8
click at [228, 122] on div "Kasuta AI Assistenti. Vajuta '[PERSON_NAME] uus' ja [PERSON_NAME] küsimused ja …" at bounding box center [345, 168] width 456 height 205
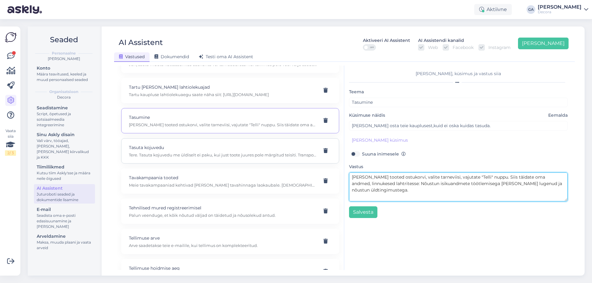
drag, startPoint x: 411, startPoint y: 194, endPoint x: 282, endPoint y: 154, distance: 135.3
click at [282, 154] on div "Kasuta AI Assistenti. Vajuta '[PERSON_NAME] uus' ja [PERSON_NAME] küsimused ja …" at bounding box center [345, 168] width 456 height 205
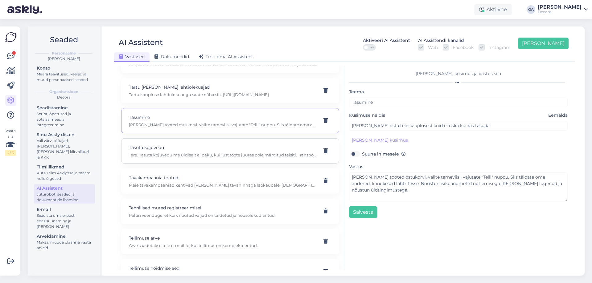
click at [171, 150] on p "Tasuta kojuvedu" at bounding box center [223, 147] width 188 height 7
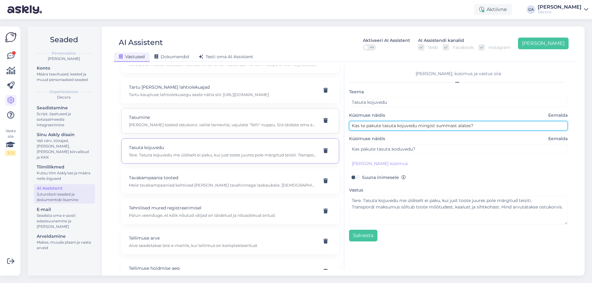
drag, startPoint x: 487, startPoint y: 126, endPoint x: 298, endPoint y: 126, distance: 189.0
click at [298, 126] on div "Kasuta AI Assistenti. Vajuta '[PERSON_NAME] uus' ja [PERSON_NAME] küsimused ja …" at bounding box center [345, 168] width 456 height 205
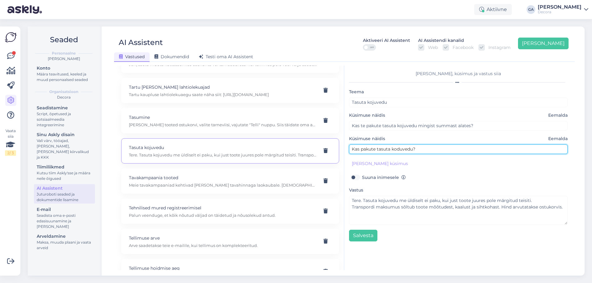
drag, startPoint x: 422, startPoint y: 149, endPoint x: 248, endPoint y: 164, distance: 175.5
click at [248, 163] on div "Kasuta AI Assistenti. Vajuta '[PERSON_NAME] uus' ja [PERSON_NAME] küsimused ja …" at bounding box center [345, 168] width 456 height 205
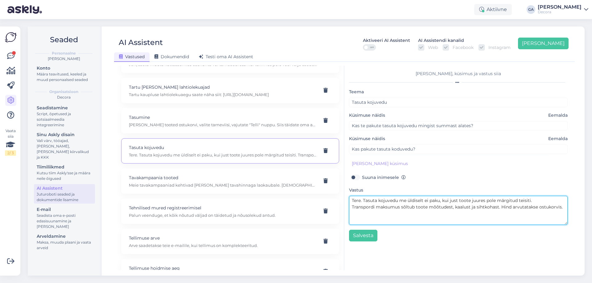
drag, startPoint x: 363, startPoint y: 200, endPoint x: 592, endPoint y: 216, distance: 229.0
click at [592, 216] on div "Seaded Personaalne [PERSON_NAME] Konto Määra teavitused, keeled ja muud persona…" at bounding box center [308, 151] width 568 height 264
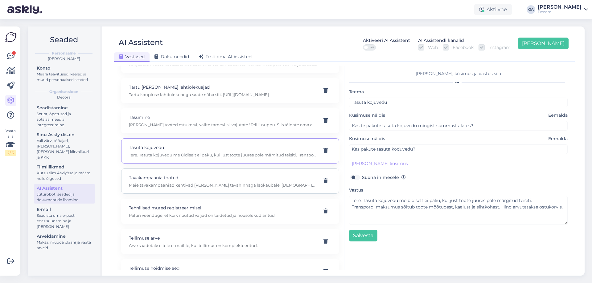
click at [198, 181] on div "Tavakampaania tooted Meie tavakampaaniad kehtivad [PERSON_NAME] tavahinnaga lao…" at bounding box center [223, 182] width 188 height 14
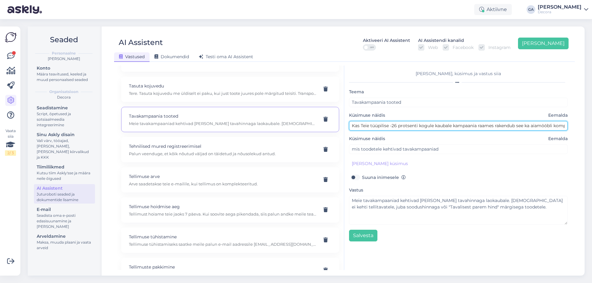
scroll to position [0, 23]
drag, startPoint x: 497, startPoint y: 125, endPoint x: 456, endPoint y: 133, distance: 41.7
click at [592, 122] on div "Seaded Personaalne [PERSON_NAME] Konto Määra teavitused, keeled ja muud persona…" at bounding box center [308, 151] width 568 height 264
click at [448, 125] on input "Kas Teie tüüpilise -26 protsenti kogule kaubale kampaania raames rakendub see k…" at bounding box center [458, 126] width 219 height 10
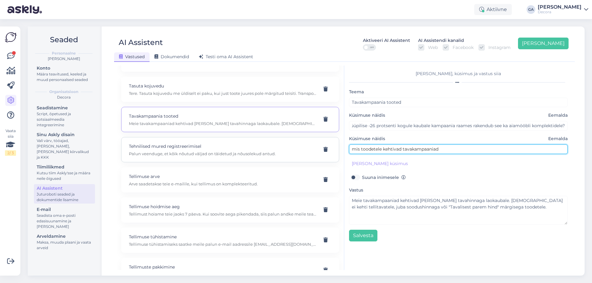
scroll to position [0, 0]
drag, startPoint x: 467, startPoint y: 149, endPoint x: 226, endPoint y: 157, distance: 241.3
click at [221, 157] on div "Kasuta AI Assistenti. Vajuta '[PERSON_NAME] uus' ja [PERSON_NAME] küsimused ja …" at bounding box center [345, 168] width 456 height 205
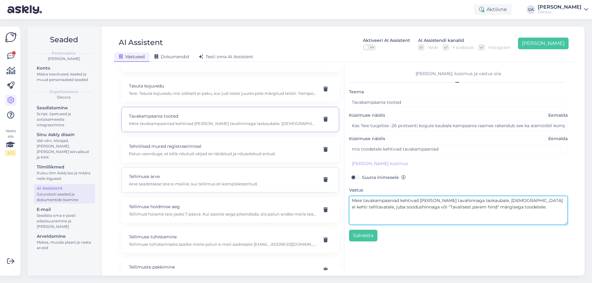
drag, startPoint x: 385, startPoint y: 199, endPoint x: 235, endPoint y: 188, distance: 150.0
click at [235, 188] on div "Kasuta AI Assistenti. Vajuta '[PERSON_NAME] uus' ja [PERSON_NAME] küsimused ja …" at bounding box center [345, 168] width 456 height 205
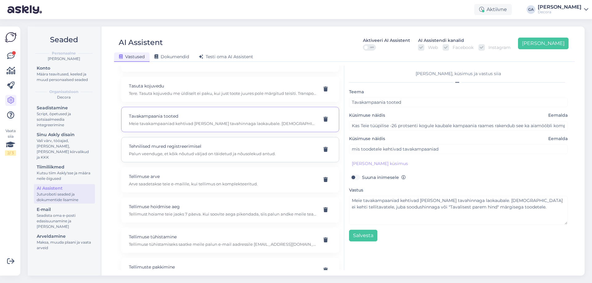
click at [182, 143] on p "Tehnilised mured registreerimisel" at bounding box center [223, 146] width 188 height 7
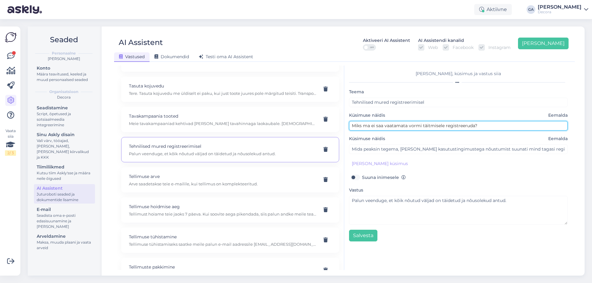
drag, startPoint x: 497, startPoint y: 125, endPoint x: 254, endPoint y: 140, distance: 243.4
click at [233, 128] on div "Kasuta AI Assistenti. Vajuta '[PERSON_NAME] uus' ja [PERSON_NAME] küsimused ja …" at bounding box center [345, 168] width 456 height 205
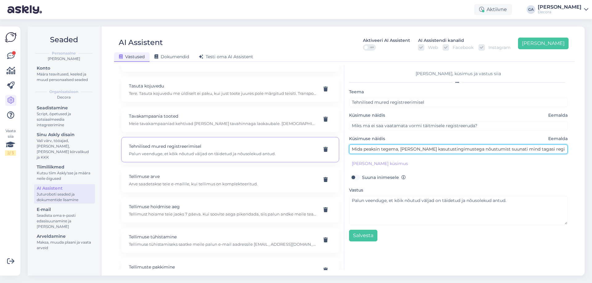
click at [380, 145] on input "Mida peaksin tegema, [PERSON_NAME] kasutustingimustega nõustumist suunati mind …" at bounding box center [458, 150] width 219 height 10
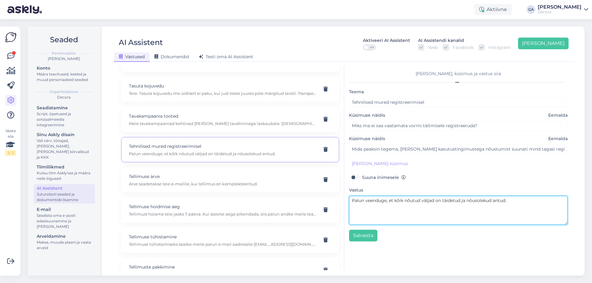
click at [395, 205] on textarea "Palun veenduge, et kõik nõutud väljad on täidetud ja nõusolekud antud." at bounding box center [458, 210] width 219 height 29
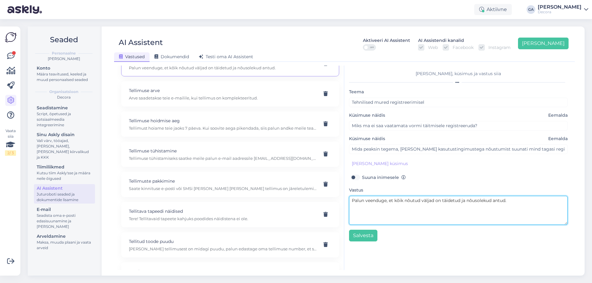
scroll to position [2498, 0]
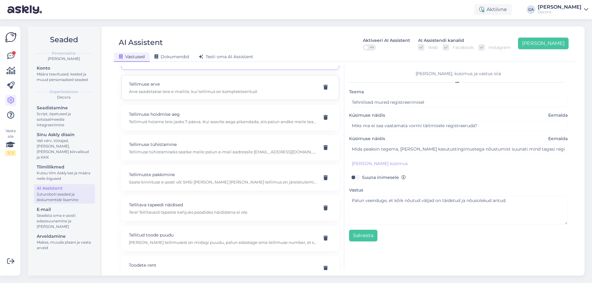
click at [175, 92] on p "Arve saadetakse teie e-mailile, kui tellimus on komplekteeritud." at bounding box center [223, 92] width 188 height 6
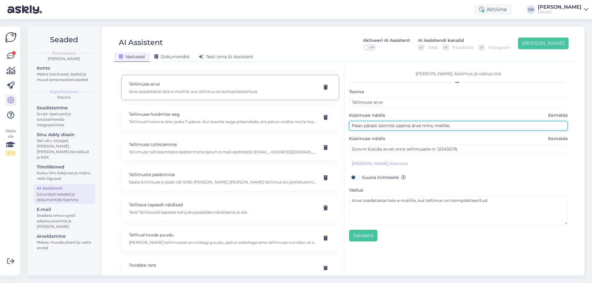
click at [423, 127] on input "Pean pärast ostmist saama arve minu meilile." at bounding box center [458, 126] width 219 height 10
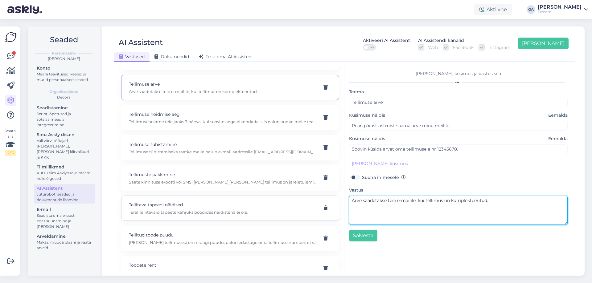
drag, startPoint x: 494, startPoint y: 205, endPoint x: 239, endPoint y: 199, distance: 254.8
click at [239, 199] on div "Kasuta AI Assistenti. Vajuta '[PERSON_NAME] uus' ja [PERSON_NAME] küsimused ja …" at bounding box center [345, 168] width 456 height 205
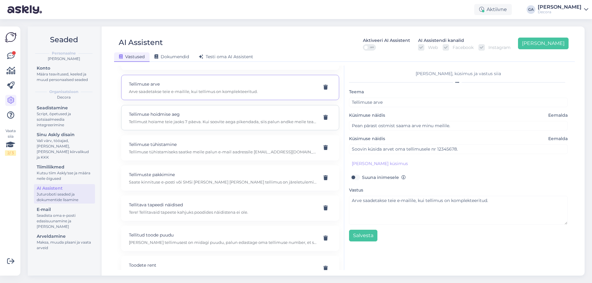
click at [168, 123] on p "Tellimust hoiame teie jaoks 7 päeva. Kui soovite aega pikendada, siis palun and…" at bounding box center [223, 122] width 188 height 6
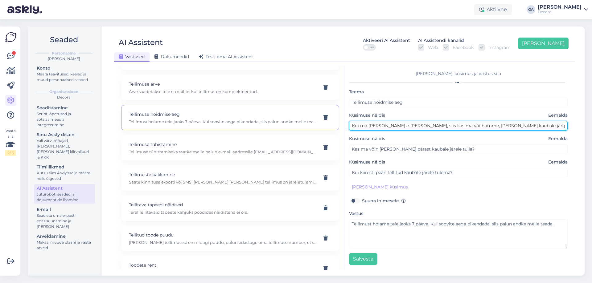
click at [387, 125] on input "Kui ma [PERSON_NAME] e-[PERSON_NAME], siis kas ma või homme, [PERSON_NAME] kaub…" at bounding box center [458, 126] width 219 height 10
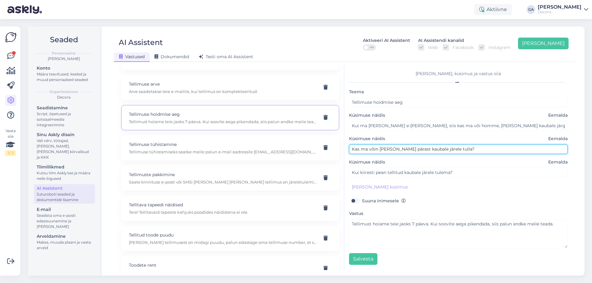
click at [398, 150] on input "Kas ma võin [PERSON_NAME] pärast kaubale järele tulla?" at bounding box center [458, 150] width 219 height 10
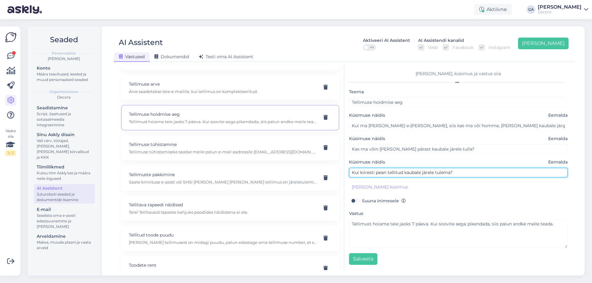
click at [399, 172] on input "Kui kiiresti pean tellitud kaubale järele tulema?" at bounding box center [458, 173] width 219 height 10
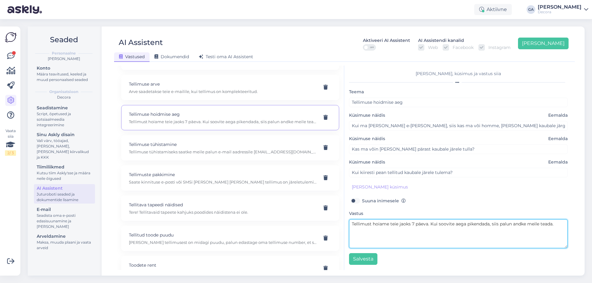
click at [440, 236] on textarea "Tellimust hoiame teie jaoks 7 päeva. Kui soovite aega pikendada, siis palun and…" at bounding box center [458, 234] width 219 height 29
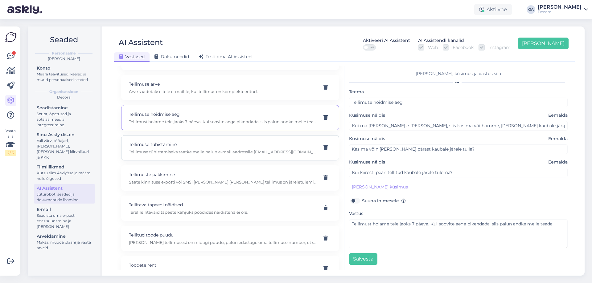
click at [190, 154] on p "Tellimuse tühistamiseks saatke meile palun e-mail aadressile [EMAIL_ADDRESS][DO…" at bounding box center [223, 152] width 188 height 6
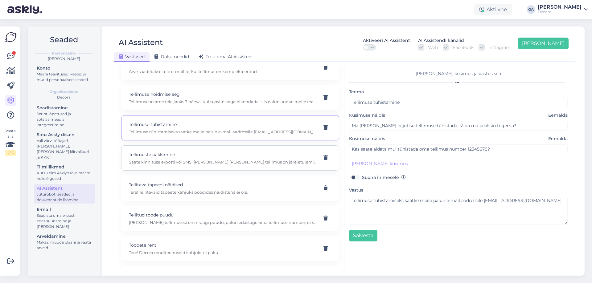
scroll to position [2528, 0]
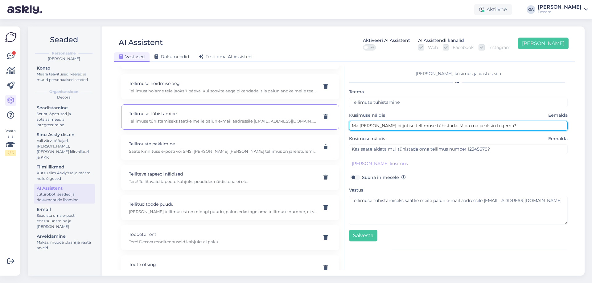
click at [403, 126] on input "Ma [PERSON_NAME] hiljutise tellimuse tühistada. Mida ma peaksin tegema?" at bounding box center [458, 126] width 219 height 10
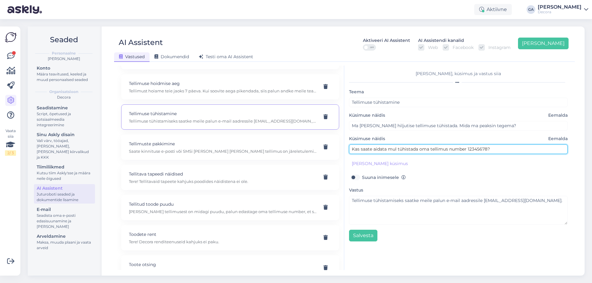
click at [383, 148] on input "Kas saate aidata mul tühistada oma tellimus number 12345678?" at bounding box center [458, 150] width 219 height 10
click at [385, 152] on input "Kas saate aidata mul tühistada oma tellimus number 12345678?" at bounding box center [458, 150] width 219 height 10
drag, startPoint x: 467, startPoint y: 149, endPoint x: 214, endPoint y: 144, distance: 252.9
click at [214, 144] on div "Kasuta AI Assistenti. Vajuta '[PERSON_NAME] uus' ja [PERSON_NAME] küsimused ja …" at bounding box center [345, 168] width 456 height 205
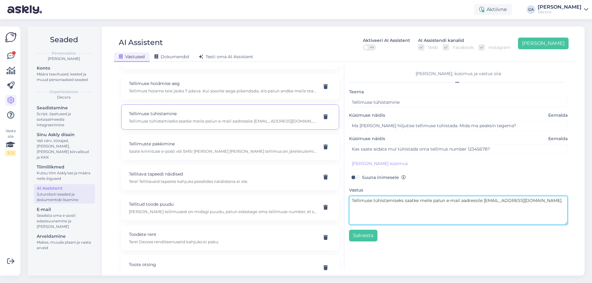
click at [441, 205] on textarea "Tellimuse tühistamiseks saatke meile palun e-mail aadressile [EMAIL_ADDRESS][DO…" at bounding box center [458, 210] width 219 height 29
click at [459, 205] on textarea "Tellimuse tühistamiseks saatke meile palun e-mail aadressile [EMAIL_ADDRESS][DO…" at bounding box center [458, 210] width 219 height 29
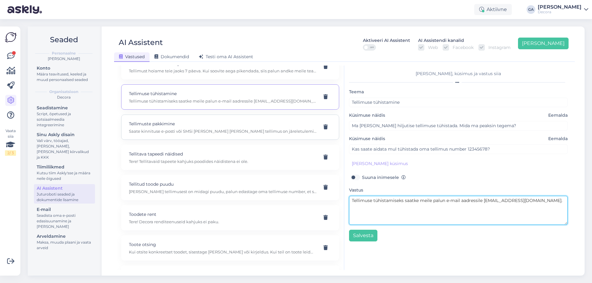
scroll to position [2559, 0]
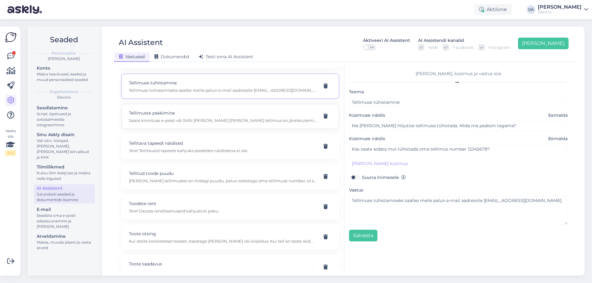
click at [185, 109] on div "Tellimuste pakkimine Saate kinnituse e-posti või SMSi [PERSON_NAME] [PERSON_NAM…" at bounding box center [230, 116] width 218 height 25
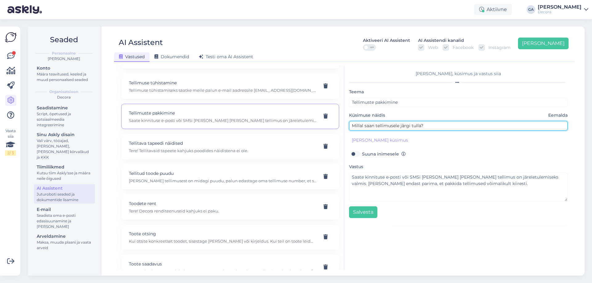
click at [411, 125] on input "Millal saan tellimusele järgi tulla?" at bounding box center [458, 126] width 219 height 10
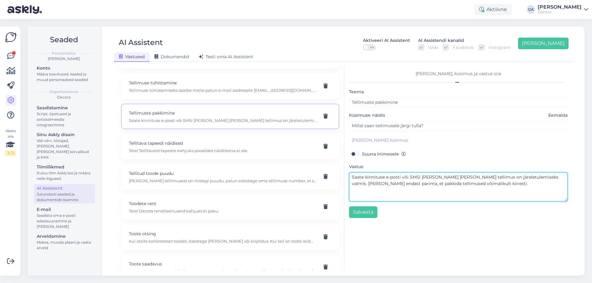
click at [437, 187] on textarea "Saate kinnituse e-posti või SMSi [PERSON_NAME] [PERSON_NAME] tellimus on järele…" at bounding box center [458, 187] width 219 height 29
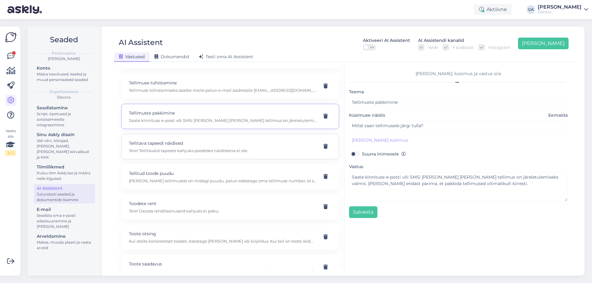
click at [170, 146] on p "Tellitava tapeedi näidised" at bounding box center [223, 143] width 188 height 7
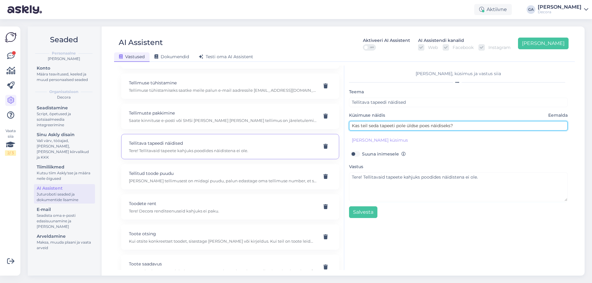
click at [408, 126] on input "Kas teil seda tapeeti pole üldse poes näidiseks?" at bounding box center [458, 126] width 219 height 10
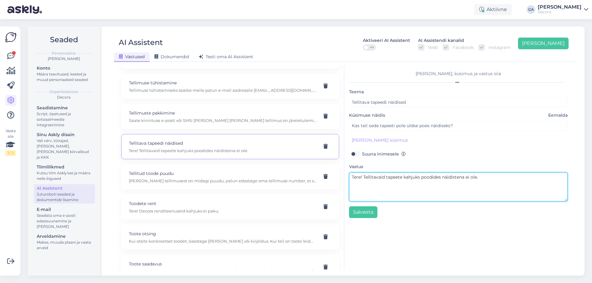
click at [433, 192] on textarea "Tere! Tellitavaid tapeete kahjuks poodides näidistena ei ole." at bounding box center [458, 187] width 219 height 29
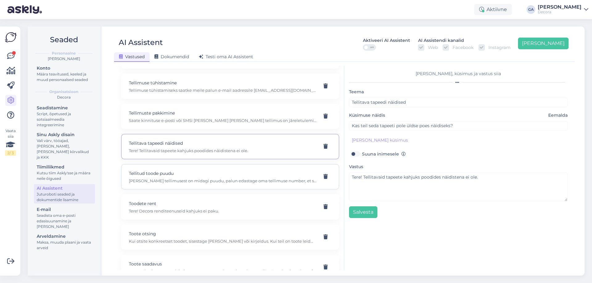
click at [210, 180] on p "[PERSON_NAME] tellimusest on midagi puudu, palun edastage oma tellimuse number,…" at bounding box center [223, 181] width 188 height 6
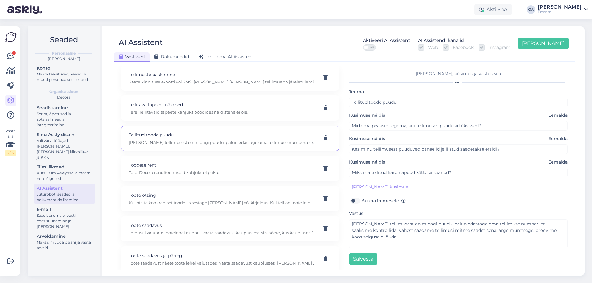
scroll to position [2621, 0]
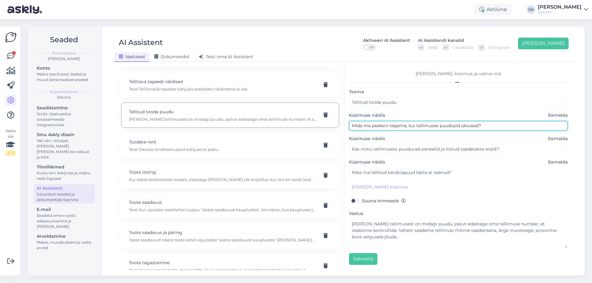
click at [398, 125] on input "Mida ma peaksin tegema, kui tellimuses puudusid üksused?" at bounding box center [458, 126] width 219 height 10
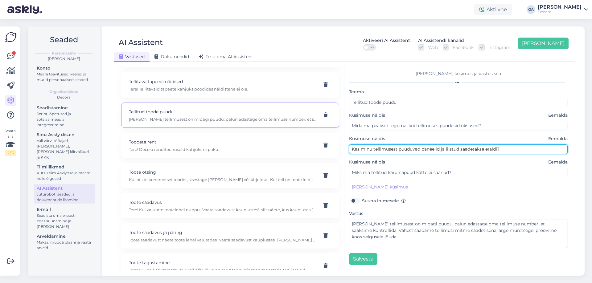
click at [394, 148] on input "Kas minu tellimusest puuduvad paneelid ja liistud saadetakse eraldi?" at bounding box center [458, 150] width 219 height 10
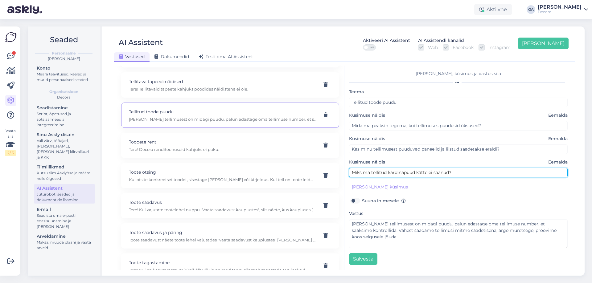
click at [378, 174] on input "Miks ma tellitud kardinapuud kätte ei saanud?" at bounding box center [458, 173] width 219 height 10
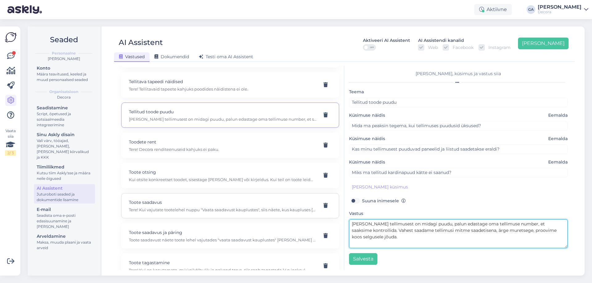
drag, startPoint x: 422, startPoint y: 240, endPoint x: 303, endPoint y: 209, distance: 122.7
click at [303, 209] on div "Kasuta AI Assistenti. Vajuta '[PERSON_NAME] uus' ja [PERSON_NAME] küsimused ja …" at bounding box center [345, 168] width 456 height 205
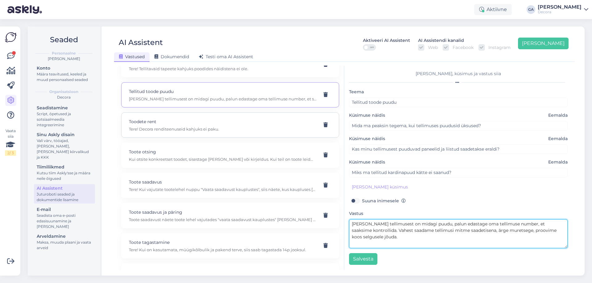
scroll to position [2652, 0]
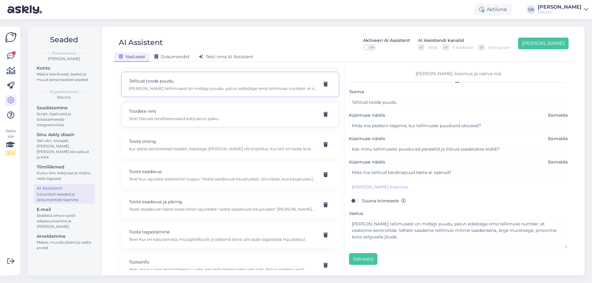
click at [162, 113] on p "Toodete rent" at bounding box center [223, 111] width 188 height 7
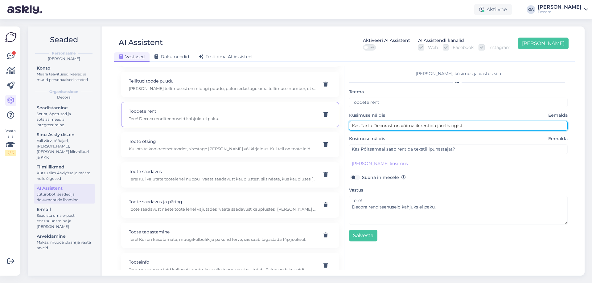
click at [424, 123] on input "Kas Tartu Decorast on võimalik rentida järelhaagist" at bounding box center [458, 126] width 219 height 10
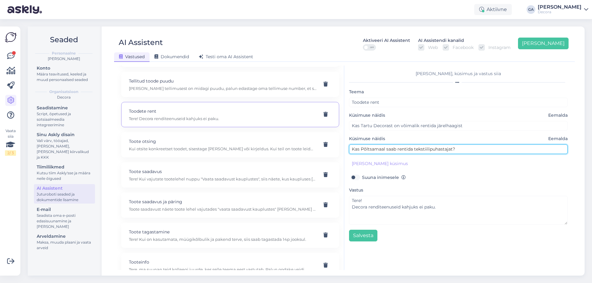
click at [382, 153] on input "Kas Pôltsamaal saab rentida tekstiilipuhastajat?" at bounding box center [458, 150] width 219 height 10
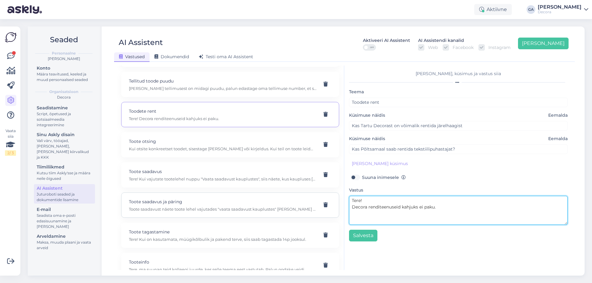
drag, startPoint x: 453, startPoint y: 208, endPoint x: 327, endPoint y: 209, distance: 126.1
click at [327, 209] on div "Kasuta AI Assistenti. Vajuta '[PERSON_NAME] uus' ja [PERSON_NAME] küsimused ja …" at bounding box center [345, 168] width 456 height 205
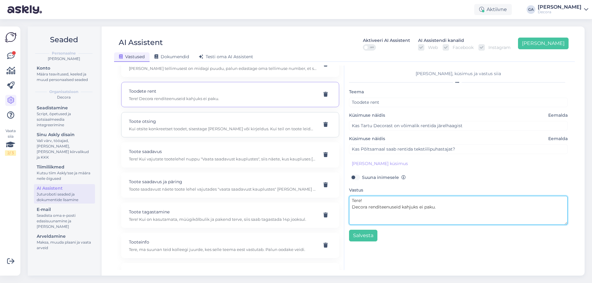
scroll to position [2683, 0]
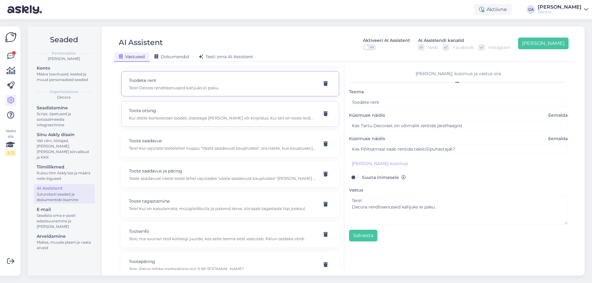
click at [177, 116] on p "Kui otsite konkreetset toodet, sisestage [PERSON_NAME] või kirjeldus. Kui teil …" at bounding box center [223, 118] width 188 height 6
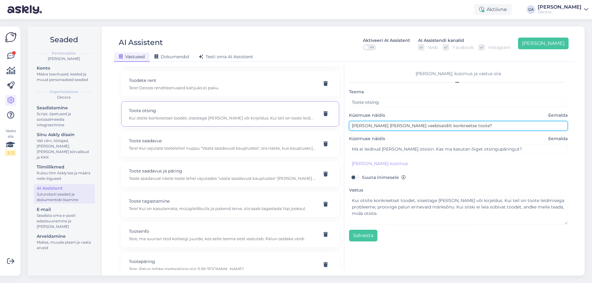
click at [435, 126] on input "[PERSON_NAME] [PERSON_NAME] veebisaidilt konkreetse toote?" at bounding box center [458, 126] width 219 height 10
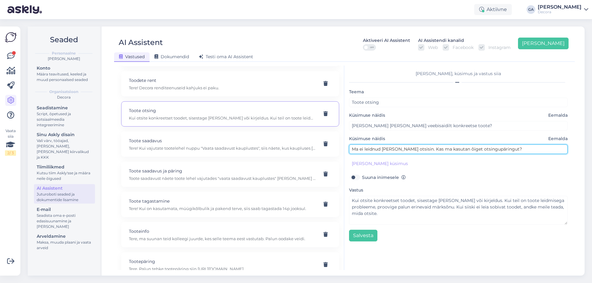
click at [421, 151] on input "Ma ei leidnud [PERSON_NAME] otsisin. Kas ma kasutan õiget otsingupäringut?" at bounding box center [458, 150] width 219 height 10
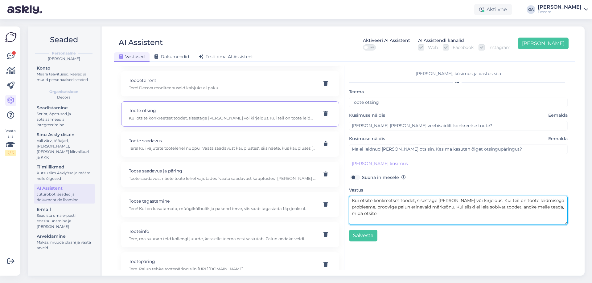
click at [432, 212] on textarea "Kui otsite konkreetset toodet, sisestage [PERSON_NAME] või kirjeldus. Kui teil …" at bounding box center [458, 210] width 219 height 29
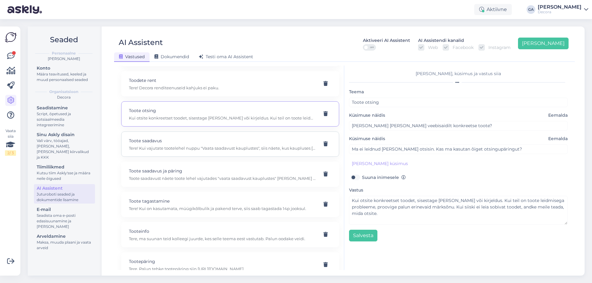
click at [184, 144] on div "Toote saadavus Tere! Kui vajutate tootelehel nuppu "Vaata saadavust kauplustes"…" at bounding box center [223, 145] width 188 height 14
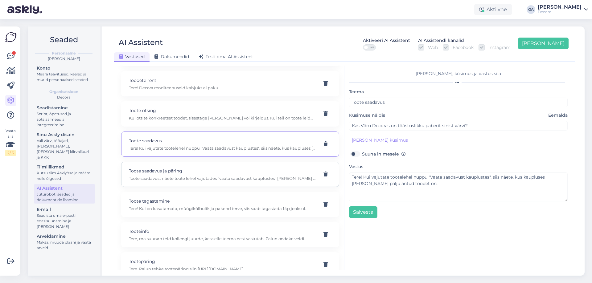
click at [214, 176] on p "Toote saadavust näete toote lehel vajutades "vaata saadavust kauplustes" [PERSO…" at bounding box center [223, 179] width 188 height 6
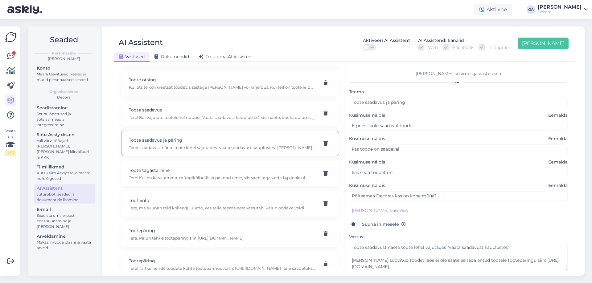
scroll to position [2744, 0]
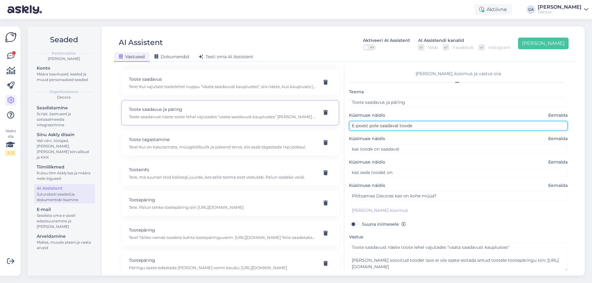
drag, startPoint x: 432, startPoint y: 126, endPoint x: 286, endPoint y: 125, distance: 146.2
click at [286, 125] on div "Kasuta AI Assistenti. Vajuta '[PERSON_NAME] uus' ja [PERSON_NAME] küsimused ja …" at bounding box center [345, 168] width 456 height 205
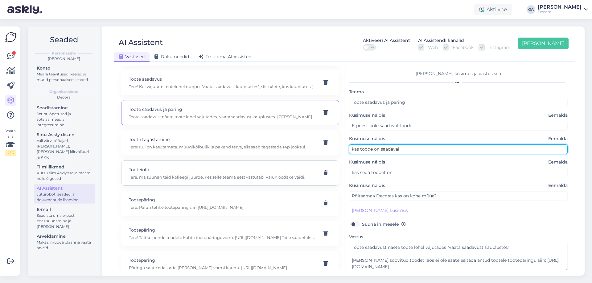
drag, startPoint x: 290, startPoint y: 155, endPoint x: 293, endPoint y: 161, distance: 6.8
click at [276, 155] on div "Kasuta AI Assistenti. Vajuta '[PERSON_NAME] uus' ja [PERSON_NAME] küsimused ja …" at bounding box center [345, 168] width 456 height 205
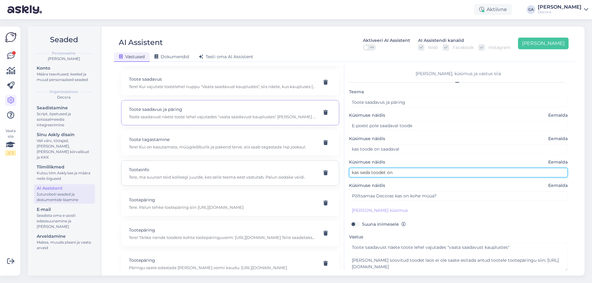
drag, startPoint x: 404, startPoint y: 172, endPoint x: 264, endPoint y: 172, distance: 140.3
click at [263, 170] on div "Kasuta AI Assistenti. Vajuta '[PERSON_NAME] uus' ja [PERSON_NAME] küsimused ja …" at bounding box center [345, 168] width 456 height 205
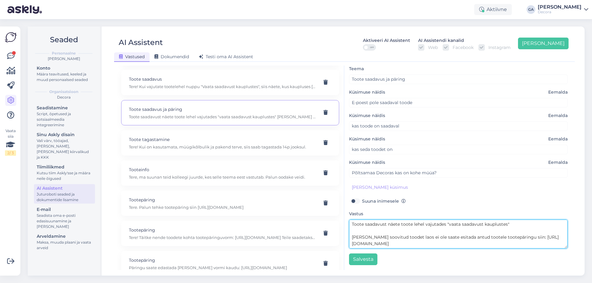
drag, startPoint x: 351, startPoint y: 224, endPoint x: 536, endPoint y: 238, distance: 185.8
click at [536, 238] on textarea "Toote saadavust näete toote lehel vajutades "vaata saadavust kauplustes" [PERSO…" at bounding box center [458, 234] width 219 height 29
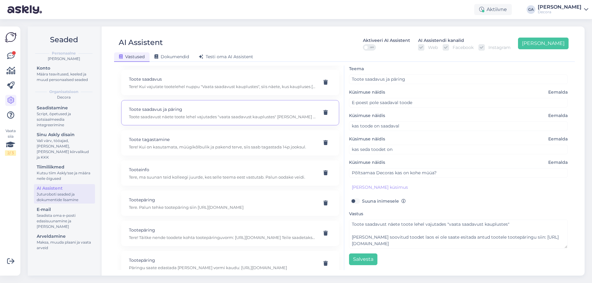
click at [176, 146] on p "Tere! Kui on kasutamata, müügikõlbulik ja pakend terve, siis saab tagastada 14p…" at bounding box center [223, 147] width 188 height 6
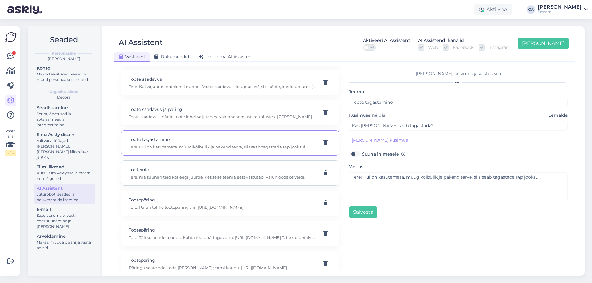
click at [147, 172] on p "Tooteinfo" at bounding box center [223, 170] width 188 height 7
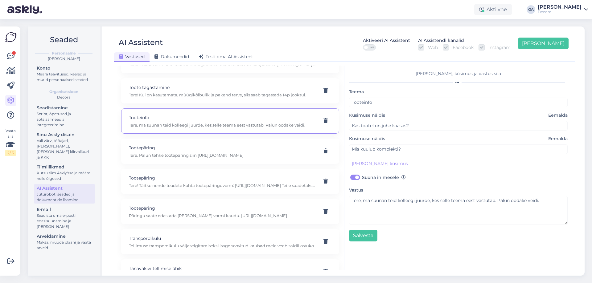
scroll to position [2806, 0]
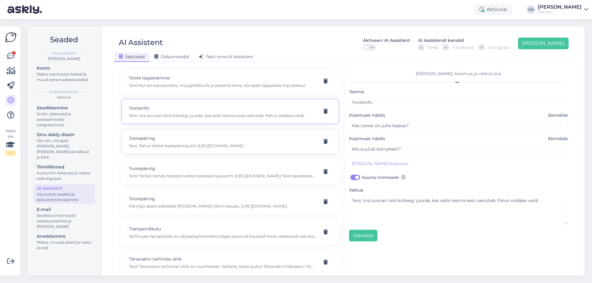
click at [188, 143] on p "Tere. Palun tehke tootepäring siin [URL][DOMAIN_NAME]" at bounding box center [223, 146] width 188 height 6
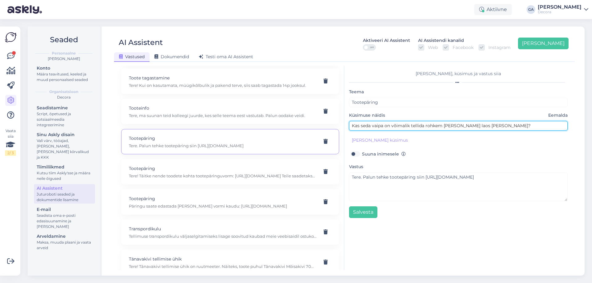
click at [444, 130] on input "Kas seda vaipa on võimalik tellida rohkem [PERSON_NAME] laos [PERSON_NAME]?" at bounding box center [458, 126] width 219 height 10
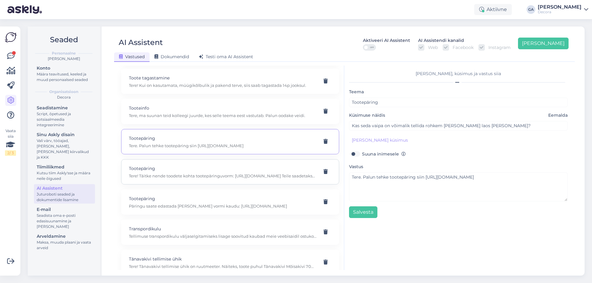
click at [205, 175] on p "Tere! Täitke nende toodete kohta tootepäringuvorm: [URL][DOMAIN_NAME] Teile saa…" at bounding box center [223, 176] width 188 height 6
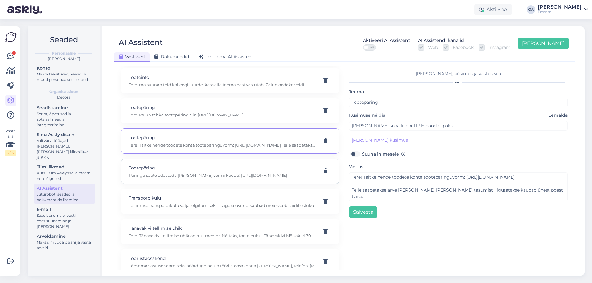
scroll to position [2868, 0]
click at [220, 146] on p "Päringu saate edastada [PERSON_NAME] vormi kaudu: [URL][DOMAIN_NAME]" at bounding box center [223, 145] width 188 height 6
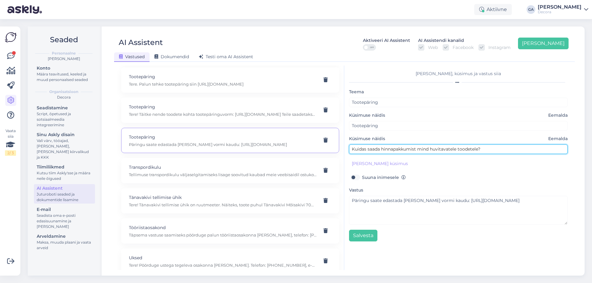
click at [405, 150] on input "Kuidas saada hinnapakkumist mind huvitavatele toodetele?" at bounding box center [458, 150] width 219 height 10
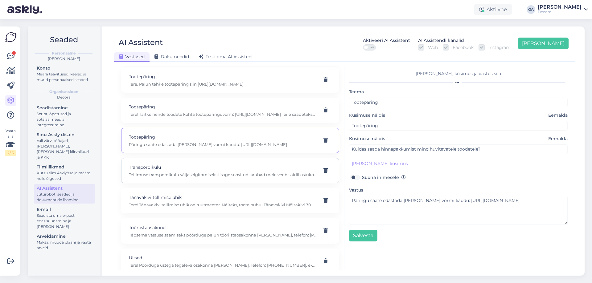
click at [204, 176] on p "Tellimuse transpordikulu väljaselgitamiseks lisage soovitud kaubad meie veebisa…" at bounding box center [223, 175] width 188 height 6
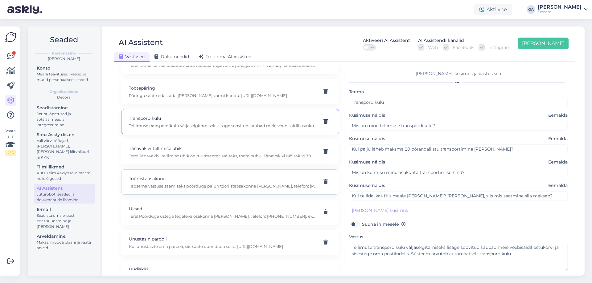
scroll to position [2929, 0]
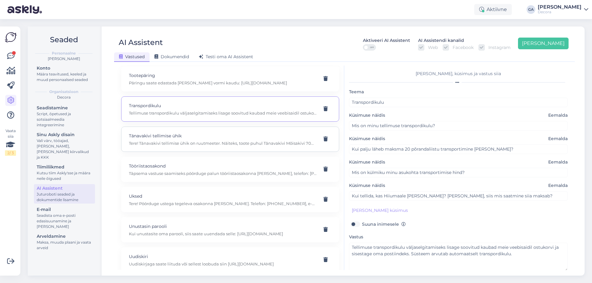
click at [203, 139] on p "Tänavakivi tellimise ühik" at bounding box center [223, 136] width 188 height 7
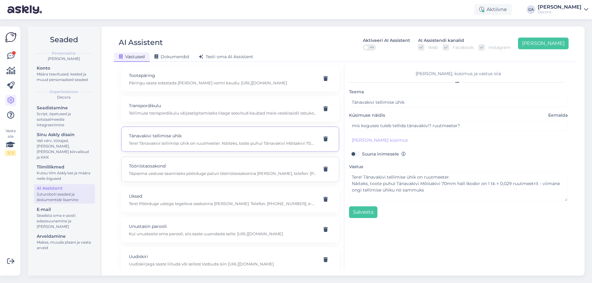
click at [221, 167] on p "Tööriistaosakond" at bounding box center [223, 166] width 188 height 7
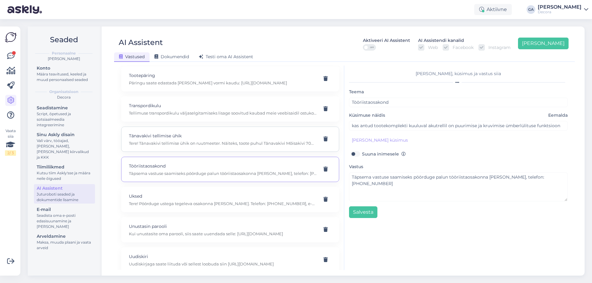
click at [220, 141] on p "Tere! Tänavakivi tellimise ühik on ruutmeeter. Näiteks, toote puhul Tänavakivi …" at bounding box center [223, 144] width 188 height 6
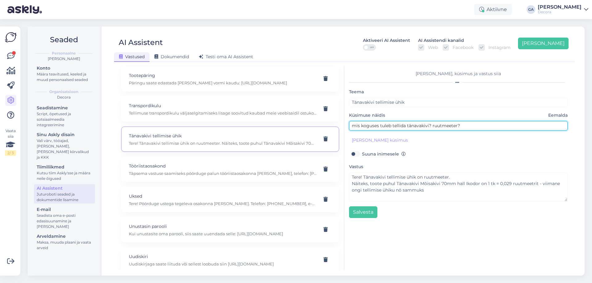
drag, startPoint x: 492, startPoint y: 128, endPoint x: 248, endPoint y: 128, distance: 244.5
click at [248, 128] on div "Kasuta AI Assistenti. Vajuta '[PERSON_NAME] uus' ja [PERSON_NAME] küsimused ja …" at bounding box center [345, 168] width 456 height 205
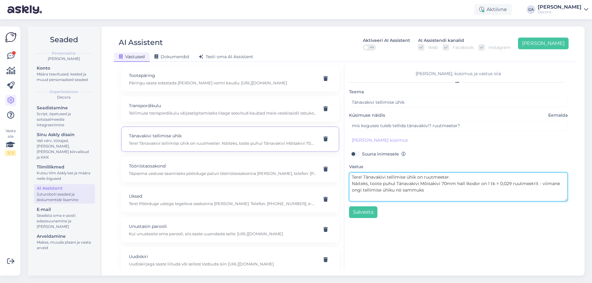
click at [417, 192] on textarea "Tere! Tänavakivi tellimise ühik on ruutmeeter. Näiteks, toote puhul Tänavakivi …" at bounding box center [458, 187] width 219 height 29
drag, startPoint x: 448, startPoint y: 191, endPoint x: 362, endPoint y: 179, distance: 87.0
click at [362, 179] on textarea "Tere! Tänavakivi tellimise ühik on ruutmeeter. Näiteks, toote puhul Tänavakivi …" at bounding box center [458, 187] width 219 height 29
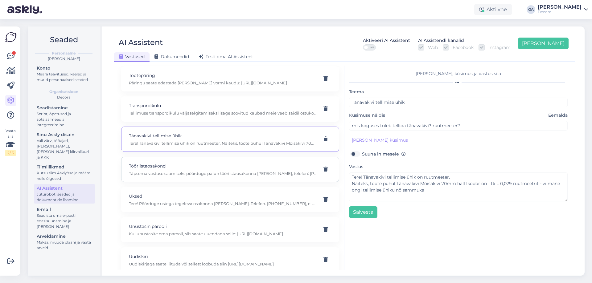
click at [211, 162] on div "Tööriistaosakond Täpsema vastuse saamiseks pöörduge palun tööriistaosakonna [PE…" at bounding box center [230, 169] width 218 height 25
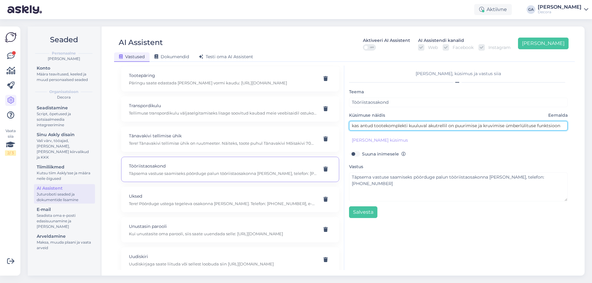
click at [455, 126] on input "kas antud tootekomplekti kuuluval akutrellil on puurimise ja kruvimise ümberlül…" at bounding box center [458, 126] width 219 height 10
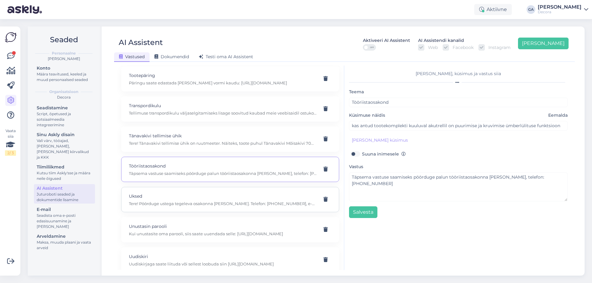
click at [243, 197] on p "Uksed" at bounding box center [223, 196] width 188 height 7
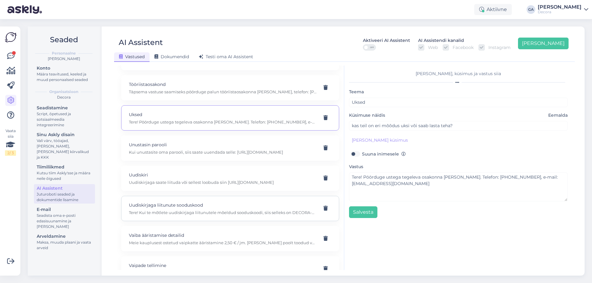
scroll to position [3022, 0]
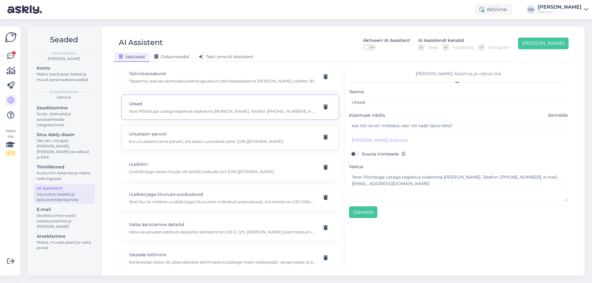
click at [200, 139] on p "Kui unustasite oma parooli, siis saate uuendada selle: [URL][DOMAIN_NAME]" at bounding box center [223, 142] width 188 height 6
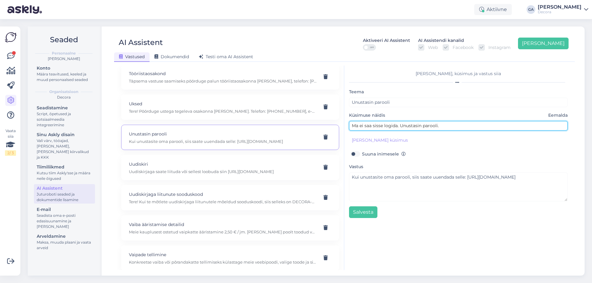
drag, startPoint x: 389, startPoint y: 121, endPoint x: 218, endPoint y: 125, distance: 170.9
click at [219, 125] on div "Kasuta AI Assistenti. Vajuta '[PERSON_NAME] uus' ja [PERSON_NAME] küsimused ja …" at bounding box center [345, 168] width 456 height 205
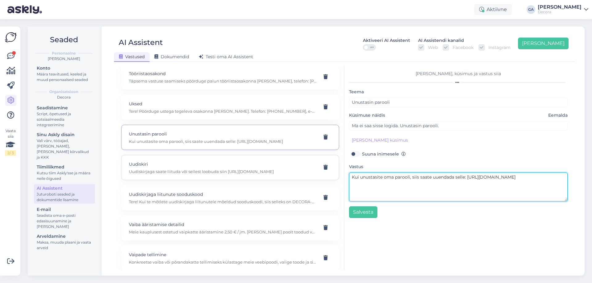
drag, startPoint x: 494, startPoint y: 184, endPoint x: 312, endPoint y: 176, distance: 182.4
click at [312, 176] on div "Kasuta AI Assistenti. Vajuta '[PERSON_NAME] uus' ja [PERSON_NAME] küsimused ja …" at bounding box center [345, 168] width 456 height 205
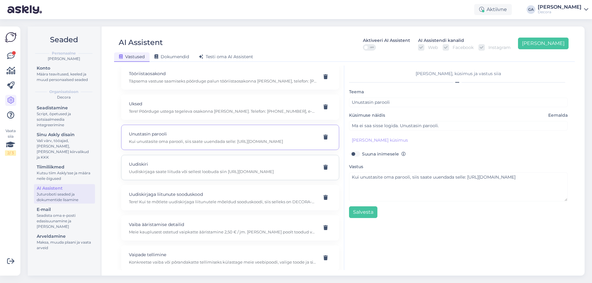
click at [214, 167] on p "Uudiskiri" at bounding box center [223, 164] width 188 height 7
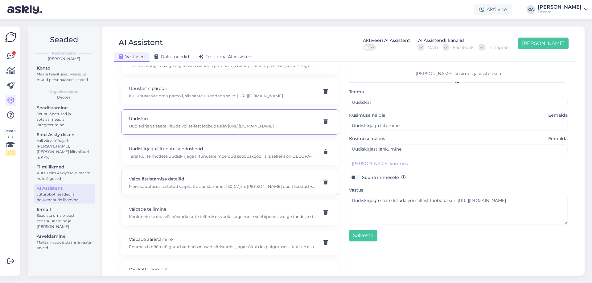
scroll to position [3083, 0]
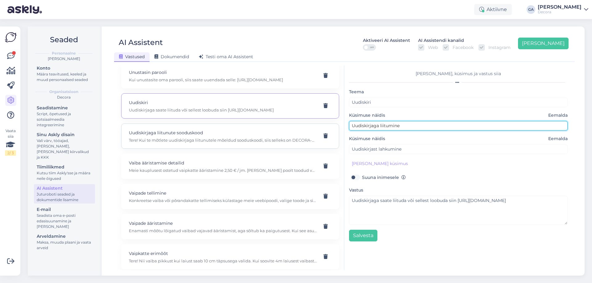
drag, startPoint x: 416, startPoint y: 126, endPoint x: 293, endPoint y: 126, distance: 123.6
click at [293, 126] on div "Kasuta AI Assistenti. Vajuta '[PERSON_NAME] uus' ja [PERSON_NAME] küsimused ja …" at bounding box center [345, 168] width 456 height 205
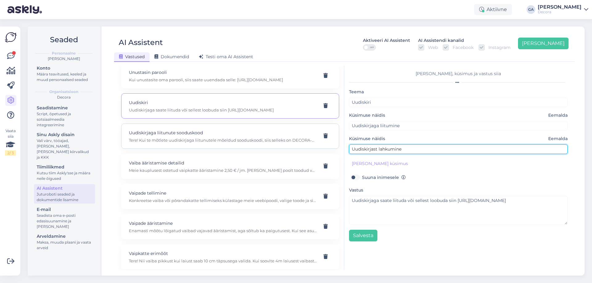
drag, startPoint x: 411, startPoint y: 149, endPoint x: 246, endPoint y: 149, distance: 164.7
click at [246, 148] on div "Kasuta AI Assistenti. Vajuta '[PERSON_NAME] uus' ja [PERSON_NAME] küsimused ja …" at bounding box center [345, 168] width 456 height 205
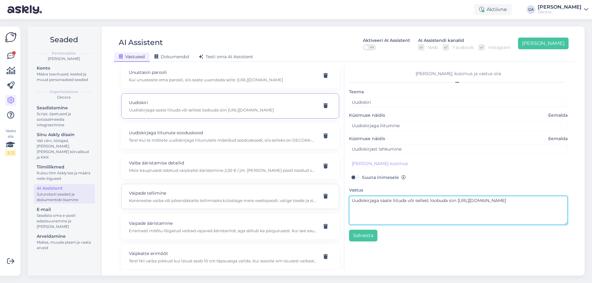
drag, startPoint x: 396, startPoint y: 201, endPoint x: 287, endPoint y: 197, distance: 108.3
click at [286, 197] on div "Kasuta AI Assistenti. Vajuta '[PERSON_NAME] uus' ja [PERSON_NAME] küsimused ja …" at bounding box center [345, 168] width 456 height 205
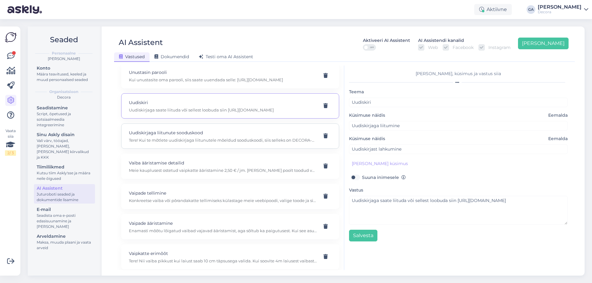
click at [141, 133] on p "Uudiskirjaga liitunute sooduskood" at bounding box center [223, 133] width 188 height 7
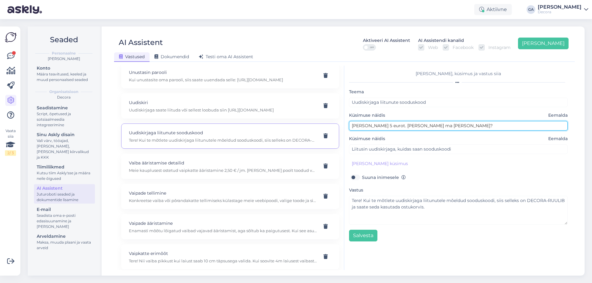
drag, startPoint x: 463, startPoint y: 126, endPoint x: 307, endPoint y: 126, distance: 156.3
click at [307, 126] on div "Kasuta AI Assistenti. Vajuta '[PERSON_NAME] uus' ja [PERSON_NAME] küsimused ja …" at bounding box center [345, 168] width 456 height 205
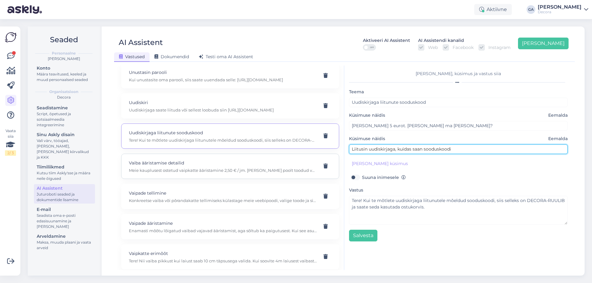
drag, startPoint x: 455, startPoint y: 150, endPoint x: 299, endPoint y: 154, distance: 156.4
click at [275, 150] on div "Kasuta AI Assistenti. Vajuta '[PERSON_NAME] uus' ja [PERSON_NAME] küsimused ja …" at bounding box center [345, 168] width 456 height 205
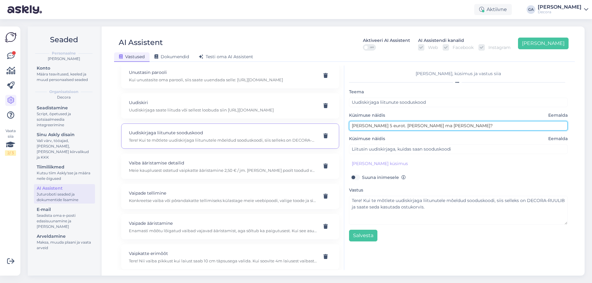
drag, startPoint x: 357, startPoint y: 128, endPoint x: 259, endPoint y: 130, distance: 98.7
click at [259, 130] on div "Kasuta AI Assistenti. Vajuta '[PERSON_NAME] uus' ja [PERSON_NAME] küsimused ja …" at bounding box center [345, 168] width 456 height 205
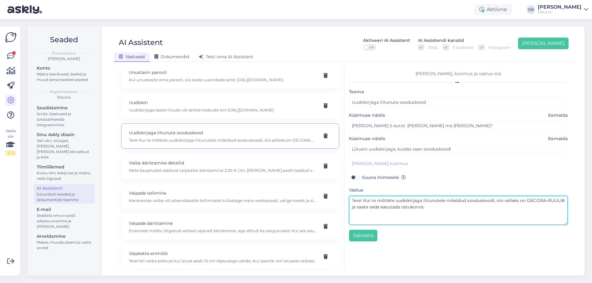
drag, startPoint x: 437, startPoint y: 212, endPoint x: 364, endPoint y: 199, distance: 74.8
click at [364, 199] on textarea "Tere! Kui te mõtlete uudiskirjaga liitunutele mõeldud sooduskoodi, siis selleks…" at bounding box center [458, 210] width 219 height 29
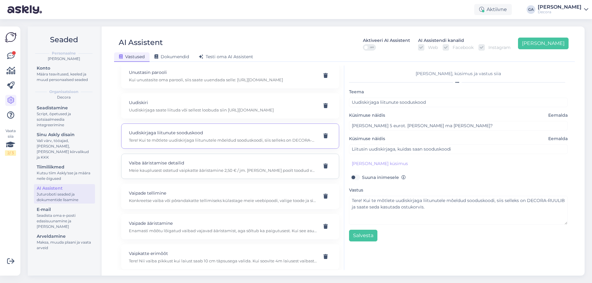
click at [160, 165] on p "Vaiba ääristamise detailid" at bounding box center [223, 163] width 188 height 7
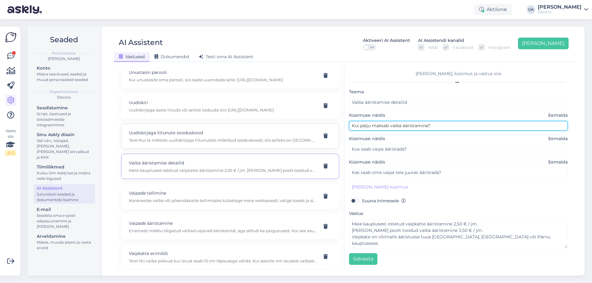
drag, startPoint x: 271, startPoint y: 127, endPoint x: 235, endPoint y: 127, distance: 36.1
click at [235, 127] on div "Kasuta AI Assistenti. Vajuta '[PERSON_NAME] uus' ja [PERSON_NAME] küsimused ja …" at bounding box center [345, 168] width 456 height 205
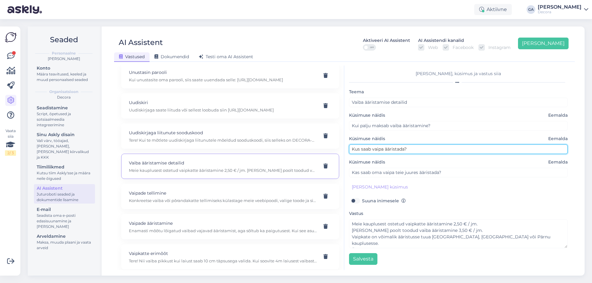
drag, startPoint x: 410, startPoint y: 148, endPoint x: 227, endPoint y: 156, distance: 183.9
click at [227, 156] on div "Kasuta AI Assistenti. Vajuta '[PERSON_NAME] uus' ja [PERSON_NAME] küsimused ja …" at bounding box center [345, 168] width 456 height 205
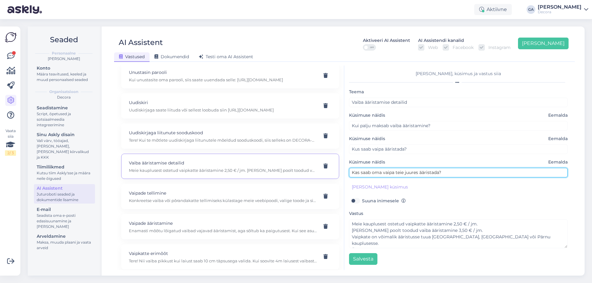
drag, startPoint x: 447, startPoint y: 170, endPoint x: 238, endPoint y: 172, distance: 208.8
click at [238, 172] on div "Kasuta AI Assistenti. Vajuta '[PERSON_NAME] uus' ja [PERSON_NAME] küsimused ja …" at bounding box center [345, 168] width 456 height 205
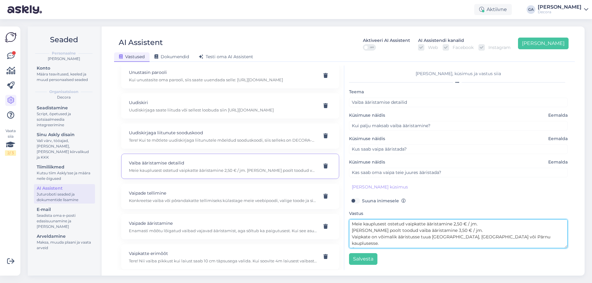
click at [407, 232] on textarea "Meie kauplusest ostetud vaipkatte ääristamine 2,50 € / jm. [PERSON_NAME] poolt …" at bounding box center [458, 234] width 219 height 29
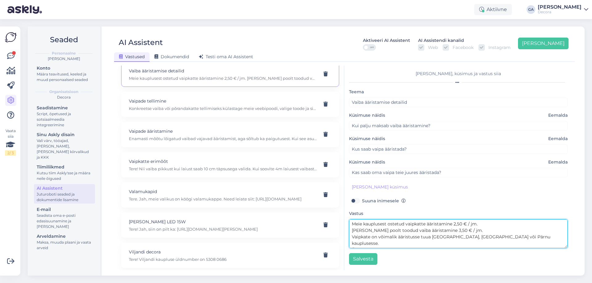
scroll to position [3176, 0]
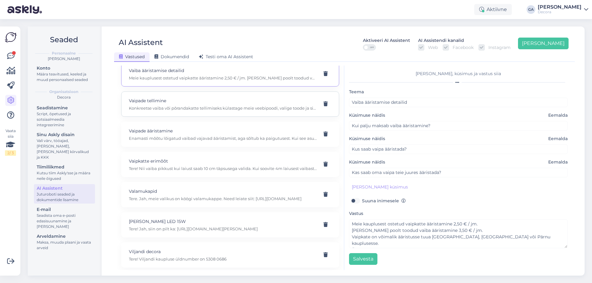
click at [174, 111] on div "Vaipade tellimine Konkreetse vaiba või põrandakatte tellimiseks külastage meie …" at bounding box center [230, 104] width 218 height 25
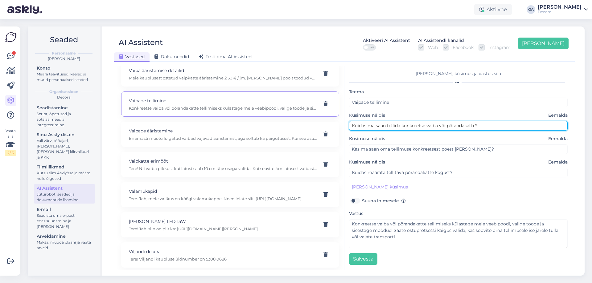
drag, startPoint x: 488, startPoint y: 126, endPoint x: 312, endPoint y: 121, distance: 176.7
click at [312, 121] on div "Kasuta AI Assistenti. Vajuta '[PERSON_NAME] uus' ja [PERSON_NAME] küsimused ja …" at bounding box center [345, 168] width 456 height 205
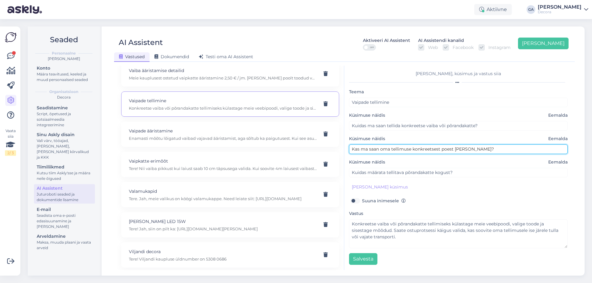
click at [400, 149] on input "Kas ma saan oma tellimuse konkreetsest poest [PERSON_NAME]?" at bounding box center [458, 150] width 219 height 10
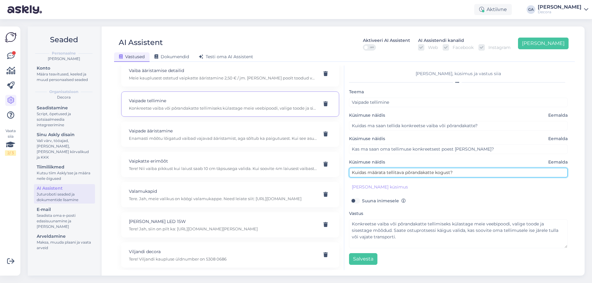
click at [383, 175] on input "Kuidas määrata tellitava põrandakatte kogust?" at bounding box center [458, 173] width 219 height 10
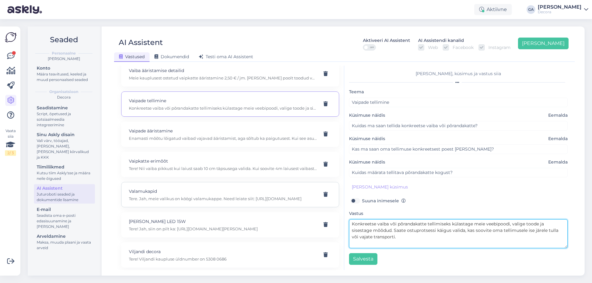
drag, startPoint x: 372, startPoint y: 228, endPoint x: 321, endPoint y: 206, distance: 56.2
click at [321, 206] on div "Kasuta AI Assistenti. Vajuta '[PERSON_NAME] uus' ja [PERSON_NAME] küsimused ja …" at bounding box center [345, 168] width 456 height 205
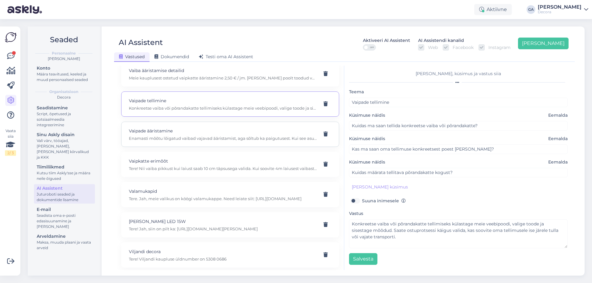
click at [168, 131] on p "Vaipade ääristamine" at bounding box center [223, 131] width 188 height 7
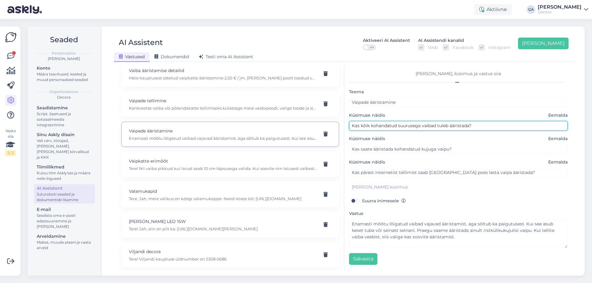
click at [423, 128] on input "Kas kõik kohandatud suurusega vaibad tuleb ääristada?" at bounding box center [458, 126] width 219 height 10
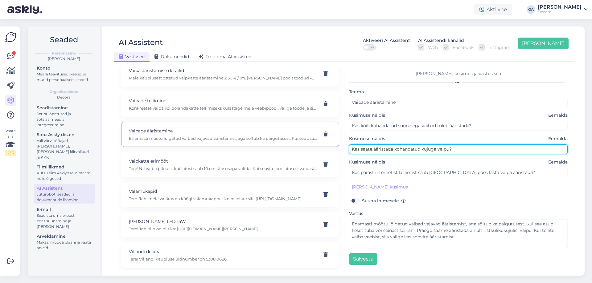
click at [392, 153] on input "Kas saate ääristada kohandatud kujuga vaipu?" at bounding box center [458, 150] width 219 height 10
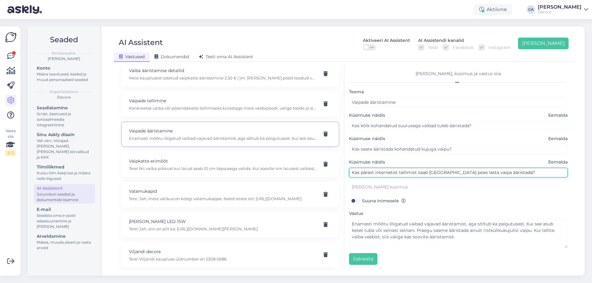
click at [367, 175] on input "Kas pärast internetist tellimist saab [GEOGRAPHIC_DATA] poes lasta vaipa äärist…" at bounding box center [458, 173] width 219 height 10
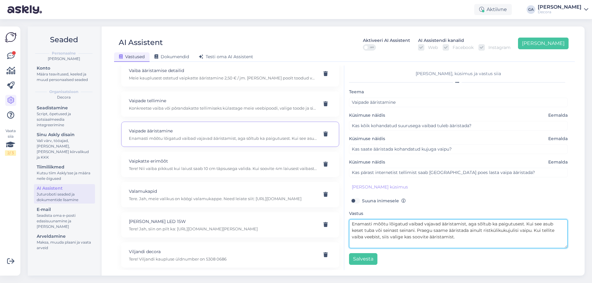
drag, startPoint x: 488, startPoint y: 239, endPoint x: 225, endPoint y: 209, distance: 265.0
click at [225, 209] on div "Kasuta AI Assistenti. Vajuta '[PERSON_NAME] uus' ja [PERSON_NAME] küsimused ja …" at bounding box center [345, 168] width 456 height 205
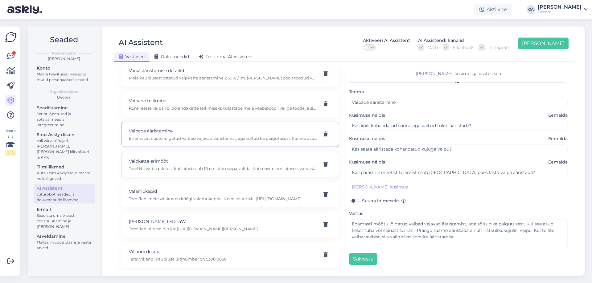
click at [199, 161] on p "Vaipkatte erimõõt" at bounding box center [223, 161] width 188 height 7
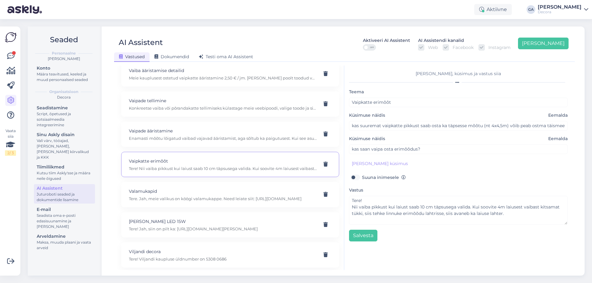
scroll to position [3207, 0]
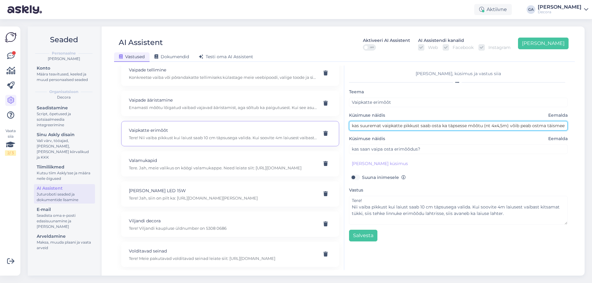
click at [447, 127] on input "kas suuremat vaipkatte pikkust saab osta ka täpsesse mõõtu (nt 4x4,5m) võib pea…" at bounding box center [458, 126] width 219 height 10
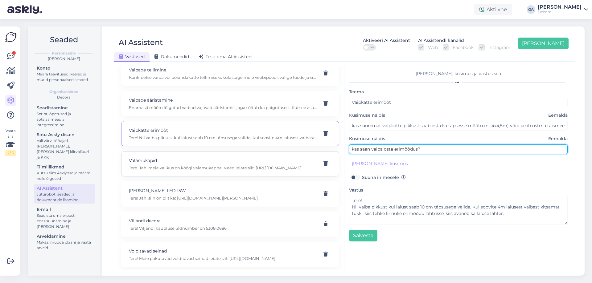
drag, startPoint x: 430, startPoint y: 150, endPoint x: 264, endPoint y: 155, distance: 166.0
click at [264, 155] on div "Kasuta AI Assistenti. Vajuta '[PERSON_NAME] uus' ja [PERSON_NAME] küsimused ja …" at bounding box center [345, 168] width 456 height 205
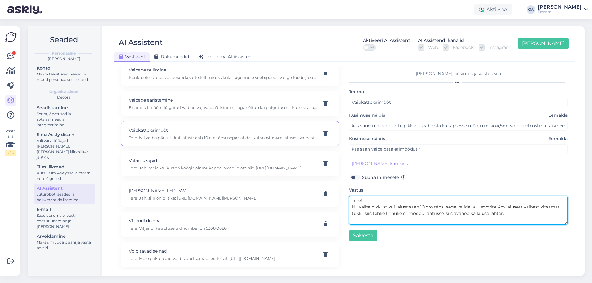
click at [413, 214] on textarea "Tere! Nii vaiba pikkust kui laiust saab 10 cm täpsusega valida. Kui soovite 4m …" at bounding box center [458, 210] width 219 height 29
drag, startPoint x: 353, startPoint y: 207, endPoint x: 545, endPoint y: 224, distance: 191.9
click at [545, 224] on textarea "Tere! Nii vaiba pikkust kui laiust saab 10 cm täpsusega valida. Kui soovite 4m …" at bounding box center [458, 210] width 219 height 29
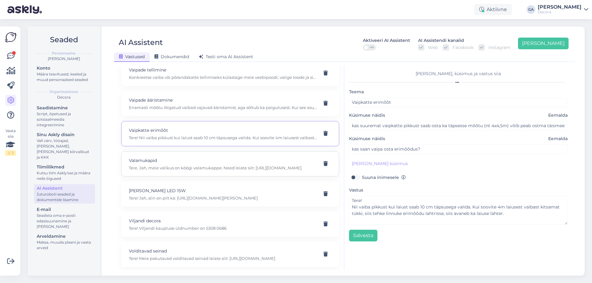
click at [163, 164] on div "Valamukapid Tere. Jah, meie valikus on köögi valamukappe. Need leiate siit: [UR…" at bounding box center [223, 164] width 188 height 14
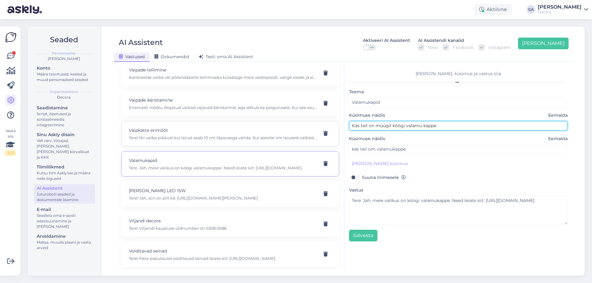
drag, startPoint x: 441, startPoint y: 125, endPoint x: 274, endPoint y: 132, distance: 167.2
click at [273, 129] on div "Kasuta AI Assistenti. Vajuta '[PERSON_NAME] uus' ja [PERSON_NAME] küsimused ja …" at bounding box center [345, 168] width 456 height 205
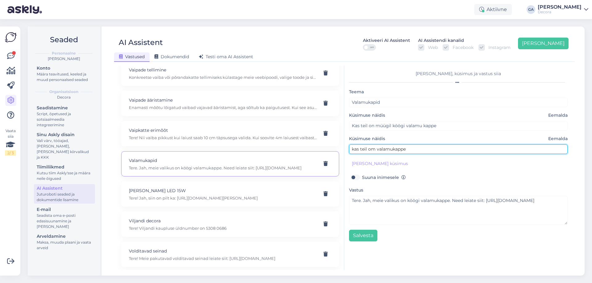
drag, startPoint x: 420, startPoint y: 152, endPoint x: 275, endPoint y: 158, distance: 145.0
click at [274, 154] on div "Kasuta AI Assistenti. Vajuta '[PERSON_NAME] uus' ja [PERSON_NAME] küsimused ja …" at bounding box center [345, 168] width 456 height 205
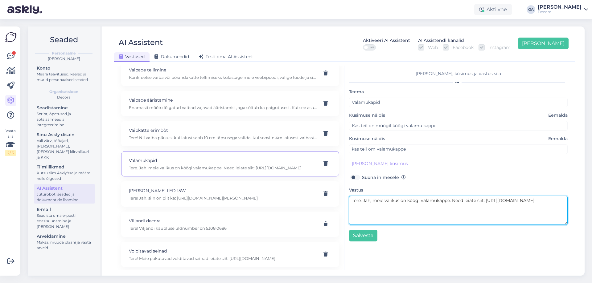
drag, startPoint x: 374, startPoint y: 201, endPoint x: 565, endPoint y: 210, distance: 191.1
click at [590, 209] on div "Seaded Personaalne [PERSON_NAME] Konto Määra teavitused, keeled ja muud persona…" at bounding box center [308, 151] width 568 height 264
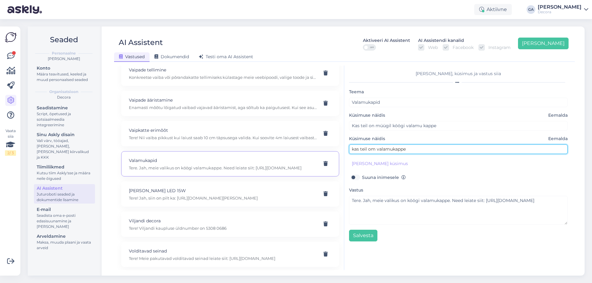
drag, startPoint x: 419, startPoint y: 150, endPoint x: 228, endPoint y: 155, distance: 191.2
click at [224, 154] on div "Kasuta AI Assistenti. Vajuta '[PERSON_NAME] uus' ja [PERSON_NAME] küsimused ja …" at bounding box center [345, 168] width 456 height 205
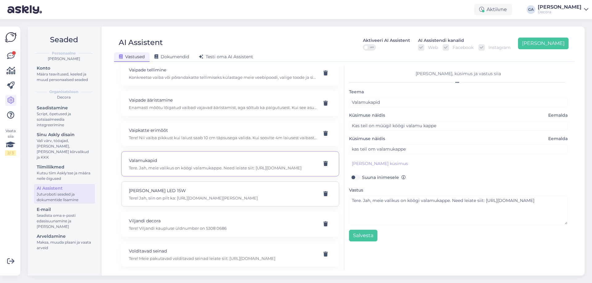
click at [182, 194] on p "[PERSON_NAME] LED 15W" at bounding box center [223, 190] width 188 height 7
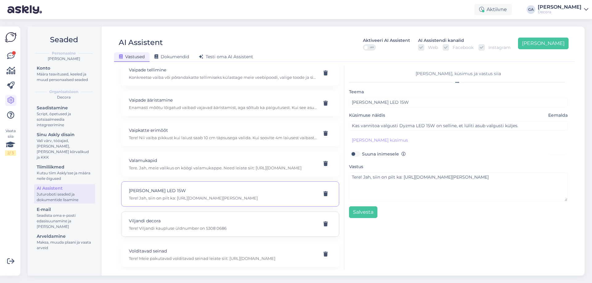
click at [168, 215] on div "Viljandi decora Tere! Viljandi kaupluse üldnumber on 5308 0686" at bounding box center [230, 224] width 218 height 25
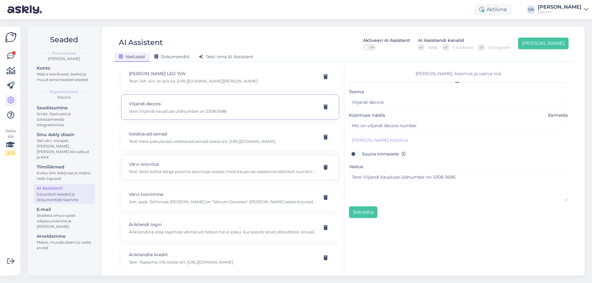
scroll to position [3329, 0]
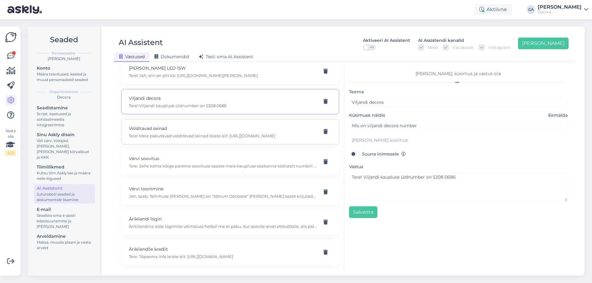
click at [187, 138] on p "Tere! Meie pakutavad volditavad seinad leiate siit: [URL][DOMAIN_NAME]" at bounding box center [223, 136] width 188 height 6
click at [187, 170] on div "Värvi soovitus Tere. Selle kohta kõige parema soovituse saaate meie kaupluse os…" at bounding box center [230, 162] width 218 height 25
click at [195, 187] on p "Värvi toonimine" at bounding box center [223, 189] width 188 height 7
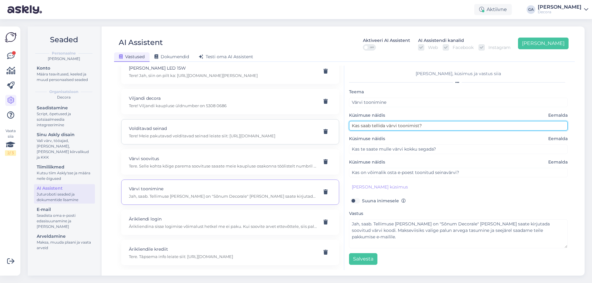
drag, startPoint x: 417, startPoint y: 126, endPoint x: 249, endPoint y: 123, distance: 167.8
click at [254, 123] on div "Kasuta AI Assistenti. Vajuta '[PERSON_NAME] uus' ja [PERSON_NAME] küsimused ja …" at bounding box center [345, 168] width 456 height 205
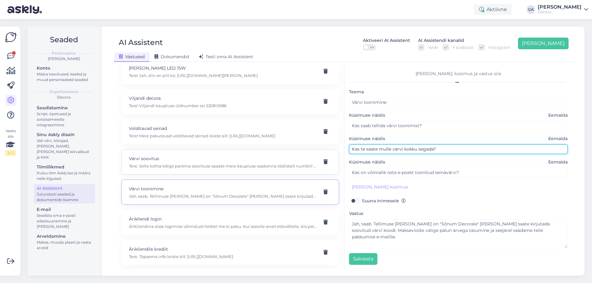
drag, startPoint x: 401, startPoint y: 148, endPoint x: 254, endPoint y: 155, distance: 147.2
click at [254, 155] on div "Kasuta AI Assistenti. Vajuta '[PERSON_NAME] uus' ja [PERSON_NAME] küsimused ja …" at bounding box center [345, 168] width 456 height 205
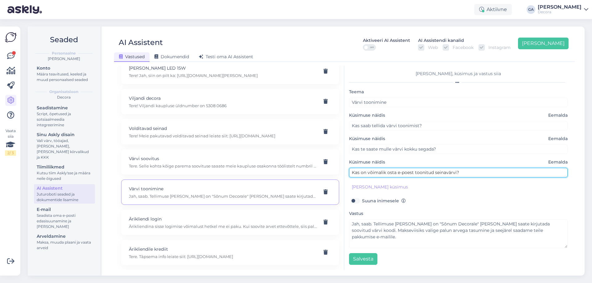
drag, startPoint x: 412, startPoint y: 170, endPoint x: 234, endPoint y: 180, distance: 177.6
click at [234, 180] on div "Kasuta AI Assistenti. Vajuta '[PERSON_NAME] uus' ja [PERSON_NAME] küsimused ja …" at bounding box center [345, 168] width 456 height 205
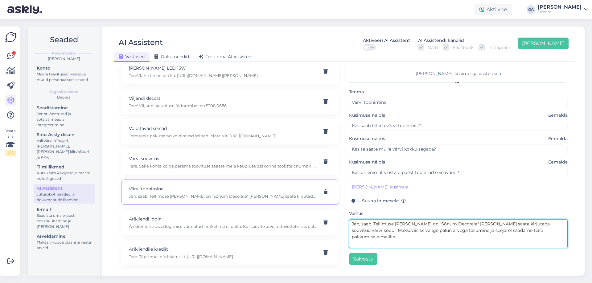
drag, startPoint x: 378, startPoint y: 223, endPoint x: 592, endPoint y: 239, distance: 214.3
click at [592, 239] on div "Seaded Personaalne [PERSON_NAME] Konto Määra teavitused, keeled ja muud persona…" at bounding box center [308, 151] width 568 height 264
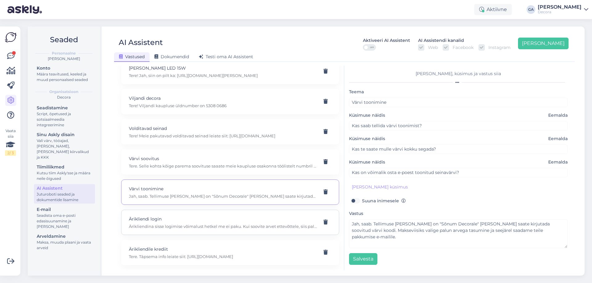
click at [187, 216] on p "Ärikliendi login" at bounding box center [223, 219] width 188 height 7
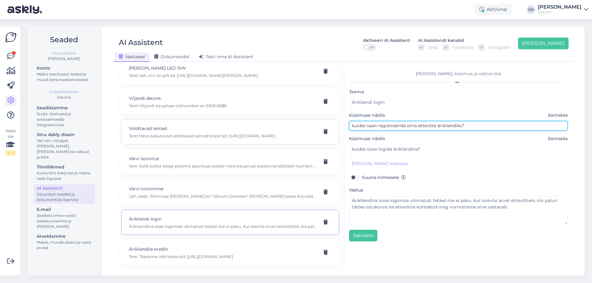
drag, startPoint x: 483, startPoint y: 123, endPoint x: 228, endPoint y: 123, distance: 254.7
click at [214, 120] on div "Kasuta AI Assistenti. Vajuta '[PERSON_NAME] uus' ja [PERSON_NAME] küsimused ja …" at bounding box center [345, 168] width 456 height 205
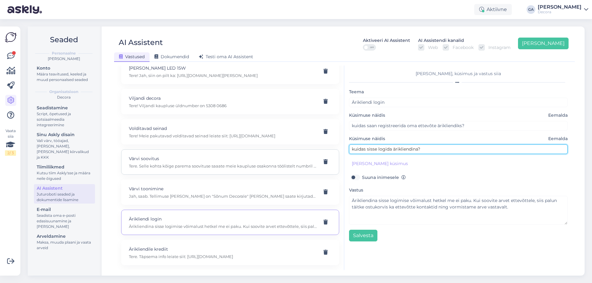
drag, startPoint x: 427, startPoint y: 149, endPoint x: 223, endPoint y: 158, distance: 204.3
click at [223, 158] on div "Kasuta AI Assistenti. Vajuta '[PERSON_NAME] uus' ja [PERSON_NAME] küsimused ja …" at bounding box center [345, 168] width 456 height 205
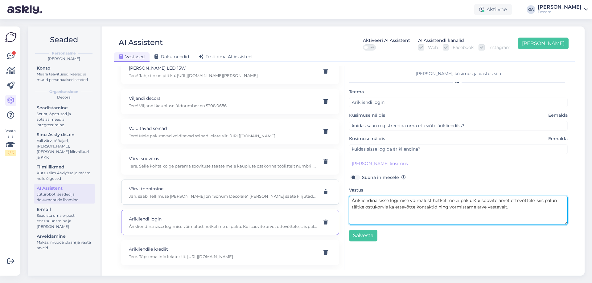
drag, startPoint x: 524, startPoint y: 207, endPoint x: 260, endPoint y: 194, distance: 264.0
click at [260, 194] on div "Kasuta AI Assistenti. Vajuta '[PERSON_NAME] uus' ja [PERSON_NAME] küsimused ja …" at bounding box center [345, 168] width 456 height 205
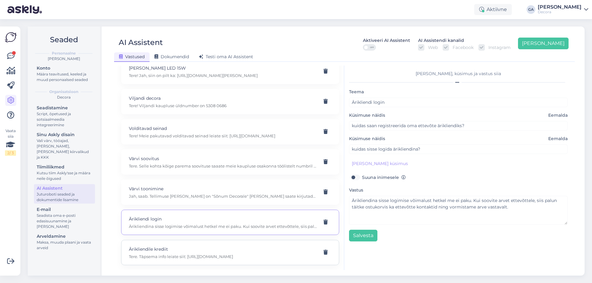
click at [197, 249] on p "Ärikliendile krediit" at bounding box center [223, 249] width 188 height 7
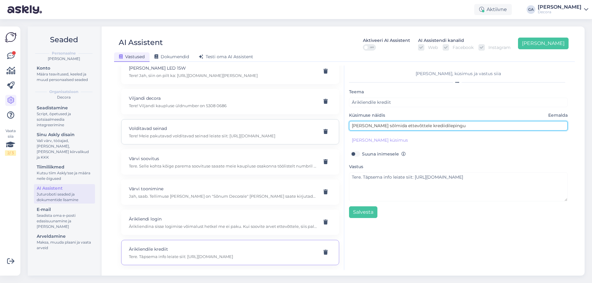
drag, startPoint x: 464, startPoint y: 125, endPoint x: 252, endPoint y: 130, distance: 212.5
click at [252, 130] on div "Kasuta AI Assistenti. Vajuta '[PERSON_NAME] uus' ja [PERSON_NAME] küsimused ja …" at bounding box center [345, 168] width 456 height 205
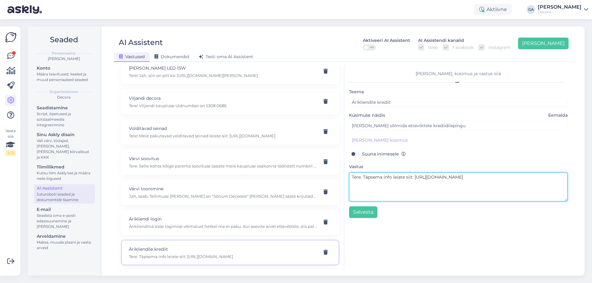
drag, startPoint x: 503, startPoint y: 180, endPoint x: 362, endPoint y: 178, distance: 141.2
click at [362, 178] on textarea "Tere. Täpsema info leiate siit: [URL][DOMAIN_NAME]" at bounding box center [458, 187] width 219 height 29
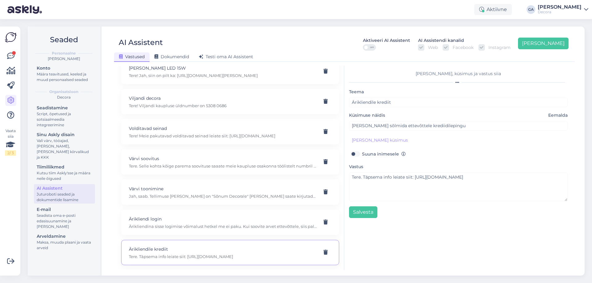
click at [4, 62] on div "Vaata siia 2 / 3 Võimalused Veendu, et Askly loob sulle väärtust. Sulge Ühenda …" at bounding box center [10, 151] width 20 height 249
click at [14, 58] on icon at bounding box center [10, 55] width 7 height 7
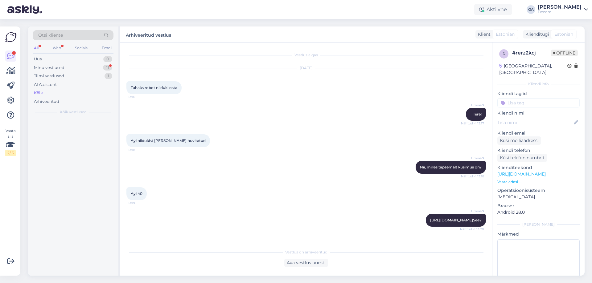
scroll to position [398, 0]
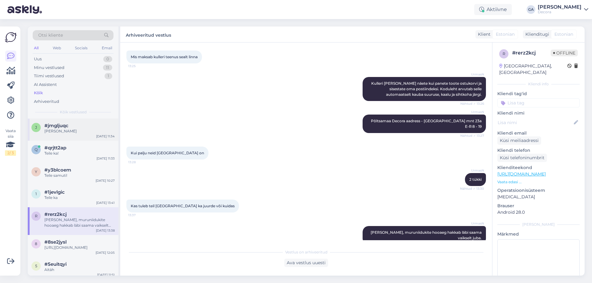
click at [75, 130] on div "[PERSON_NAME]" at bounding box center [79, 132] width 70 height 6
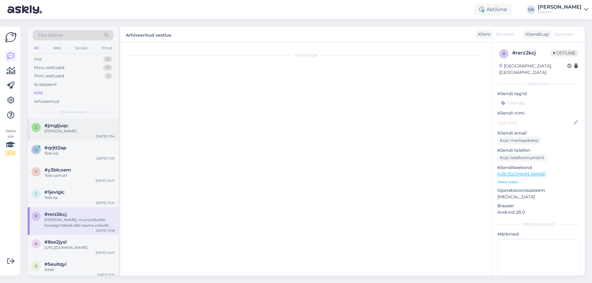
scroll to position [0, 0]
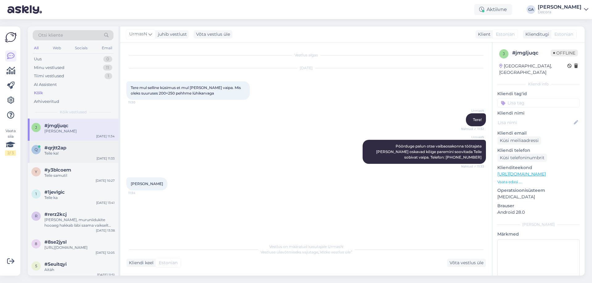
click at [64, 154] on div "Teile ka!" at bounding box center [79, 154] width 70 height 6
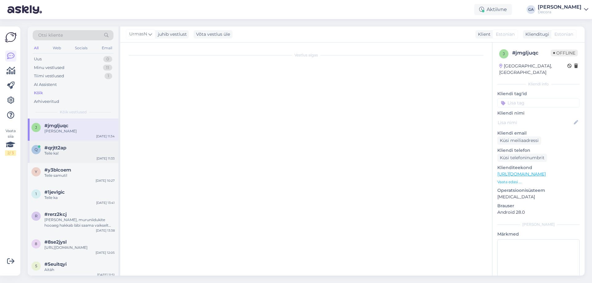
scroll to position [10, 0]
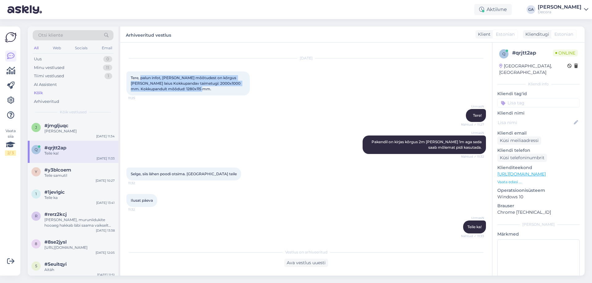
drag, startPoint x: 205, startPoint y: 87, endPoint x: 141, endPoint y: 78, distance: 65.3
click at [141, 78] on div "Tere, palun infot, [PERSON_NAME] mõõtudest on kõrgus [PERSON_NAME] laius Kokkup…" at bounding box center [187, 84] width 123 height 24
copy span "palun infot, [PERSON_NAME] mõõtudest on kõrgus [PERSON_NAME] laius Kokkupandav …"
click at [189, 122] on div "UrmasN Tere! Nähtud ✓ 11:27" at bounding box center [306, 115] width 360 height 27
